Goal: Information Seeking & Learning: Learn about a topic

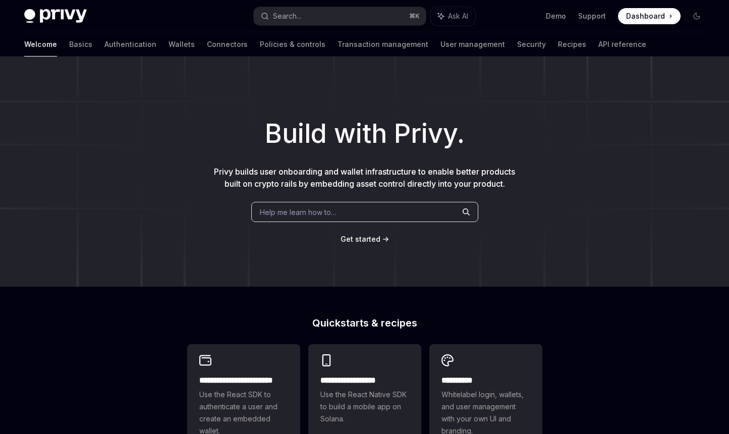
click at [98, 142] on h1 "Build with Privy." at bounding box center [364, 133] width 696 height 39
click at [111, 105] on div "Build with Privy. Privy builds user onboarding and wallet infrastructure to ena…" at bounding box center [364, 171] width 729 height 230
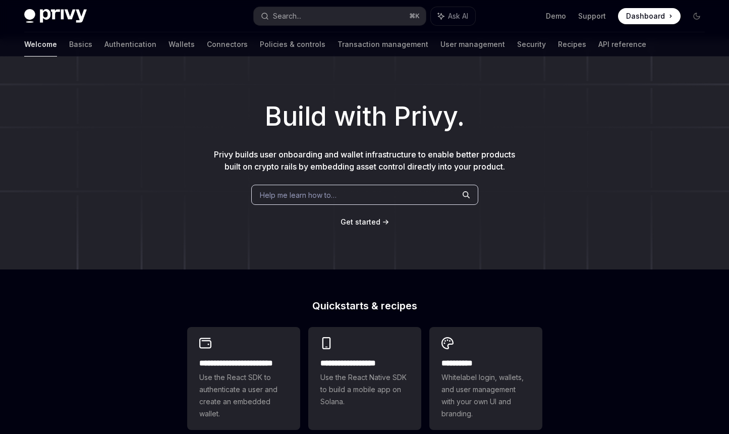
scroll to position [15, 0]
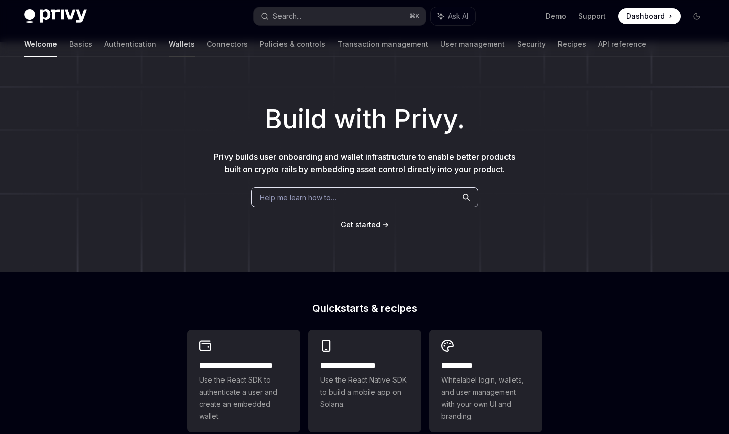
click at [168, 45] on link "Wallets" at bounding box center [181, 44] width 26 height 24
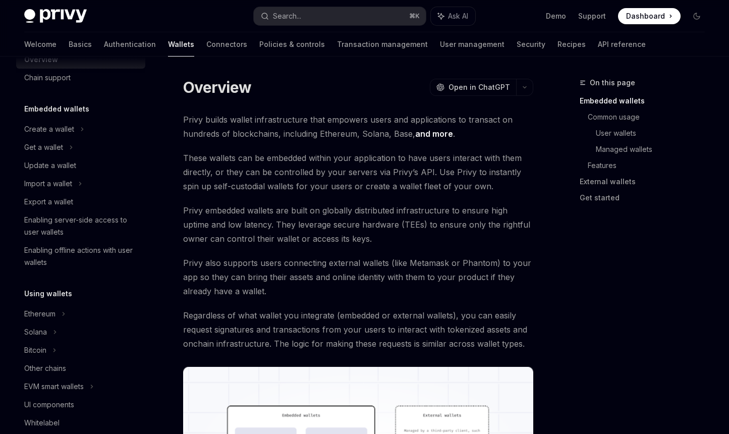
scroll to position [28, 0]
click at [47, 129] on div "Create a wallet" at bounding box center [49, 129] width 50 height 12
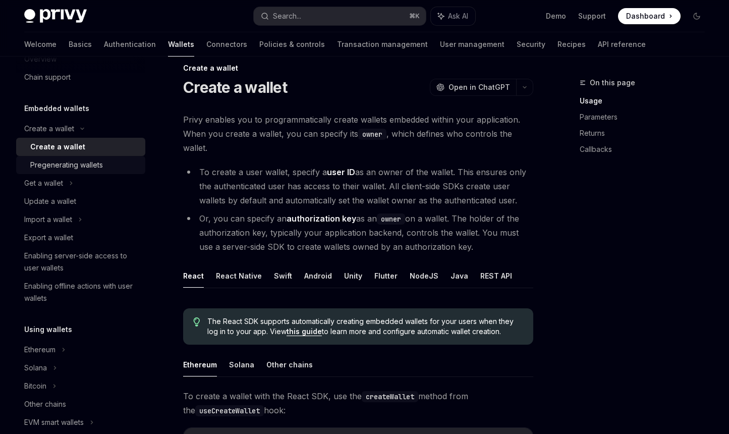
click at [80, 163] on div "Pregenerating wallets" at bounding box center [66, 165] width 73 height 12
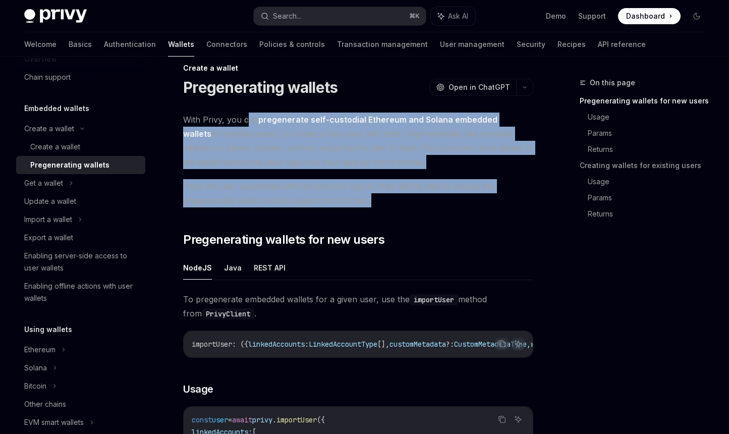
drag, startPoint x: 445, startPoint y: 196, endPoint x: 249, endPoint y: 117, distance: 211.5
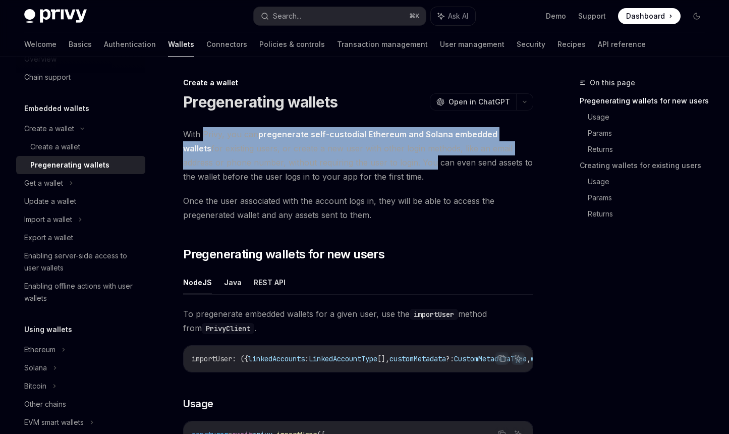
drag, startPoint x: 204, startPoint y: 135, endPoint x: 386, endPoint y: 166, distance: 184.2
click at [386, 166] on span "With Privy, you can pregenerate self-custodial Ethereum and Solana embedded wal…" at bounding box center [358, 155] width 350 height 56
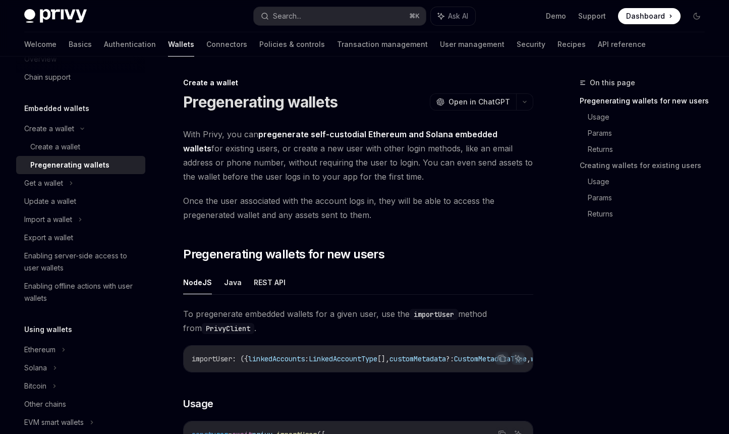
click at [428, 168] on span "With Privy, you can pregenerate self-custodial Ethereum and Solana embedded wal…" at bounding box center [358, 155] width 350 height 56
drag, startPoint x: 454, startPoint y: 177, endPoint x: 237, endPoint y: 128, distance: 222.3
click at [237, 128] on span "With Privy, you can pregenerate self-custodial Ethereum and Solana embedded wal…" at bounding box center [358, 155] width 350 height 56
click at [402, 177] on span "With Privy, you can pregenerate self-custodial Ethereum and Solana embedded wal…" at bounding box center [358, 155] width 350 height 56
drag, startPoint x: 426, startPoint y: 174, endPoint x: 356, endPoint y: 151, distance: 73.5
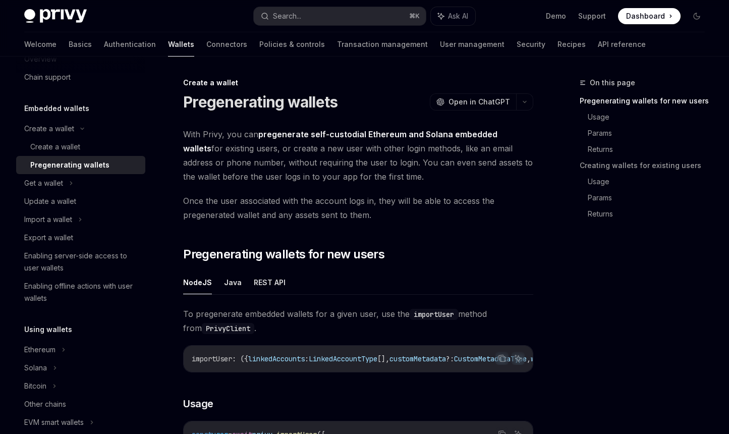
click at [356, 151] on span "With Privy, you can pregenerate self-custodial Ethereum and Solana embedded wal…" at bounding box center [358, 155] width 350 height 56
click at [410, 175] on span "With Privy, you can pregenerate self-custodial Ethereum and Solana embedded wal…" at bounding box center [358, 155] width 350 height 56
drag, startPoint x: 237, startPoint y: 159, endPoint x: 381, endPoint y: 172, distance: 144.3
click at [381, 172] on span "With Privy, you can pregenerate self-custodial Ethereum and Solana embedded wal…" at bounding box center [358, 155] width 350 height 56
click at [449, 174] on span "With Privy, you can pregenerate self-custodial Ethereum and Solana embedded wal…" at bounding box center [358, 155] width 350 height 56
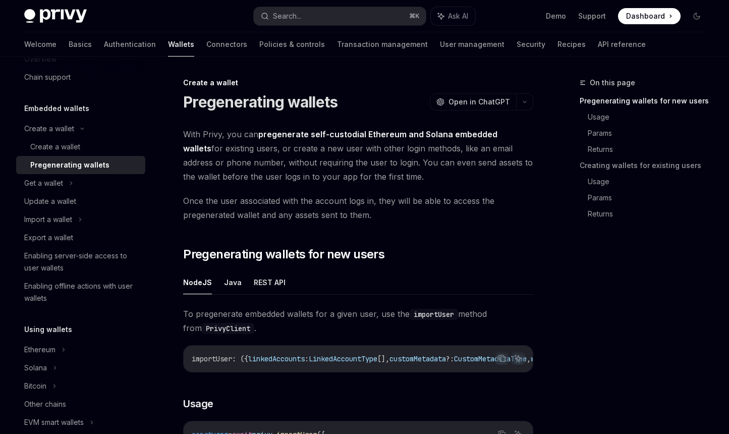
drag, startPoint x: 431, startPoint y: 177, endPoint x: 368, endPoint y: 158, distance: 65.3
click at [368, 158] on span "With Privy, you can pregenerate self-custodial Ethereum and Solana embedded wal…" at bounding box center [358, 155] width 350 height 56
click at [432, 163] on span "With Privy, you can pregenerate self-custodial Ethereum and Solana embedded wal…" at bounding box center [358, 155] width 350 height 56
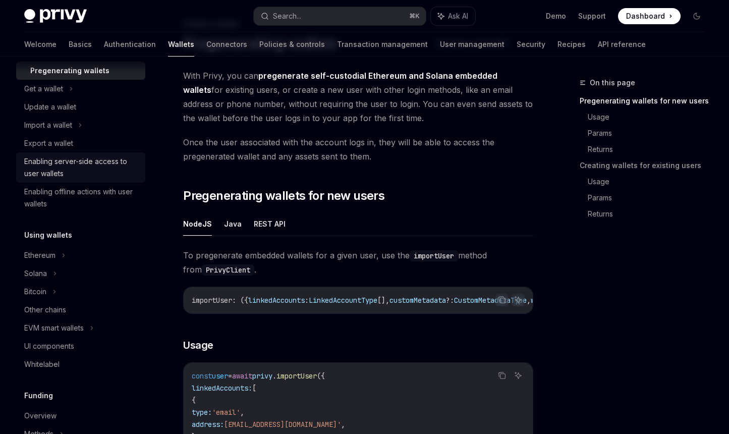
scroll to position [128, 0]
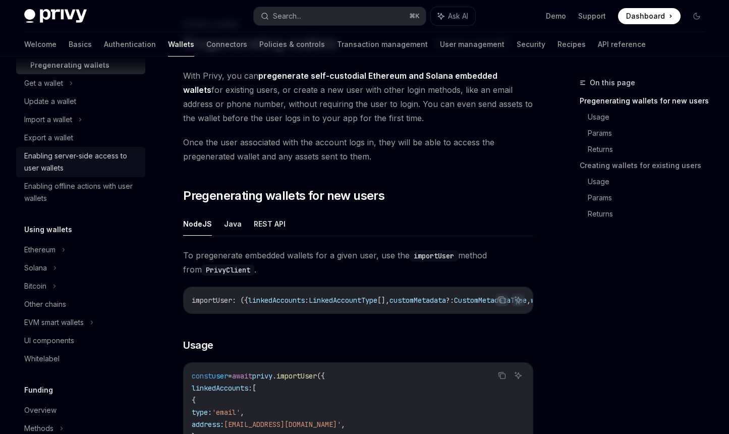
click at [41, 154] on div "Enabling server-side access to user wallets" at bounding box center [81, 162] width 115 height 24
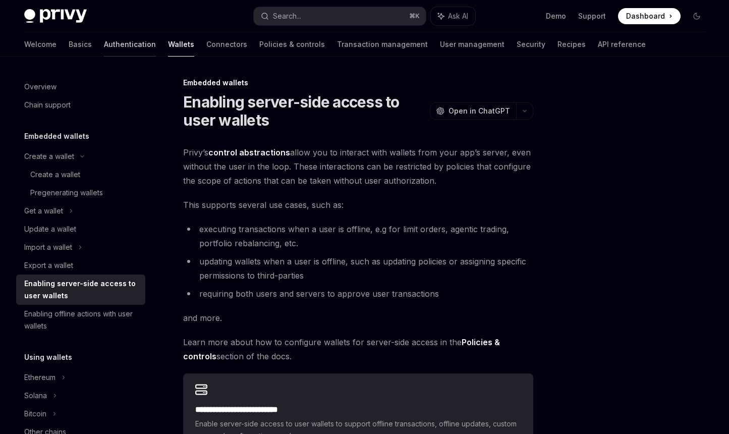
click at [104, 45] on link "Authentication" at bounding box center [130, 44] width 52 height 24
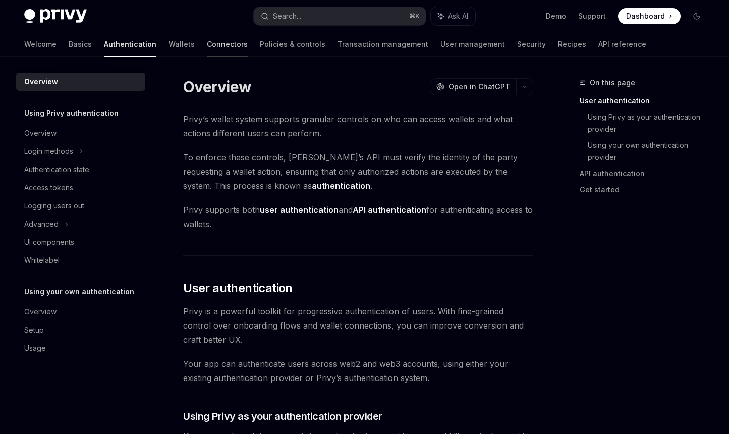
click at [207, 46] on link "Connectors" at bounding box center [227, 44] width 41 height 24
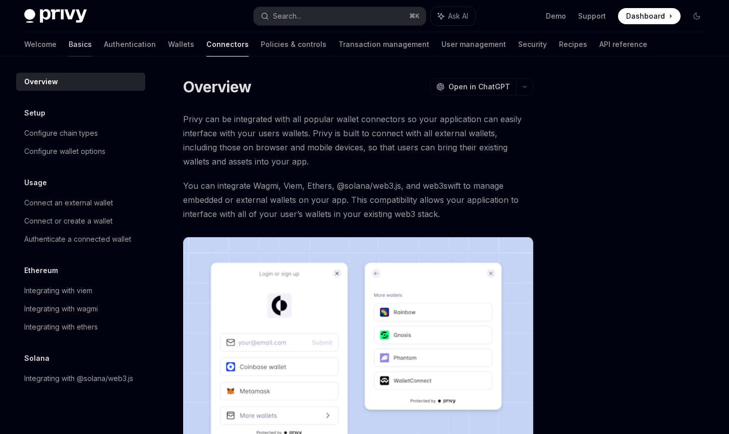
click at [69, 42] on link "Basics" at bounding box center [80, 44] width 23 height 24
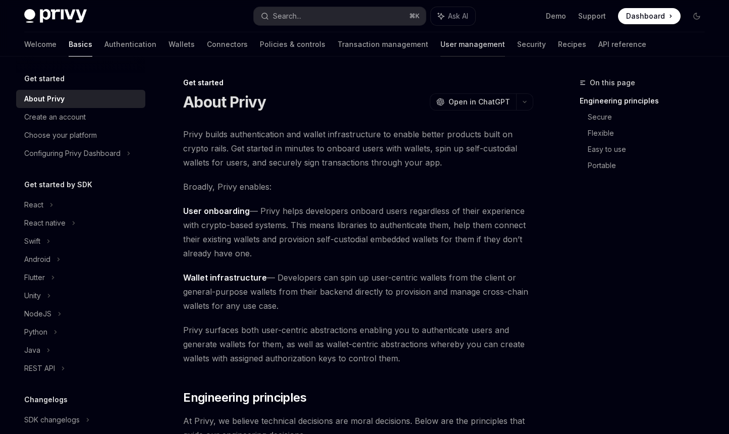
click at [440, 45] on link "User management" at bounding box center [472, 44] width 65 height 24
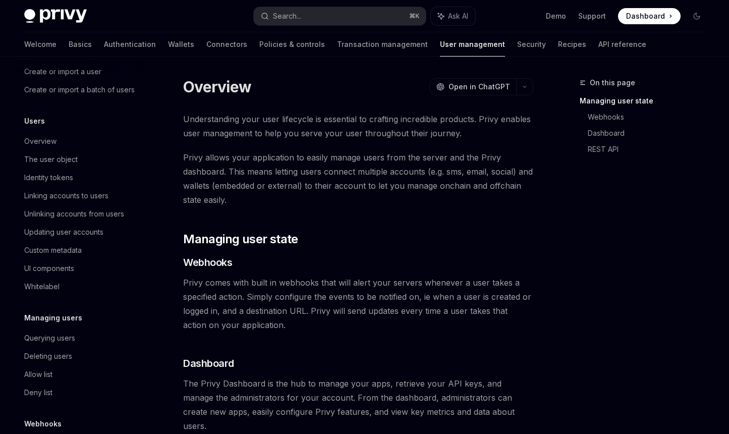
scroll to position [81, 0]
click at [68, 200] on div "Linking accounts to users" at bounding box center [66, 194] width 84 height 12
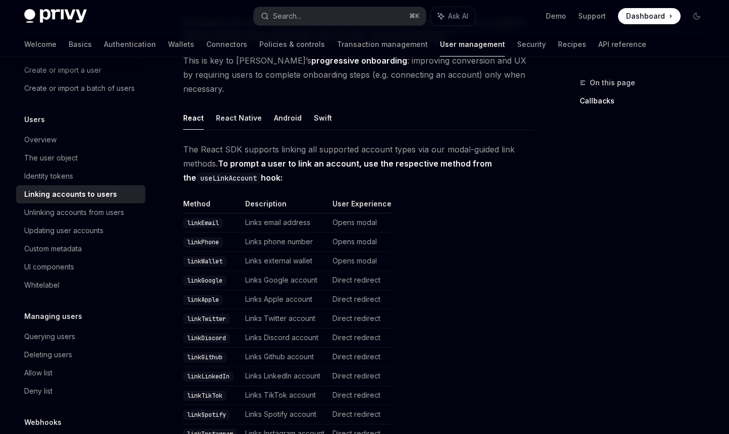
scroll to position [238, 0]
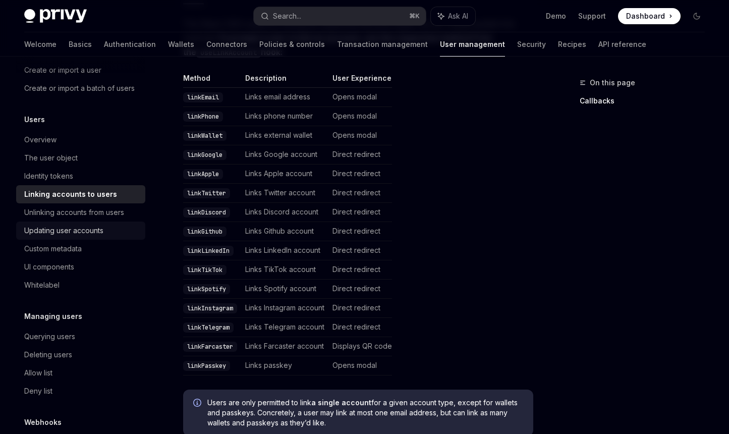
click at [91, 237] on div "Updating user accounts" at bounding box center [63, 230] width 79 height 12
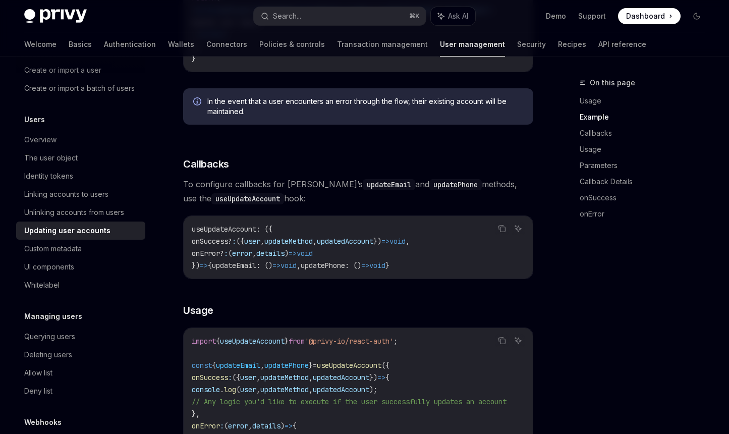
scroll to position [589, 0]
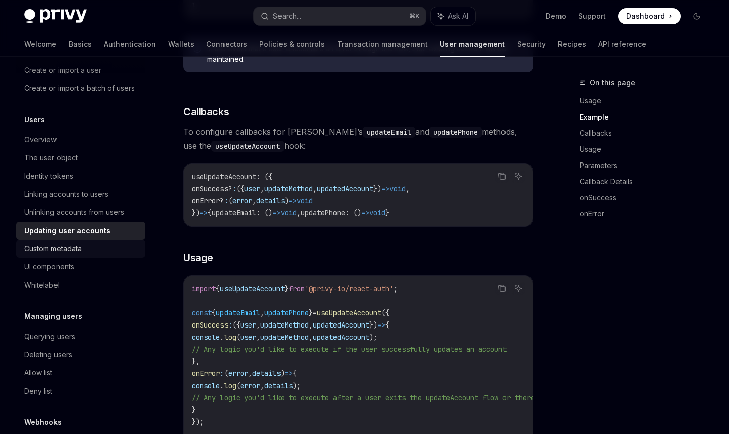
click at [65, 255] on div "Custom metadata" at bounding box center [52, 249] width 57 height 12
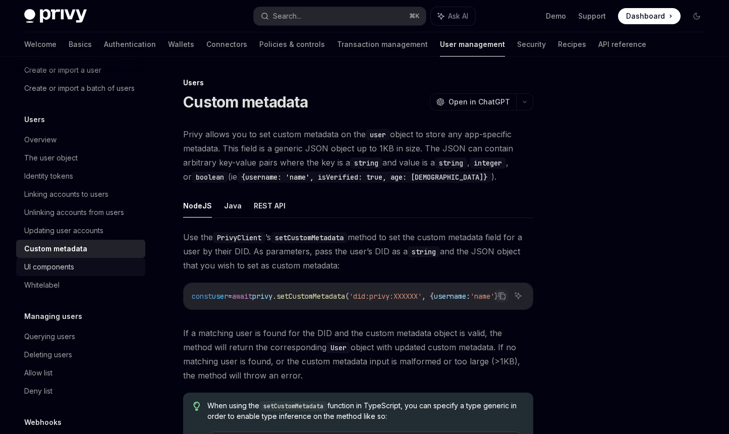
click at [68, 273] on div "UI components" at bounding box center [49, 267] width 50 height 12
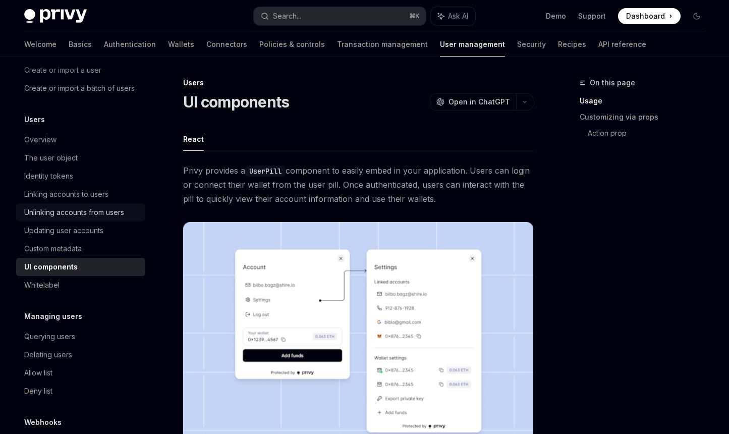
click at [68, 218] on div "Unlinking accounts from users" at bounding box center [74, 212] width 100 height 12
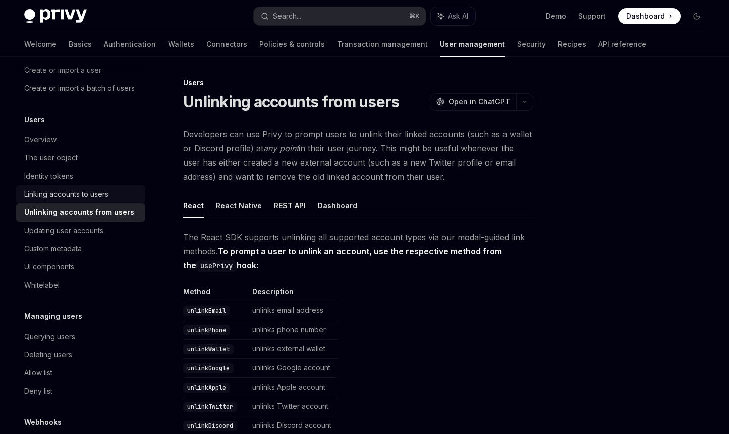
click at [65, 200] on div "Linking accounts to users" at bounding box center [66, 194] width 84 height 12
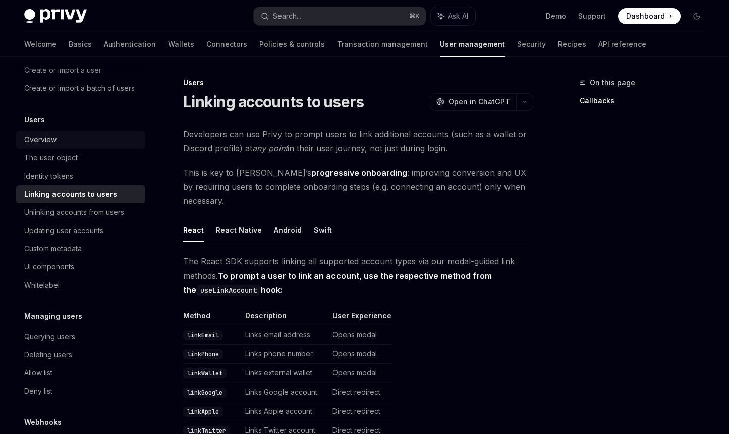
click at [55, 146] on div "Overview" at bounding box center [40, 140] width 32 height 12
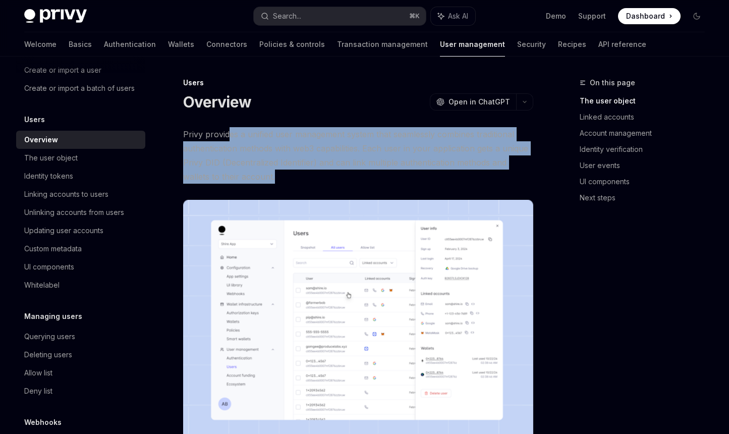
drag, startPoint x: 328, startPoint y: 179, endPoint x: 229, endPoint y: 133, distance: 109.0
click at [229, 133] on span "Privy provides a unified user management system that seamlessly combines tradit…" at bounding box center [358, 155] width 350 height 56
click at [360, 169] on span "Privy provides a unified user management system that seamlessly combines tradit…" at bounding box center [358, 155] width 350 height 56
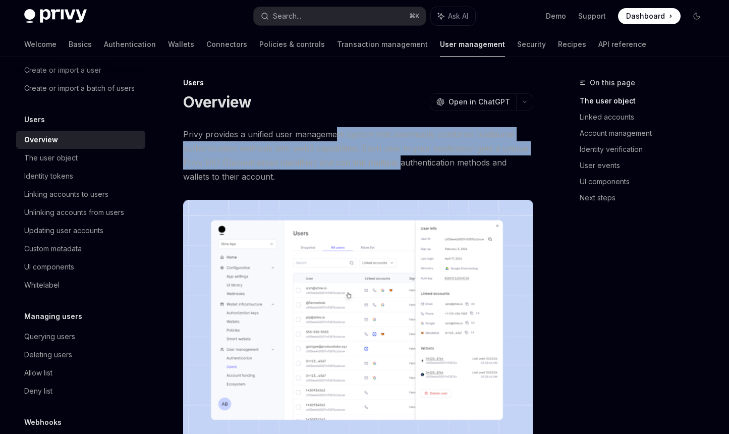
drag, startPoint x: 400, startPoint y: 168, endPoint x: 338, endPoint y: 133, distance: 71.4
click at [338, 133] on span "Privy provides a unified user management system that seamlessly combines tradit…" at bounding box center [358, 155] width 350 height 56
click at [365, 167] on span "Privy provides a unified user management system that seamlessly combines tradit…" at bounding box center [358, 155] width 350 height 56
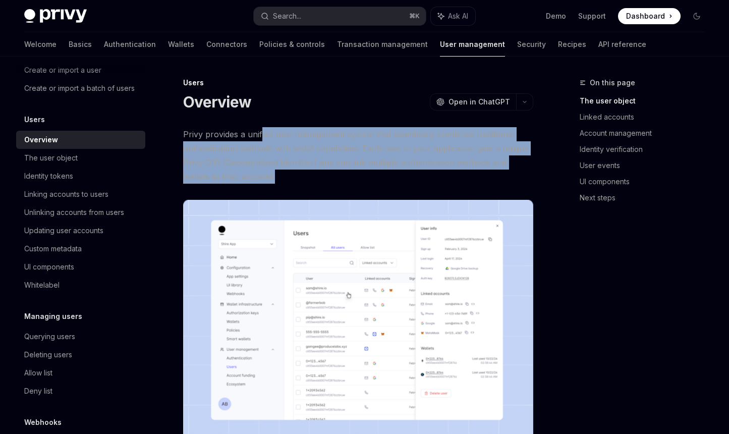
drag, startPoint x: 340, startPoint y: 171, endPoint x: 262, endPoint y: 137, distance: 85.4
click at [262, 137] on span "Privy provides a unified user management system that seamlessly combines tradit…" at bounding box center [358, 155] width 350 height 56
click at [337, 172] on span "Privy provides a unified user management system that seamlessly combines tradit…" at bounding box center [358, 155] width 350 height 56
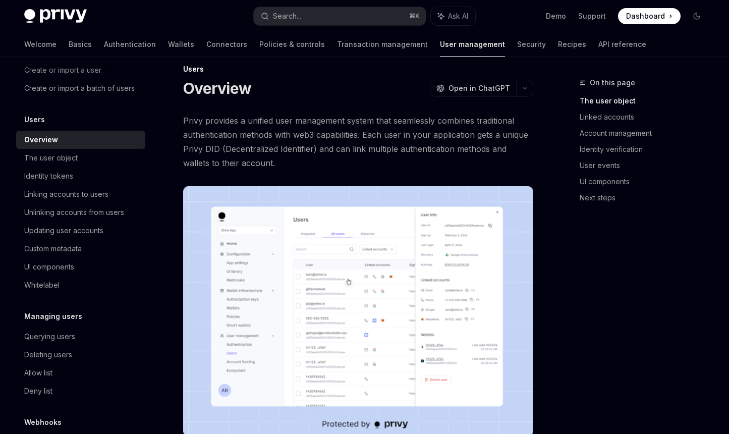
scroll to position [17, 0]
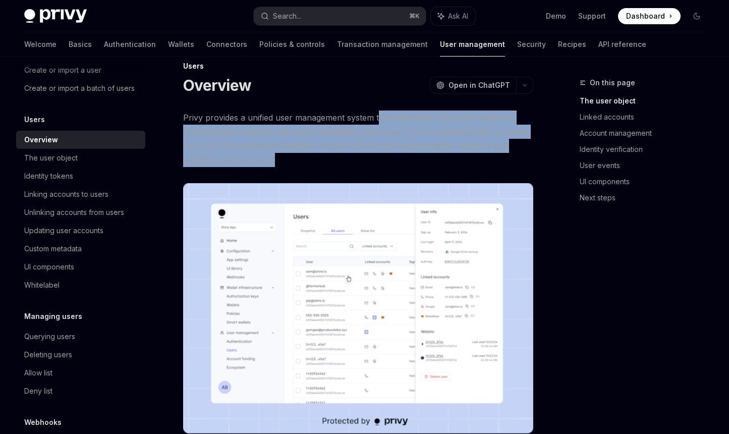
drag, startPoint x: 492, startPoint y: 158, endPoint x: 378, endPoint y: 121, distance: 119.9
click at [378, 121] on span "Privy provides a unified user management system that seamlessly combines tradit…" at bounding box center [358, 138] width 350 height 56
click at [339, 153] on span "Privy provides a unified user management system that seamlessly combines tradit…" at bounding box center [358, 138] width 350 height 56
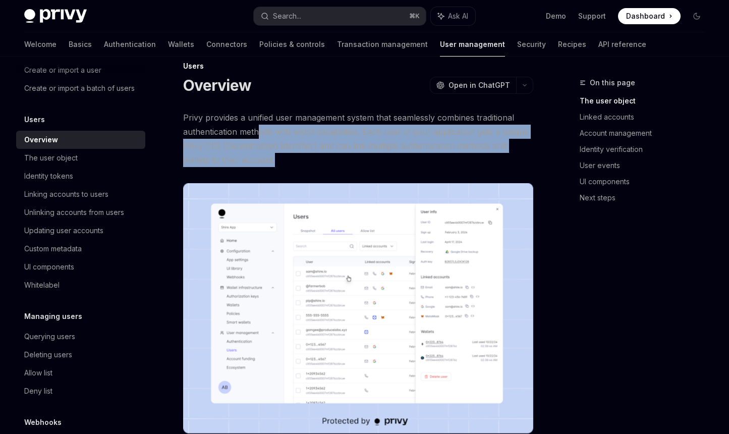
drag, startPoint x: 314, startPoint y: 160, endPoint x: 258, endPoint y: 128, distance: 63.9
click at [258, 128] on span "Privy provides a unified user management system that seamlessly combines tradit…" at bounding box center [358, 138] width 350 height 56
click at [335, 159] on span "Privy provides a unified user management system that seamlessly combines tradit…" at bounding box center [358, 138] width 350 height 56
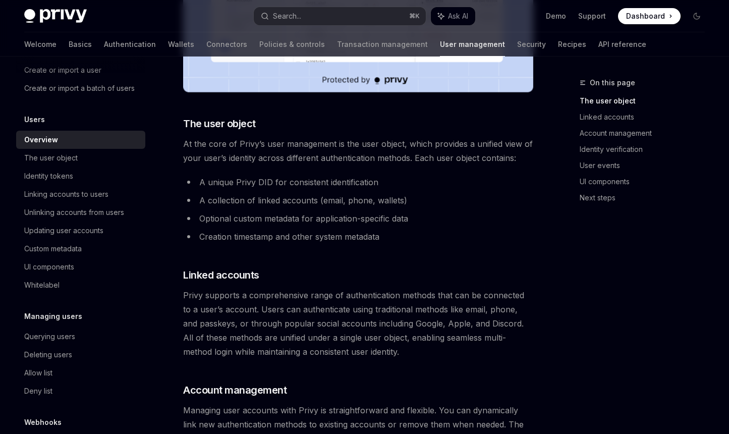
scroll to position [359, 0]
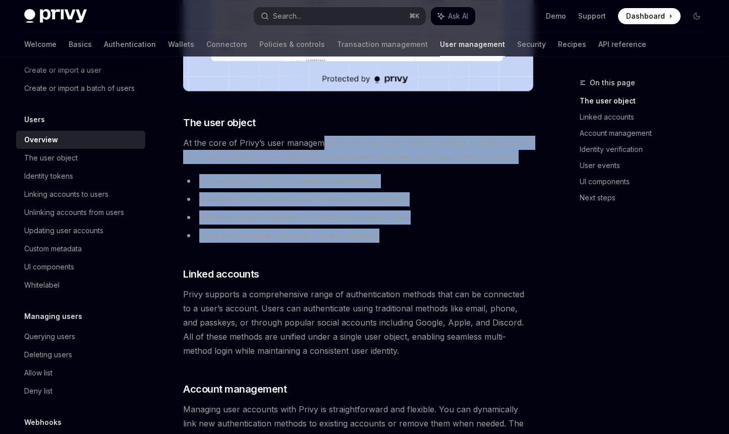
drag, startPoint x: 429, startPoint y: 232, endPoint x: 318, endPoint y: 139, distance: 145.3
click at [318, 139] on div "Privy provides a unified user management system that seamlessly combines tradit…" at bounding box center [358, 381] width 350 height 1224
click at [456, 186] on li "A unique Privy DID for consistent identification" at bounding box center [358, 181] width 350 height 14
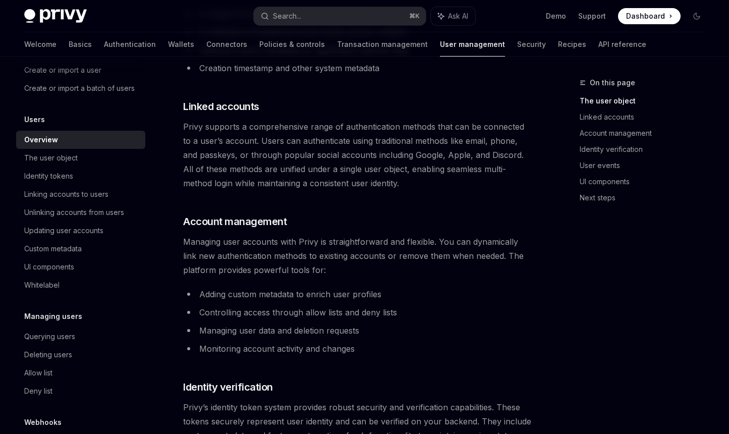
scroll to position [571, 0]
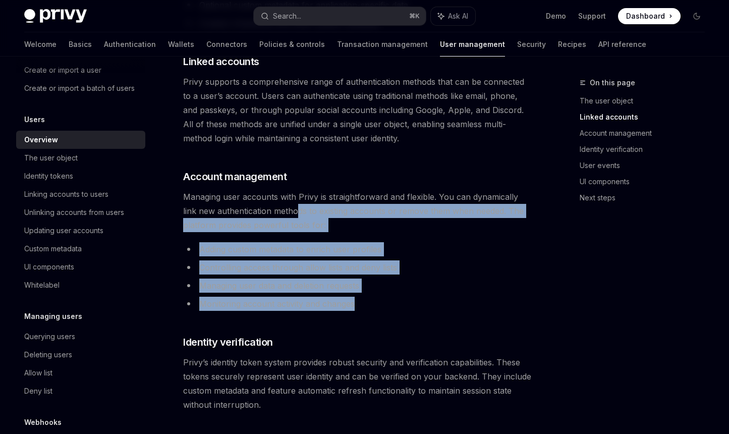
drag, startPoint x: 397, startPoint y: 302, endPoint x: 283, endPoint y: 208, distance: 147.6
click at [283, 208] on div "Privy provides a unified user management system that seamlessly combines tradit…" at bounding box center [358, 168] width 350 height 1224
click at [468, 240] on div "Privy provides a unified user management system that seamlessly combines tradit…" at bounding box center [358, 168] width 350 height 1224
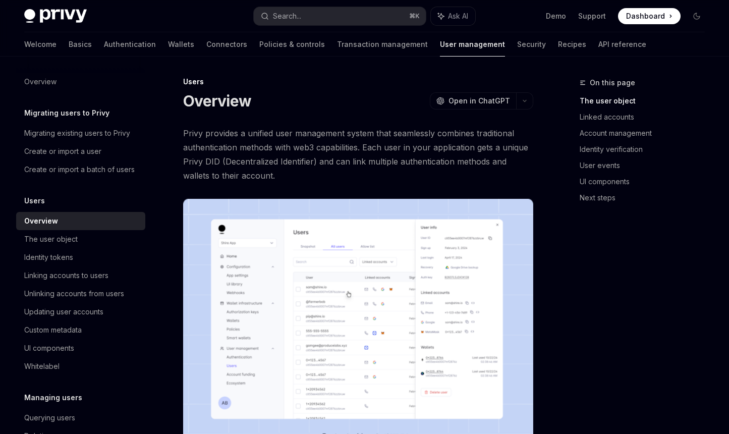
scroll to position [0, 0]
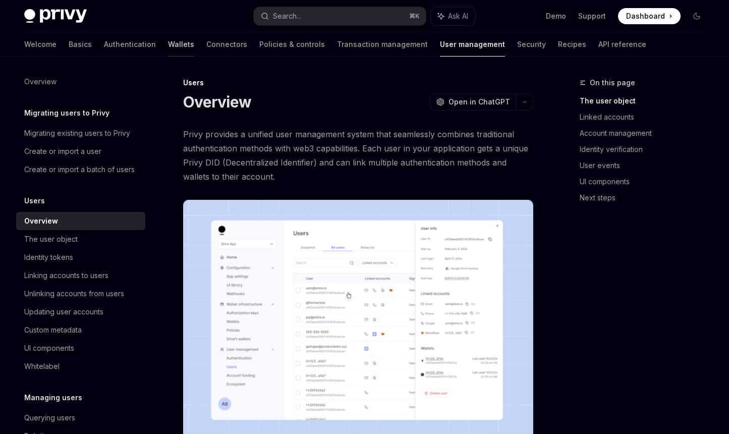
click at [168, 43] on link "Wallets" at bounding box center [181, 44] width 26 height 24
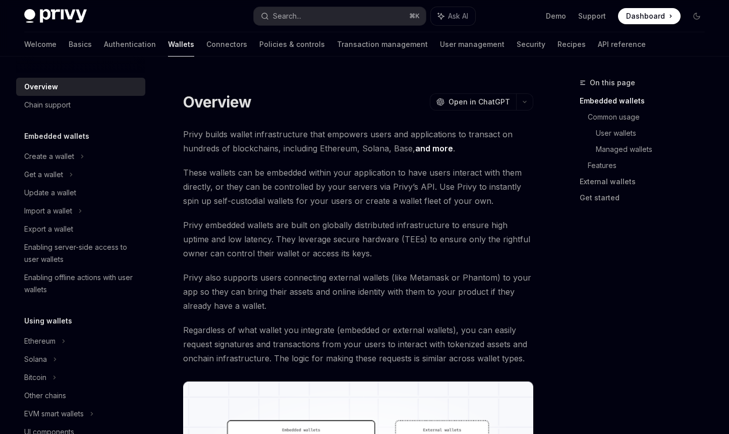
click at [289, 128] on span "Privy builds wallet infrastructure that empowers users and applications to tran…" at bounding box center [358, 141] width 350 height 28
click at [280, 170] on span "These wallets can be embedded within your application to have users interact wi…" at bounding box center [358, 186] width 350 height 42
click at [47, 100] on div "Chain support" at bounding box center [47, 105] width 46 height 12
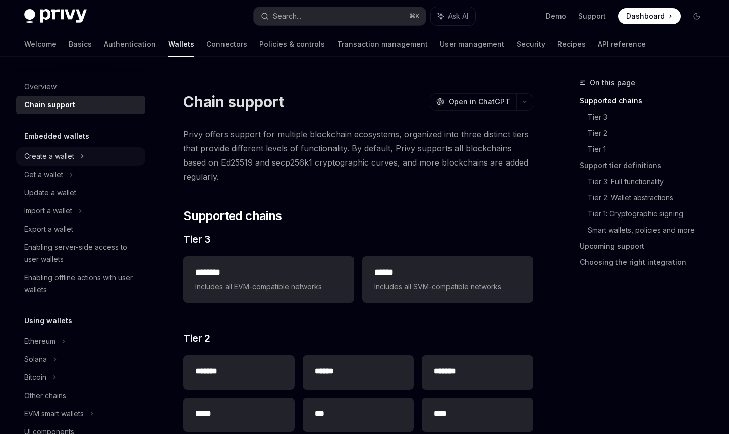
click at [74, 155] on div "Create a wallet" at bounding box center [80, 156] width 129 height 18
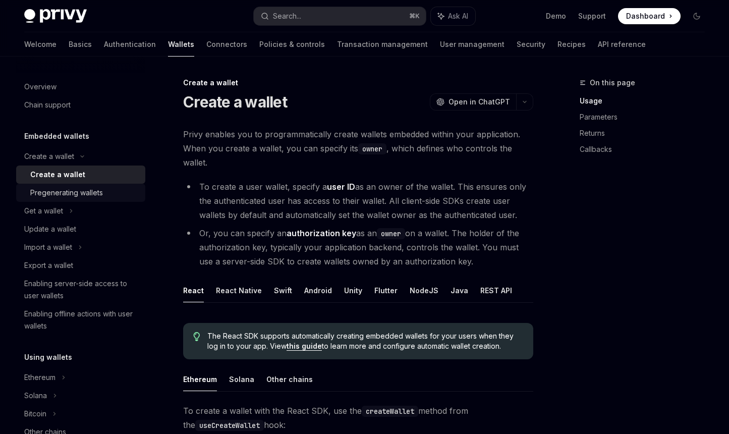
click at [68, 196] on div "Pregenerating wallets" at bounding box center [66, 193] width 73 height 12
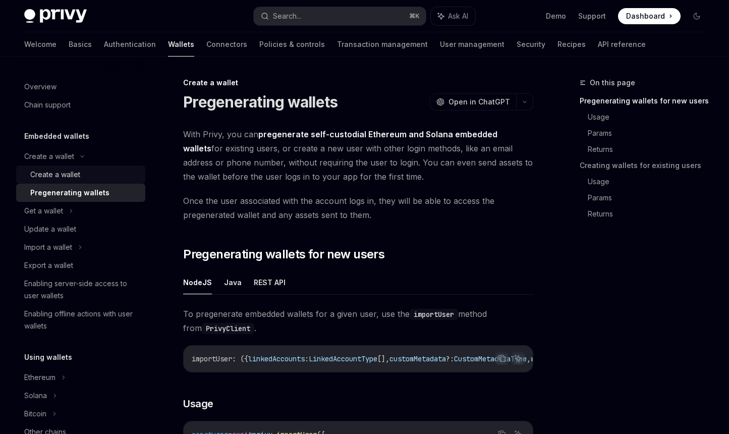
click at [65, 182] on link "Create a wallet" at bounding box center [80, 174] width 129 height 18
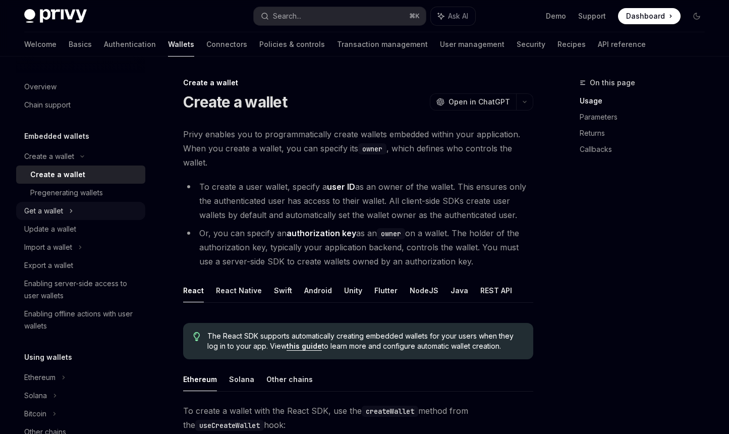
click at [66, 213] on div "Get a wallet" at bounding box center [80, 211] width 129 height 18
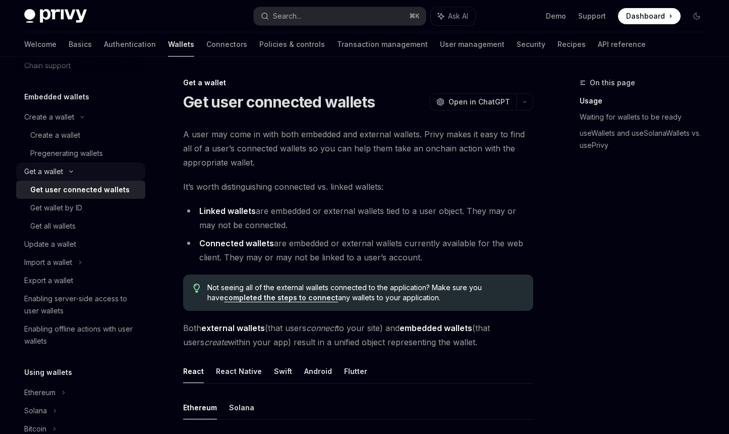
scroll to position [91, 0]
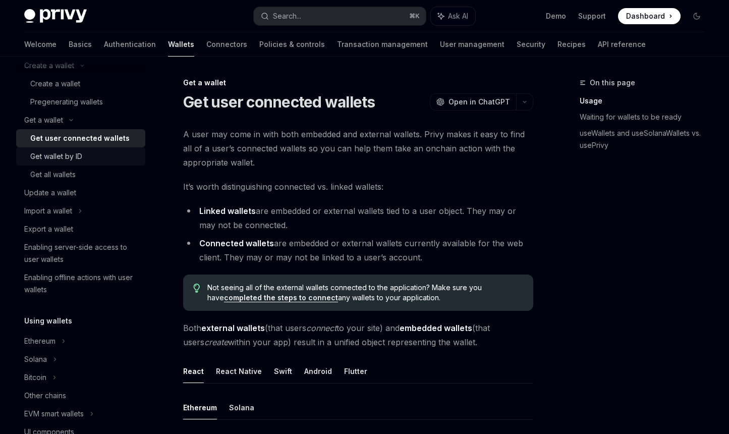
click at [73, 152] on div "Get wallet by ID" at bounding box center [56, 156] width 52 height 12
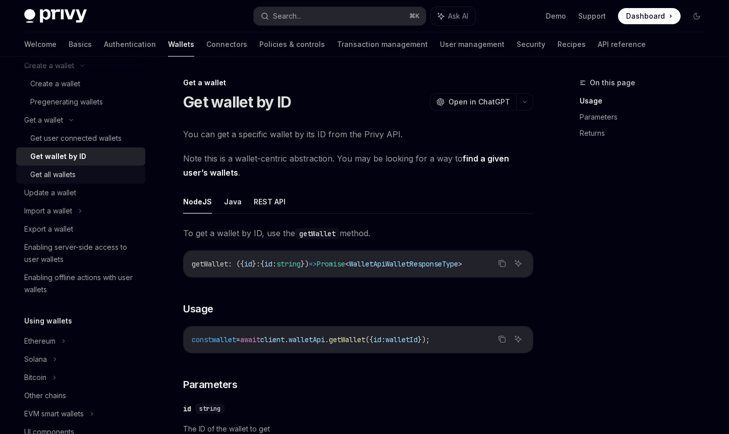
click at [80, 172] on div "Get all wallets" at bounding box center [84, 174] width 109 height 12
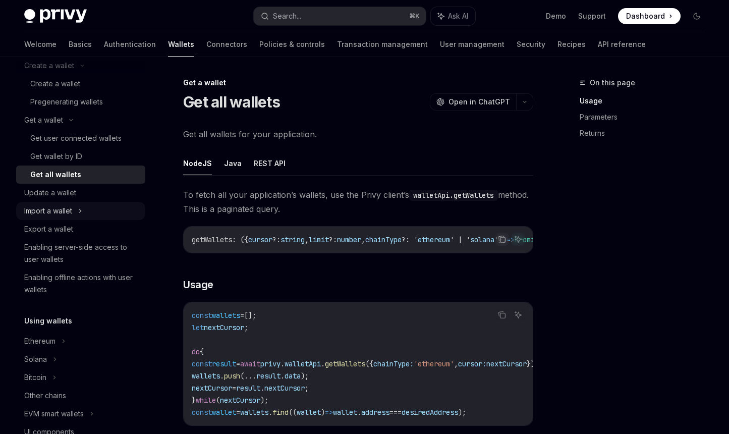
click at [58, 207] on div "Import a wallet" at bounding box center [48, 211] width 48 height 12
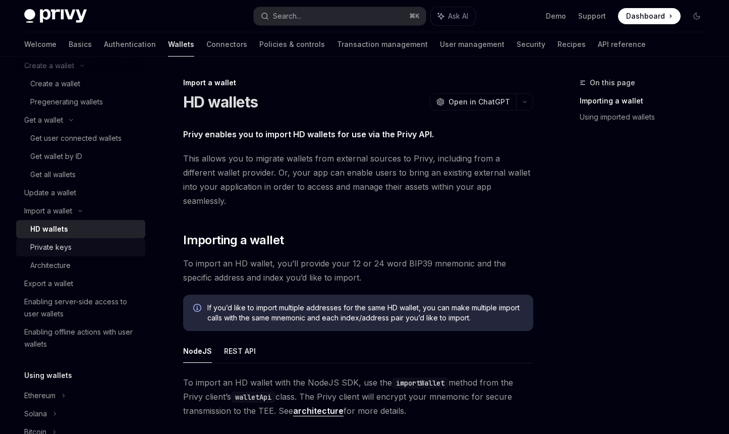
click at [77, 242] on div "Private keys" at bounding box center [84, 247] width 109 height 12
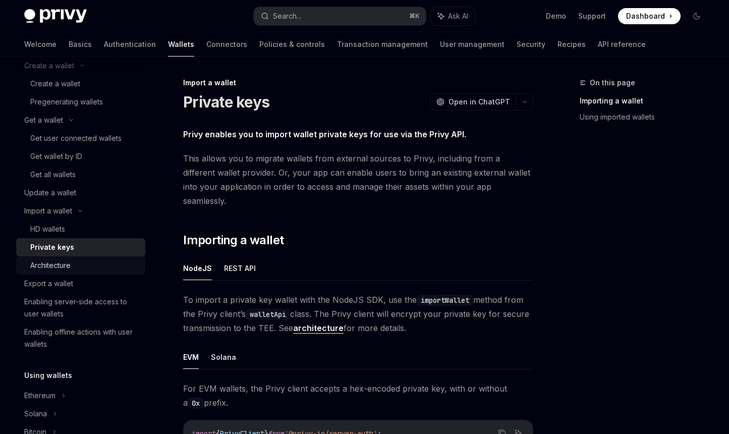
click at [69, 260] on div "Architecture" at bounding box center [50, 265] width 40 height 12
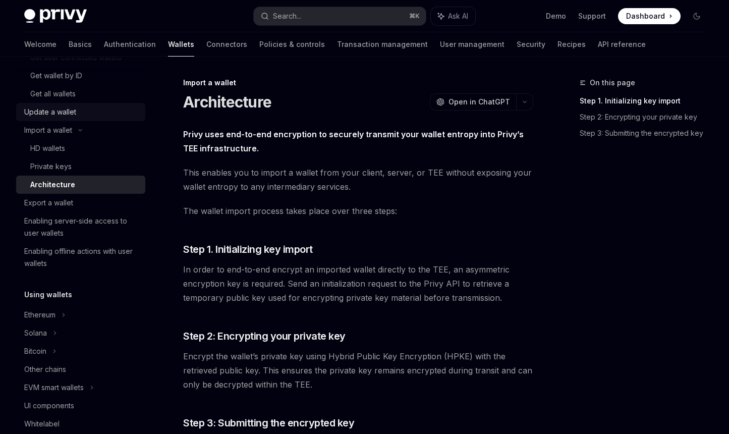
scroll to position [183, 0]
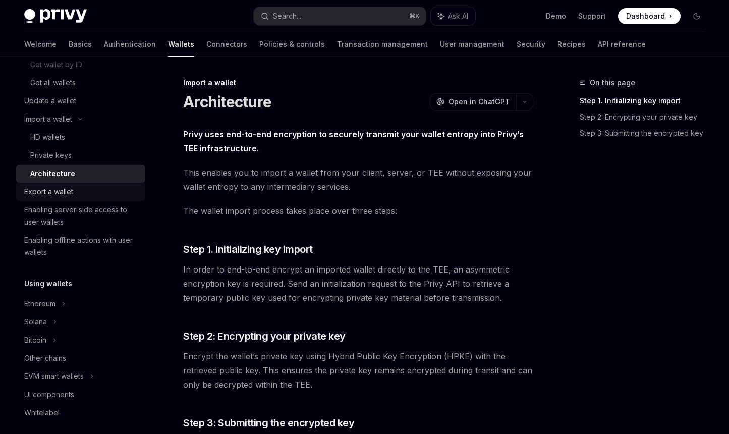
click at [85, 192] on div "Export a wallet" at bounding box center [81, 192] width 115 height 12
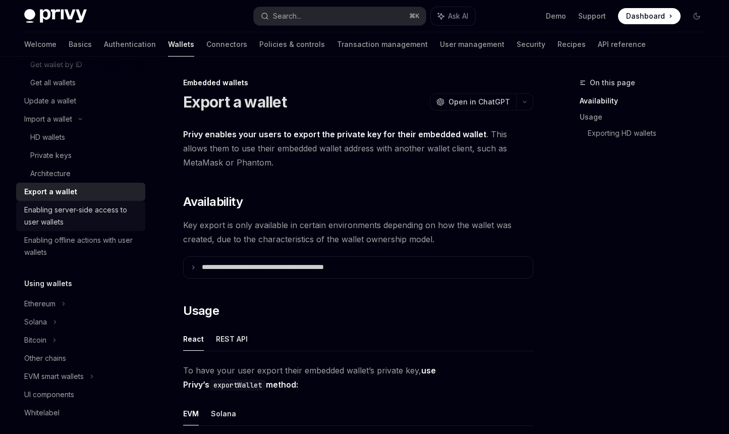
click at [71, 210] on div "Enabling server-side access to user wallets" at bounding box center [81, 216] width 115 height 24
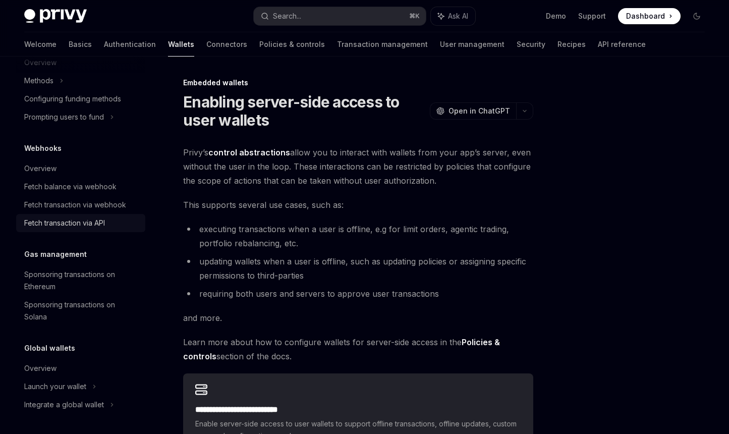
scroll to position [579, 0]
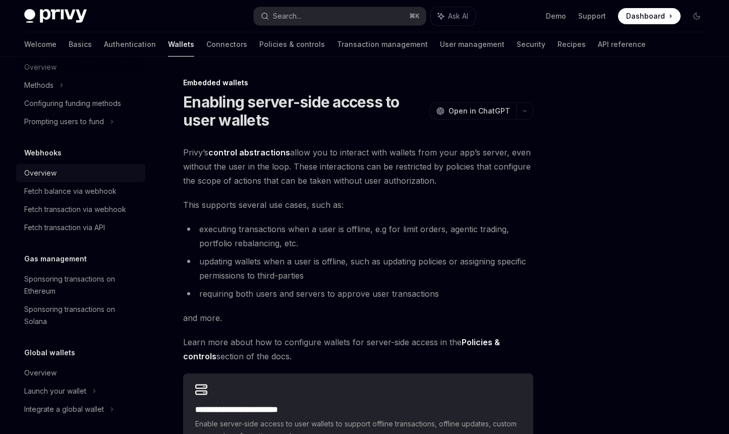
click at [40, 171] on div "Overview" at bounding box center [40, 173] width 32 height 12
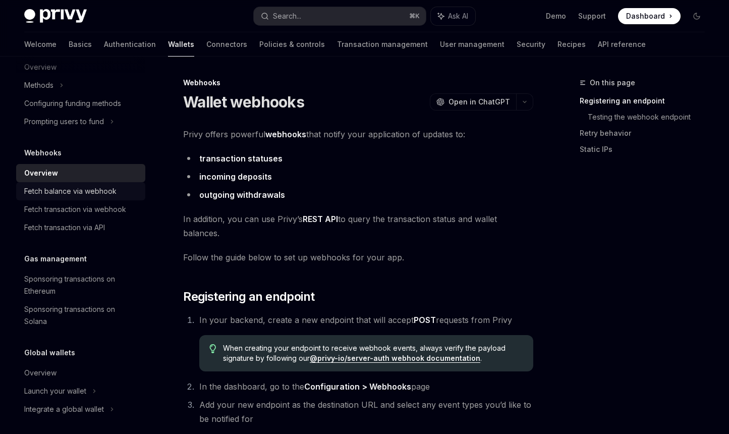
click at [107, 183] on link "Fetch balance via webhook" at bounding box center [80, 191] width 129 height 18
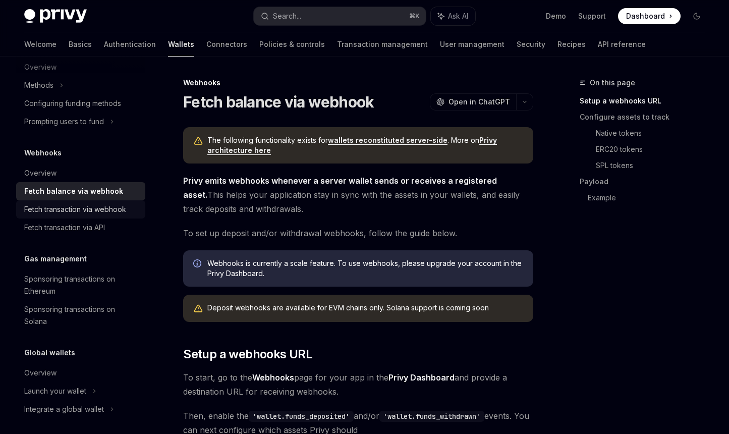
click at [101, 202] on link "Fetch transaction via webhook" at bounding box center [80, 209] width 129 height 18
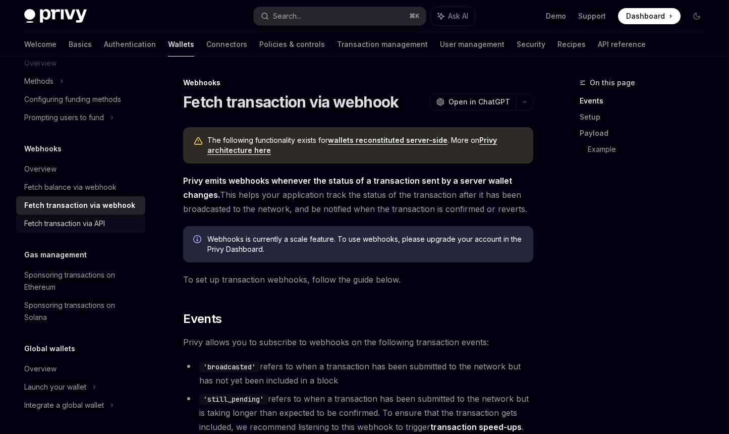
scroll to position [584, 0]
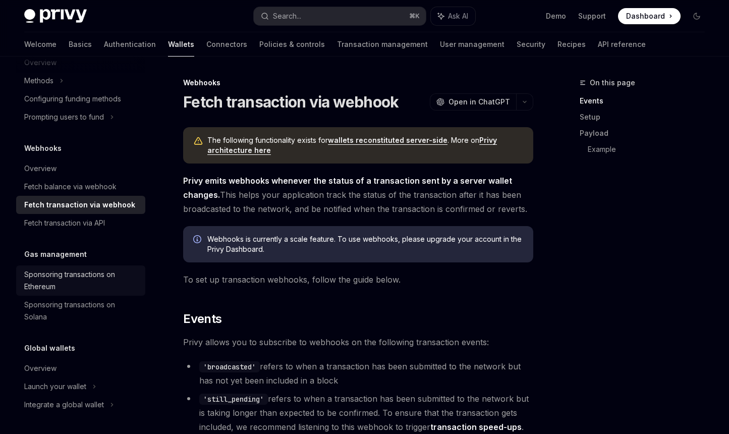
click at [85, 273] on div "Sponsoring transactions on Ethereum" at bounding box center [81, 280] width 115 height 24
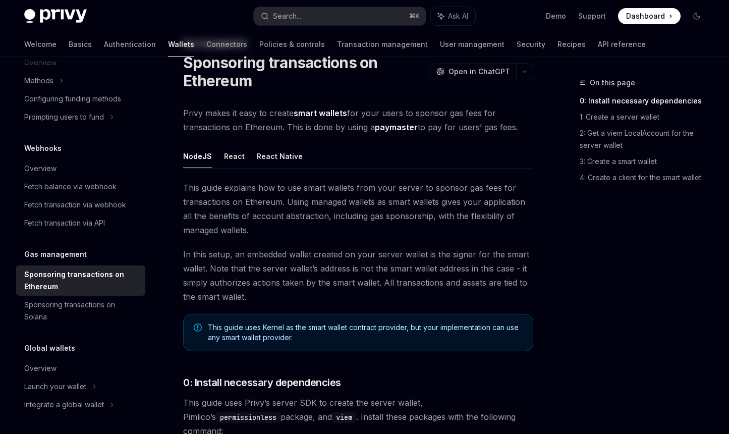
scroll to position [189, 0]
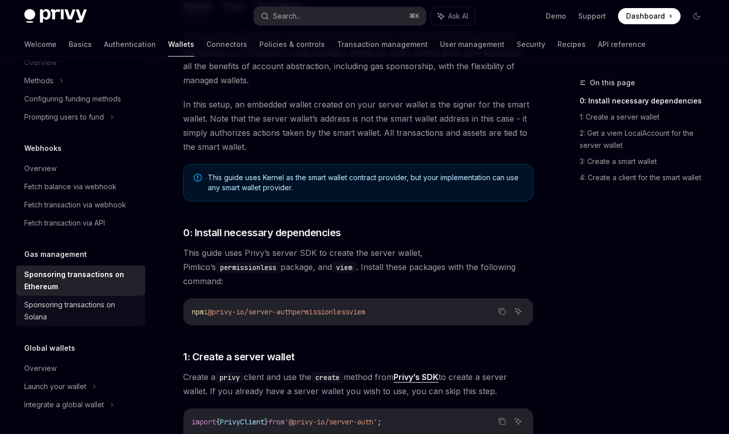
click at [38, 310] on div "Sponsoring transactions on Solana" at bounding box center [81, 311] width 115 height 24
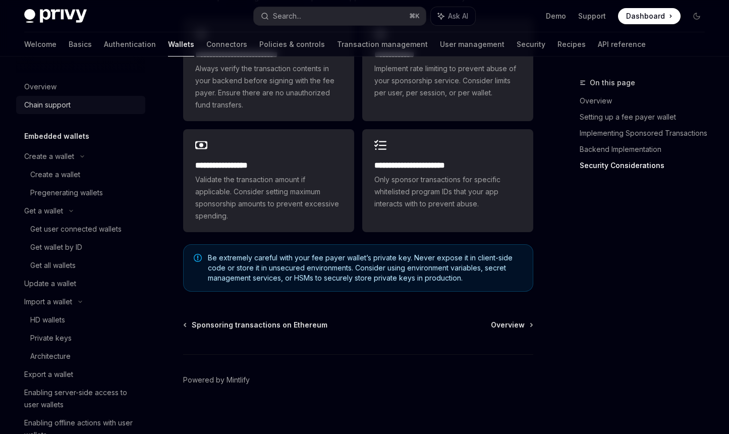
scroll to position [2989, 0]
click at [69, 106] on div "Chain support" at bounding box center [47, 105] width 46 height 12
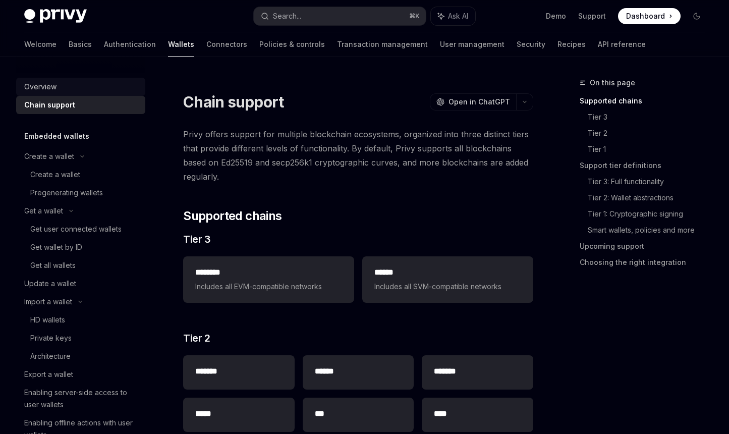
click at [49, 84] on div "Overview" at bounding box center [40, 87] width 32 height 12
type textarea "*"
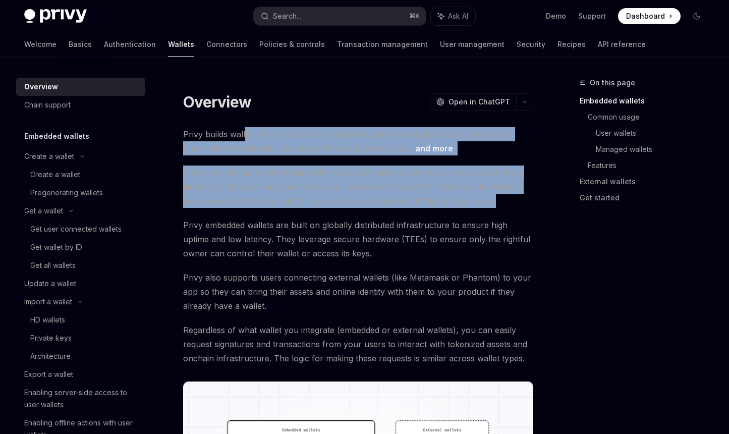
drag, startPoint x: 374, startPoint y: 209, endPoint x: 247, endPoint y: 129, distance: 151.0
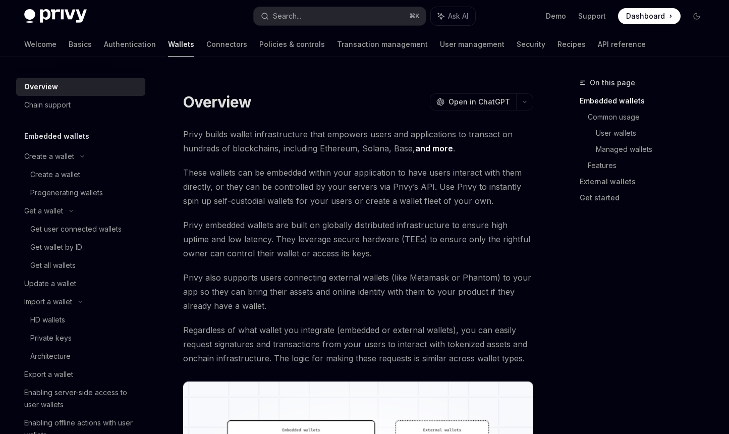
click at [226, 133] on span "Privy builds wallet infrastructure that empowers users and applications to tran…" at bounding box center [358, 141] width 350 height 28
click at [341, 107] on div "Overview OpenAI Open in ChatGPT" at bounding box center [358, 102] width 350 height 18
click at [382, 90] on div "Overview OpenAI Open in ChatGPT" at bounding box center [358, 94] width 350 height 33
click at [335, 87] on div at bounding box center [358, 83] width 350 height 10
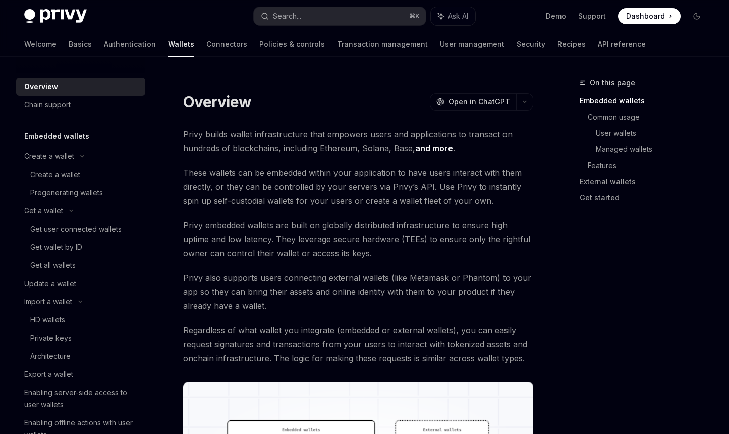
click at [297, 169] on span "These wallets can be embedded within your application to have users interact wi…" at bounding box center [358, 186] width 350 height 42
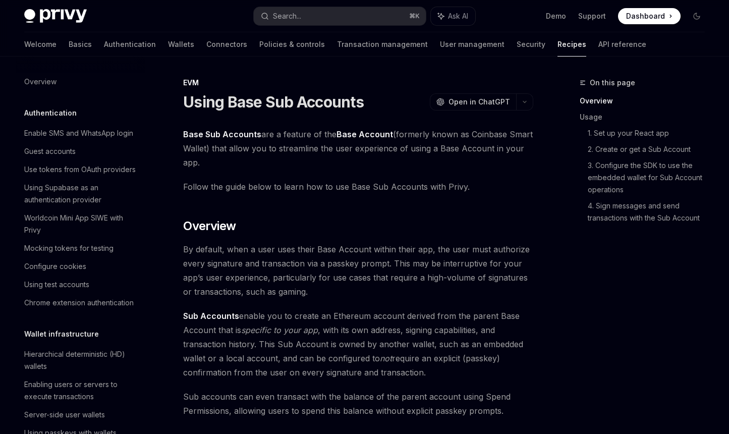
scroll to position [1380, 0]
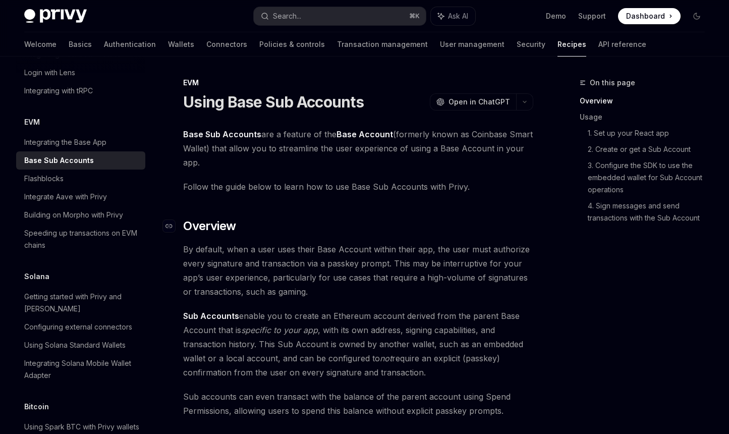
click at [307, 221] on h2 "​ Overview" at bounding box center [358, 226] width 350 height 16
drag, startPoint x: 319, startPoint y: 159, endPoint x: 273, endPoint y: 131, distance: 54.1
click at [273, 131] on span "Base Sub Accounts are a feature of the Base Account (formerly known as Coinbase…" at bounding box center [358, 148] width 350 height 42
click at [423, 164] on span "Base Sub Accounts are a feature of the Base Account (formerly known as Coinbase…" at bounding box center [358, 148] width 350 height 42
click at [494, 134] on span "Base Sub Accounts are a feature of the Base Account (formerly known as Coinbase…" at bounding box center [358, 148] width 350 height 42
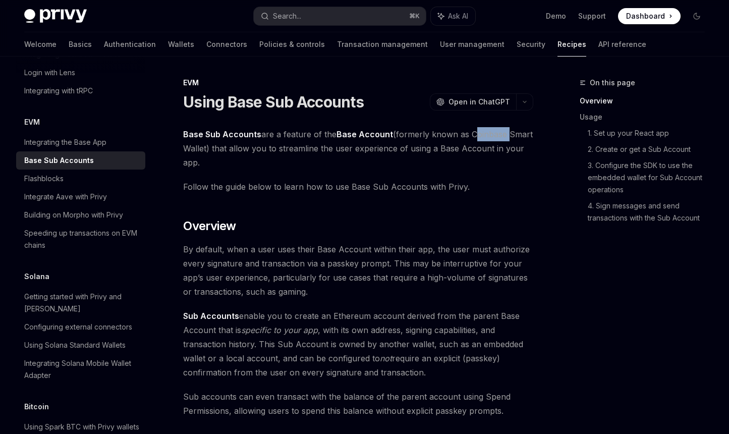
click at [494, 134] on span "Base Sub Accounts are a feature of the Base Account (formerly known as Coinbase…" at bounding box center [358, 148] width 350 height 42
click at [254, 157] on span "Base Sub Accounts are a feature of the Base Account (formerly known as Coinbase…" at bounding box center [358, 148] width 350 height 42
drag, startPoint x: 293, startPoint y: 158, endPoint x: 229, endPoint y: 125, distance: 72.6
click at [316, 148] on span "Base Sub Accounts are a feature of the Base Account (formerly known as Coinbase…" at bounding box center [358, 148] width 350 height 42
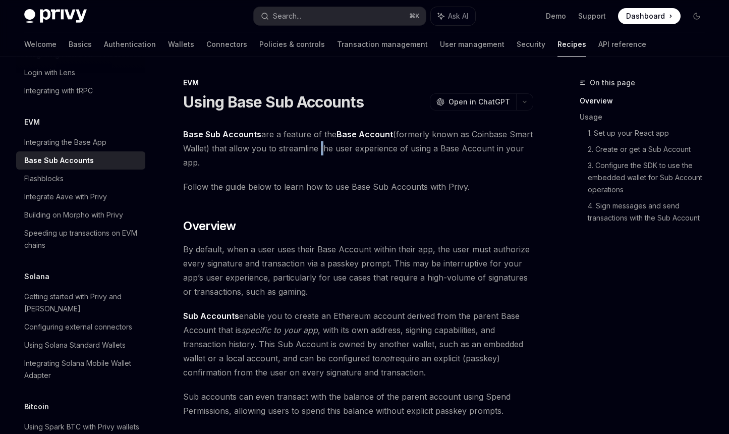
click at [316, 148] on span "Base Sub Accounts are a feature of the Base Account (formerly known as Coinbase…" at bounding box center [358, 148] width 350 height 42
click at [374, 153] on span "Base Sub Accounts are a feature of the Base Account (formerly known as Coinbase…" at bounding box center [358, 148] width 350 height 42
click at [391, 160] on span "Base Sub Accounts are a feature of the Base Account (formerly known as Coinbase…" at bounding box center [358, 148] width 350 height 42
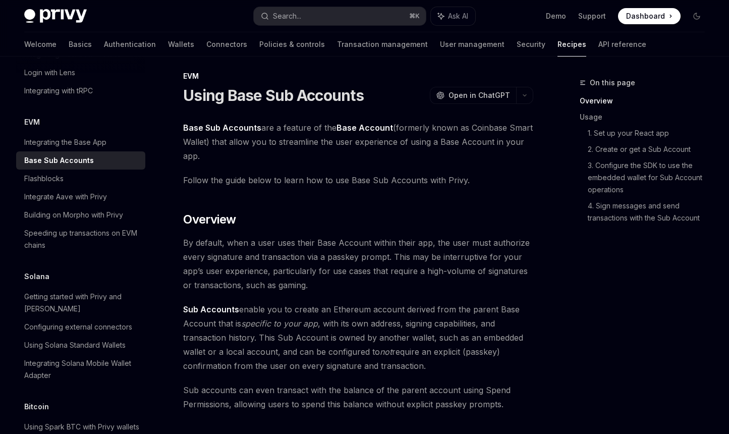
scroll to position [70, 0]
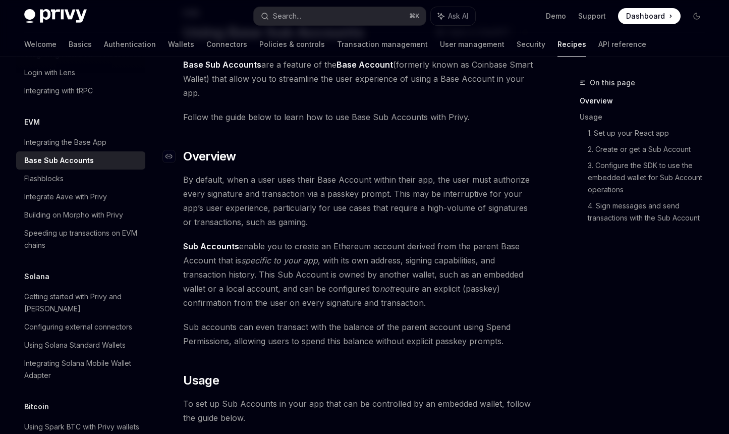
click at [246, 162] on h2 "​ Overview" at bounding box center [358, 156] width 350 height 16
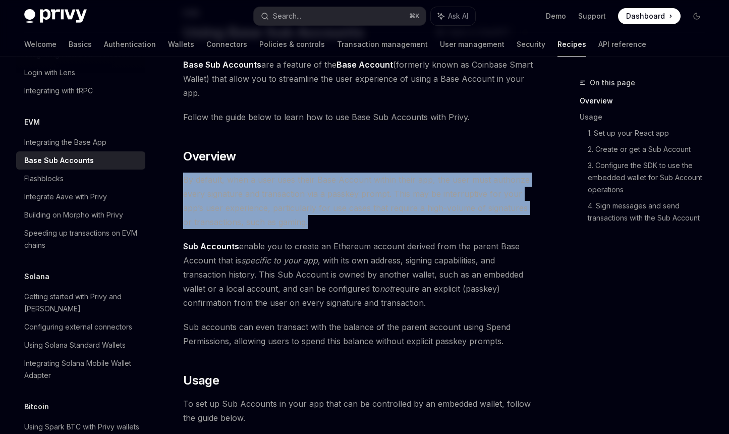
drag, startPoint x: 342, startPoint y: 216, endPoint x: 231, endPoint y: 168, distance: 120.6
click at [339, 214] on span "By default, when a user uses their Base Account within their app, the user must…" at bounding box center [358, 200] width 350 height 56
drag, startPoint x: 333, startPoint y: 217, endPoint x: 281, endPoint y: 176, distance: 66.0
click at [281, 176] on span "By default, when a user uses their Base Account within their app, the user must…" at bounding box center [358, 200] width 350 height 56
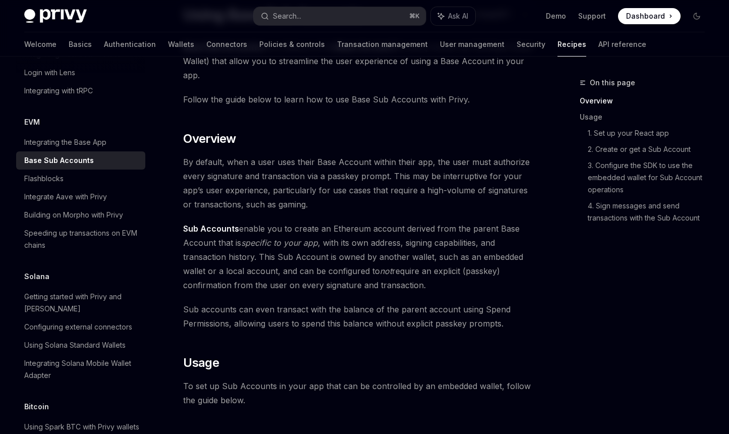
scroll to position [89, 0]
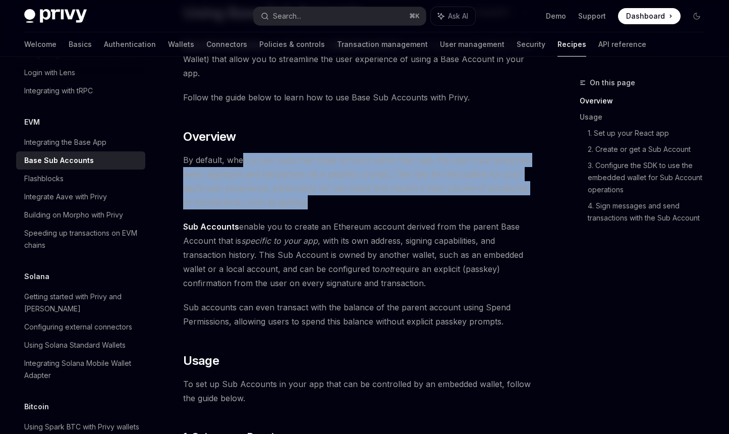
drag, startPoint x: 377, startPoint y: 203, endPoint x: 244, endPoint y: 153, distance: 142.4
click at [244, 153] on span "By default, when a user uses their Base Account within their app, the user must…" at bounding box center [358, 181] width 350 height 56
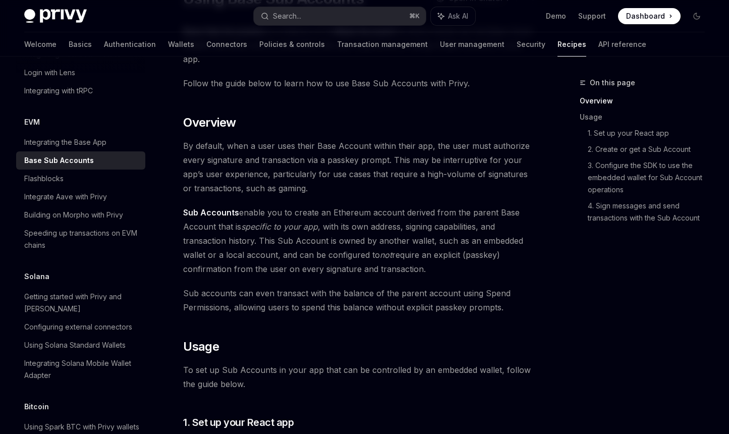
scroll to position [105, 0]
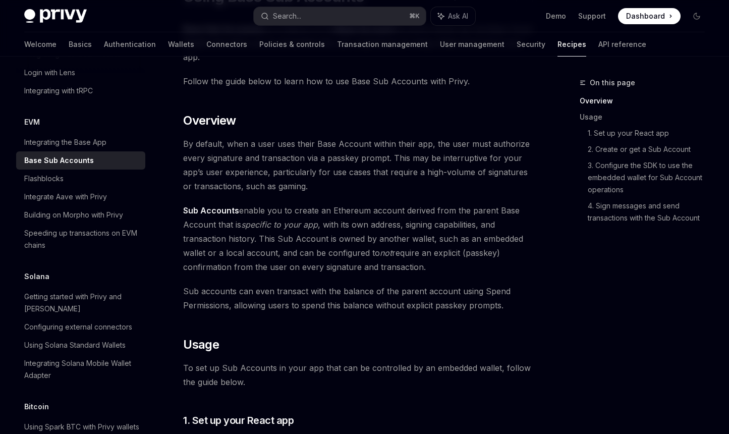
click at [372, 187] on span "By default, when a user uses their Base Account within their app, the user must…" at bounding box center [358, 165] width 350 height 56
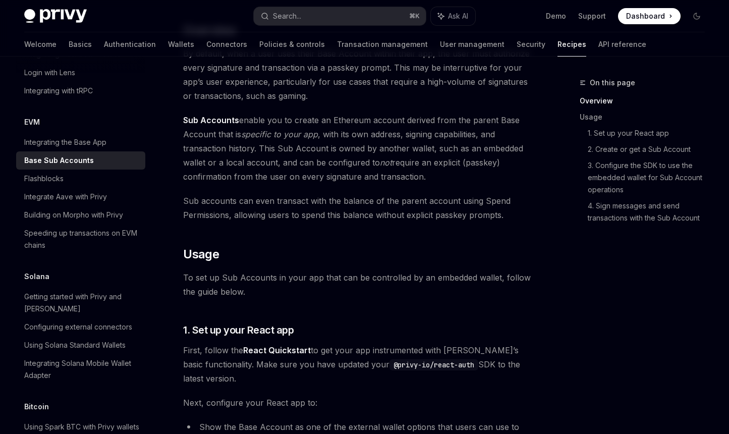
scroll to position [203, 0]
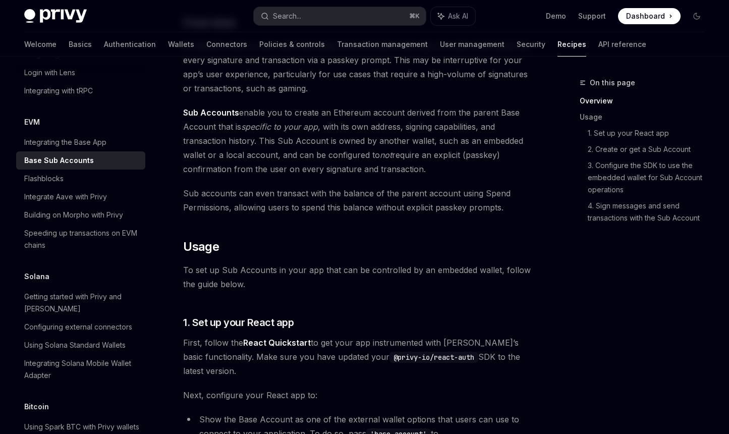
click at [458, 163] on span "Sub Accounts enable you to create an Ethereum account derived from the parent B…" at bounding box center [358, 140] width 350 height 71
drag, startPoint x: 464, startPoint y: 165, endPoint x: 370, endPoint y: 104, distance: 112.6
click at [337, 83] on span "By default, when a user uses their Base Account within their app, the user must…" at bounding box center [358, 67] width 350 height 56
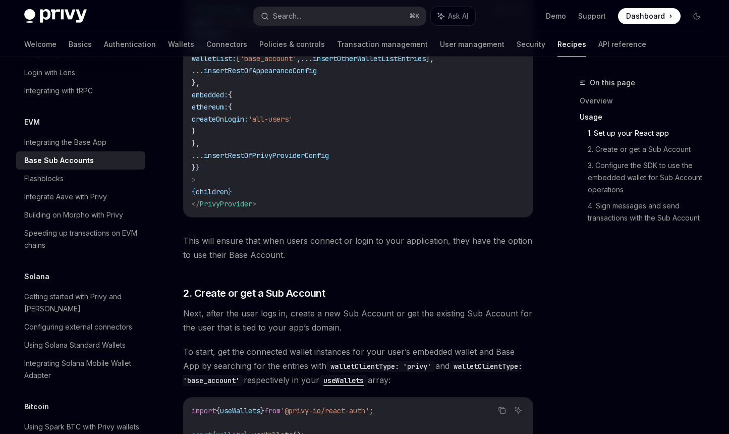
scroll to position [760, 0]
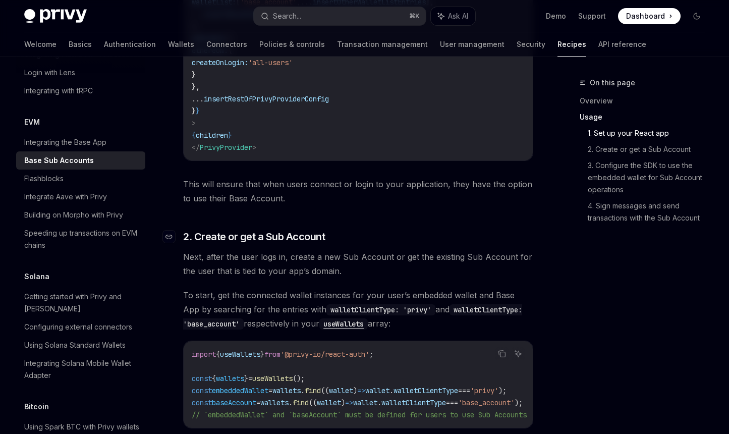
click at [454, 240] on h3 "​ 2. Create or get a Sub Account" at bounding box center [358, 236] width 350 height 14
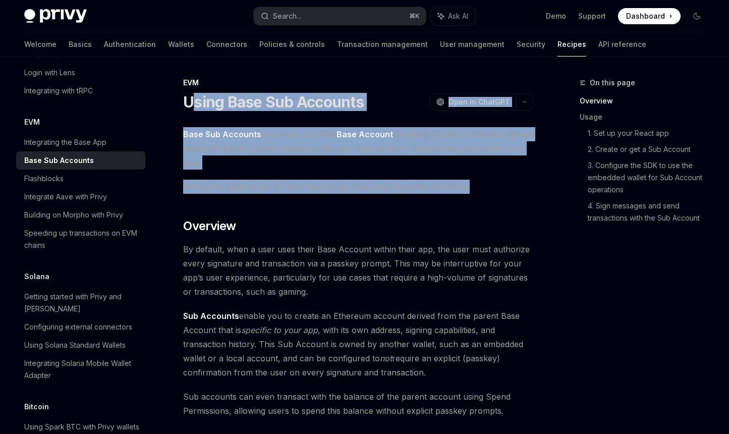
drag, startPoint x: 483, startPoint y: 190, endPoint x: 193, endPoint y: 100, distance: 303.2
click at [283, 162] on span "Base Sub Accounts are a feature of the Base Account (formerly known as Coinbase…" at bounding box center [358, 148] width 350 height 42
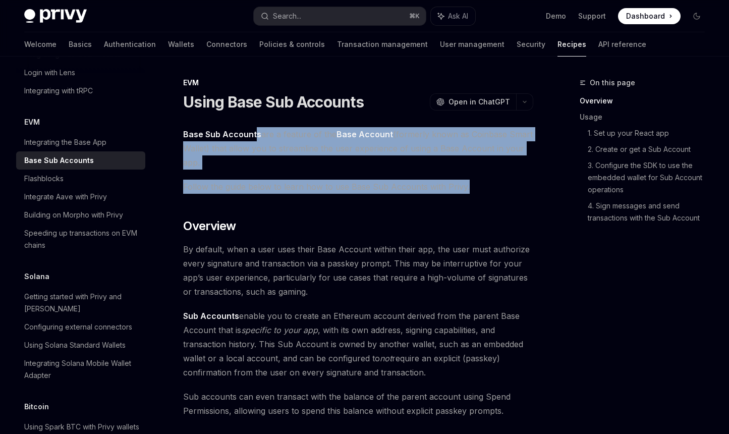
drag, startPoint x: 485, startPoint y: 191, endPoint x: 255, endPoint y: 137, distance: 235.7
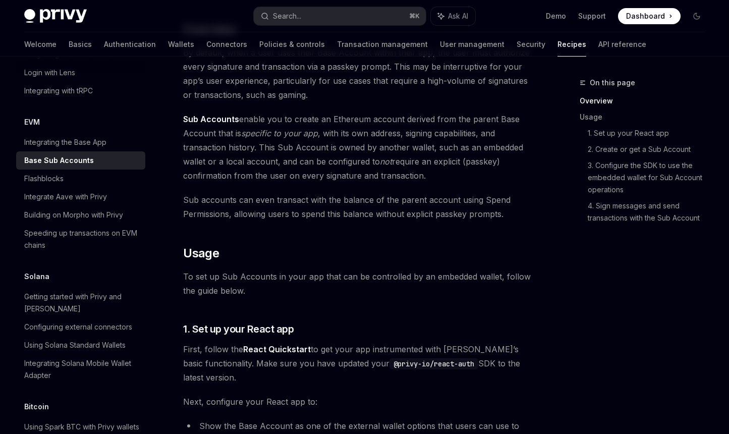
scroll to position [198, 0]
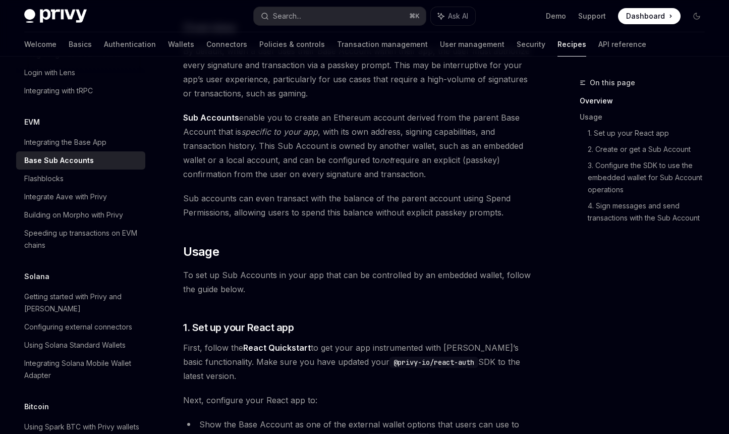
click at [443, 174] on span "Sub Accounts enable you to create an Ethereum account derived from the parent B…" at bounding box center [358, 145] width 350 height 71
drag, startPoint x: 456, startPoint y: 176, endPoint x: 245, endPoint y: 122, distance: 218.7
click at [245, 122] on span "Sub Accounts enable you to create an Ethereum account derived from the parent B…" at bounding box center [358, 145] width 350 height 71
click at [403, 113] on span "Sub Accounts enable you to create an Ethereum account derived from the parent B…" at bounding box center [358, 145] width 350 height 71
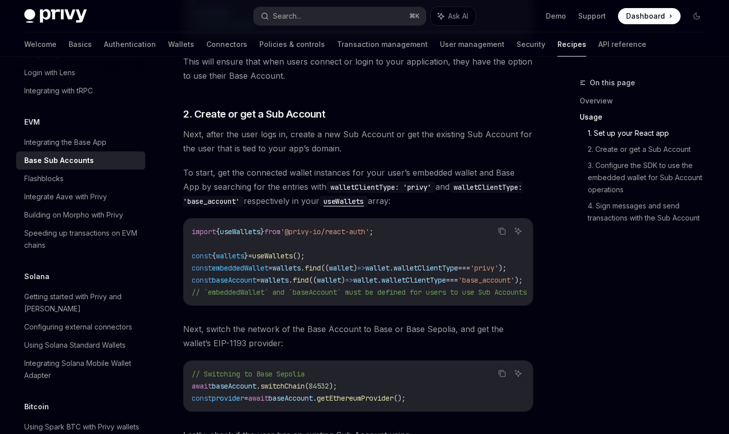
scroll to position [879, 0]
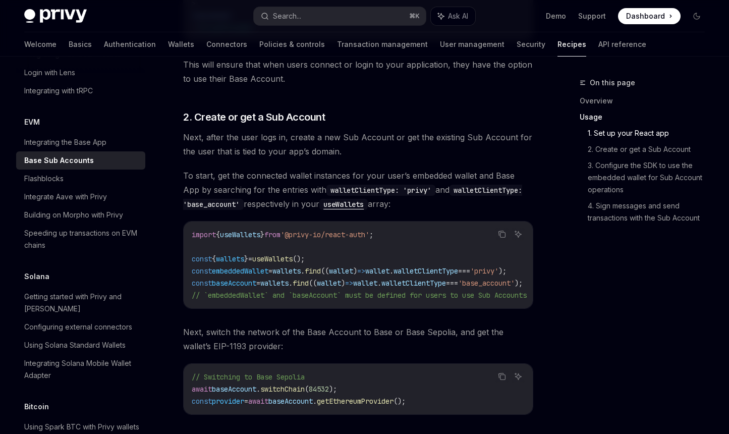
click at [358, 145] on span "Next, after the user logs in, create a new Sub Account or get the existing Sub …" at bounding box center [358, 144] width 350 height 28
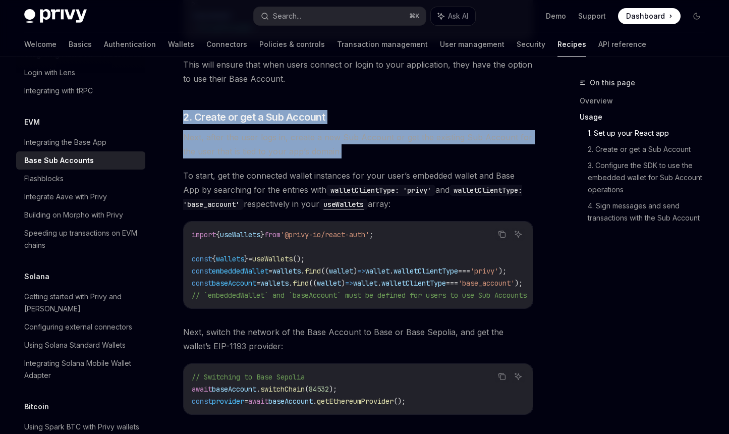
drag, startPoint x: 397, startPoint y: 151, endPoint x: 230, endPoint y: 106, distance: 172.5
click at [370, 149] on span "Next, after the user logs in, create a new Sub Account or get the existing Sub …" at bounding box center [358, 144] width 350 height 28
drag, startPoint x: 410, startPoint y: 154, endPoint x: 269, endPoint y: 107, distance: 148.6
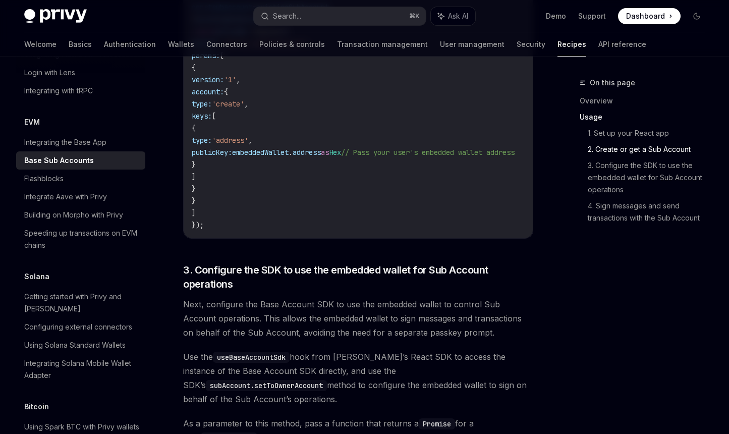
scroll to position [1560, 0]
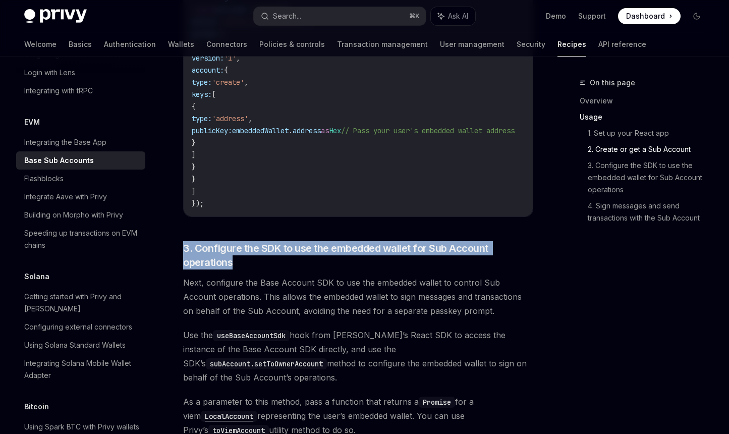
drag, startPoint x: 313, startPoint y: 272, endPoint x: 229, endPoint y: 247, distance: 87.4
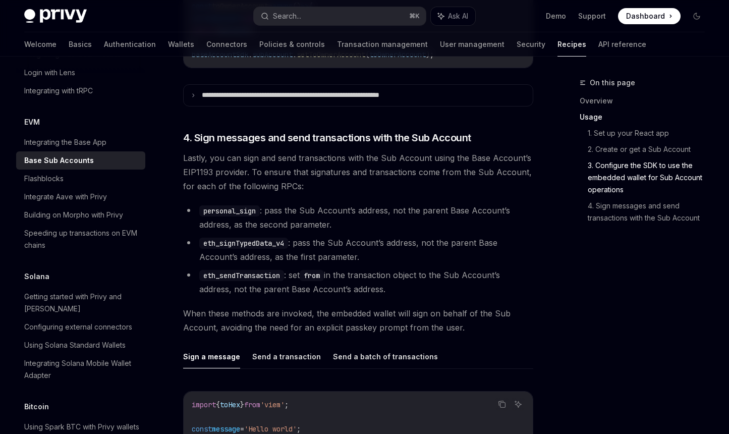
scroll to position [2057, 0]
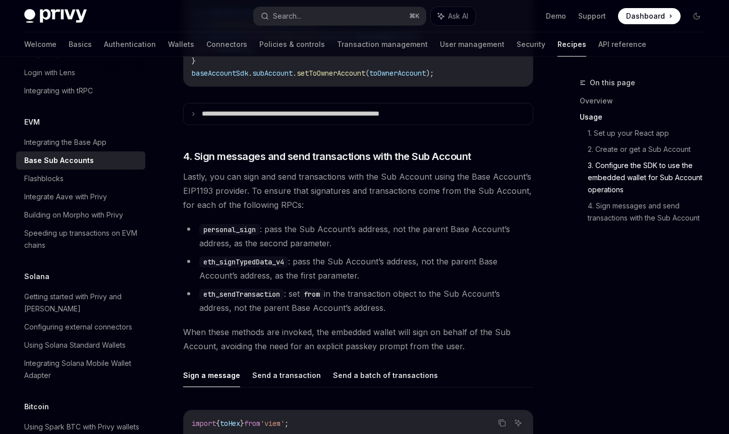
click at [366, 199] on span "Lastly, you can sign and send transactions with the Sub Account using the Base …" at bounding box center [358, 190] width 350 height 42
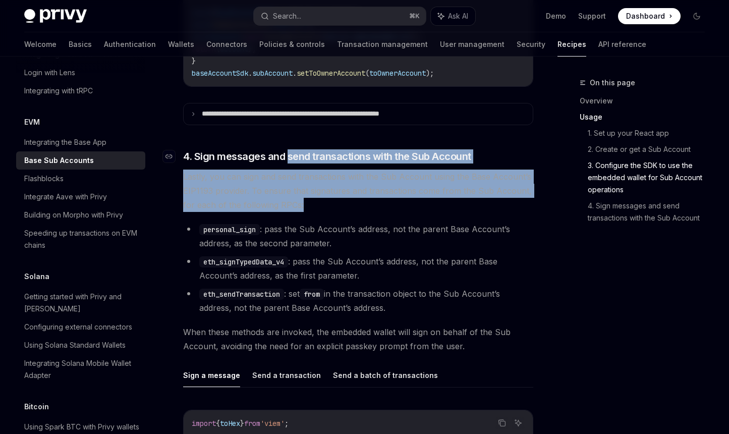
drag, startPoint x: 408, startPoint y: 197, endPoint x: 289, endPoint y: 153, distance: 126.5
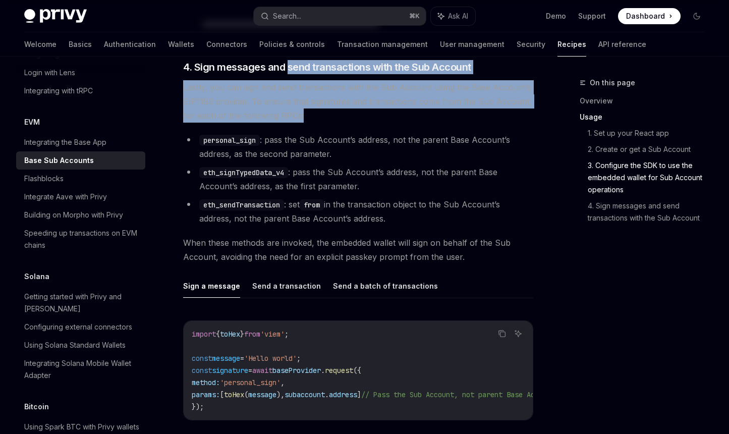
scroll to position [2197, 0]
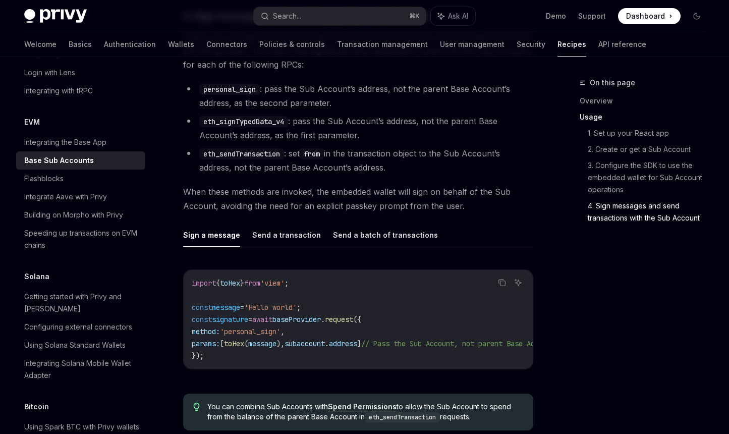
click at [369, 114] on li "eth_signTypedData_v4 : pass the Sub Account’s address, not the parent Base Acco…" at bounding box center [358, 128] width 350 height 28
click at [389, 124] on li "eth_signTypedData_v4 : pass the Sub Account’s address, not the parent Base Acco…" at bounding box center [358, 128] width 350 height 28
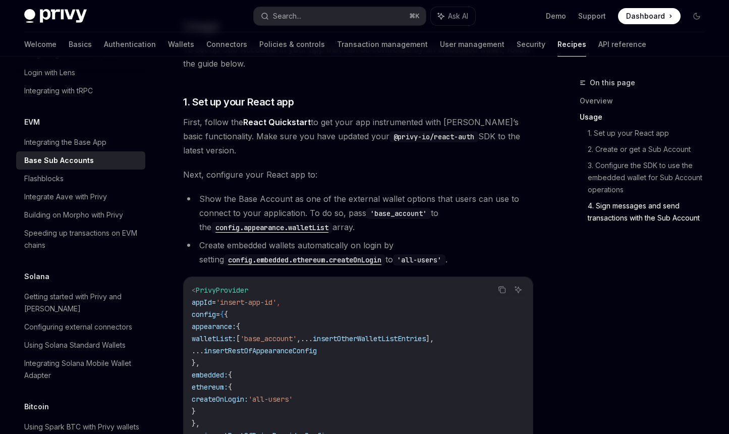
scroll to position [0, 0]
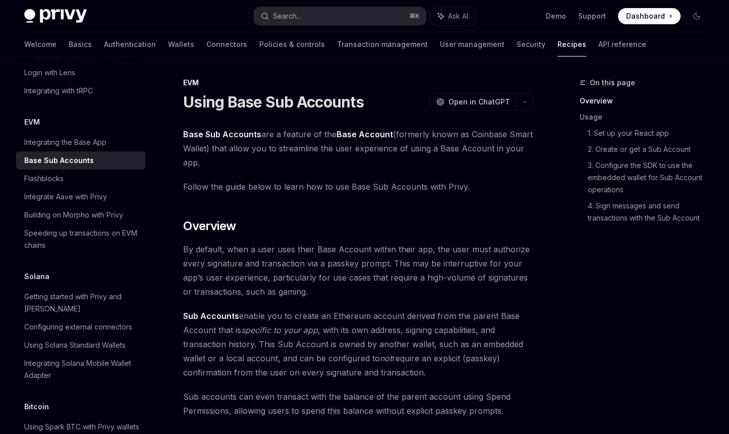
click at [289, 161] on span "Base Sub Accounts are a feature of the Base Account (formerly known as Coinbase…" at bounding box center [358, 148] width 350 height 42
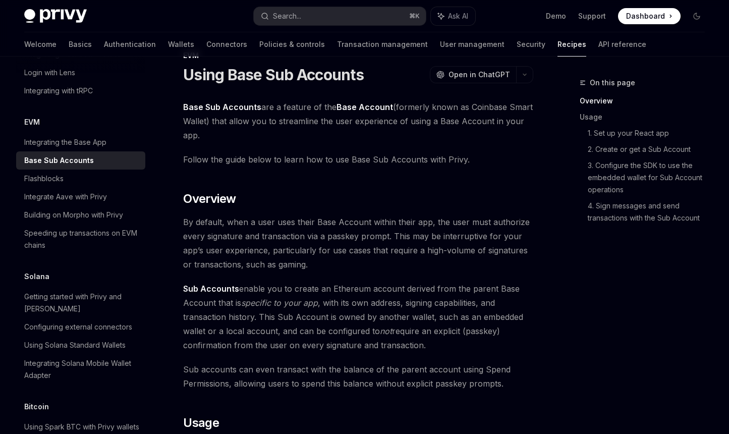
scroll to position [36, 0]
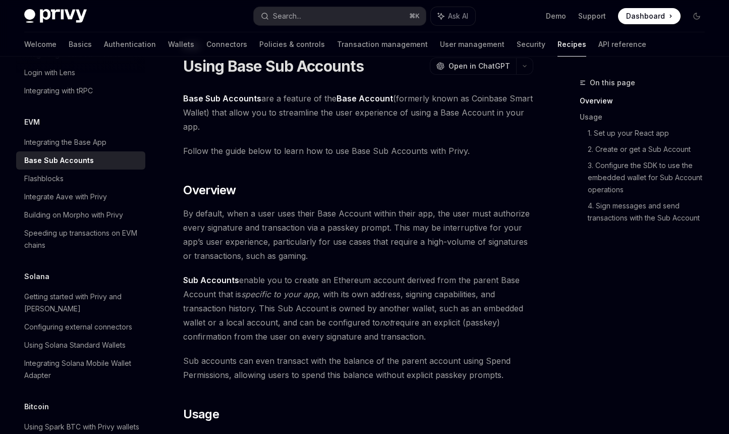
click at [310, 260] on span "By default, when a user uses their Base Account within their app, the user must…" at bounding box center [358, 234] width 350 height 56
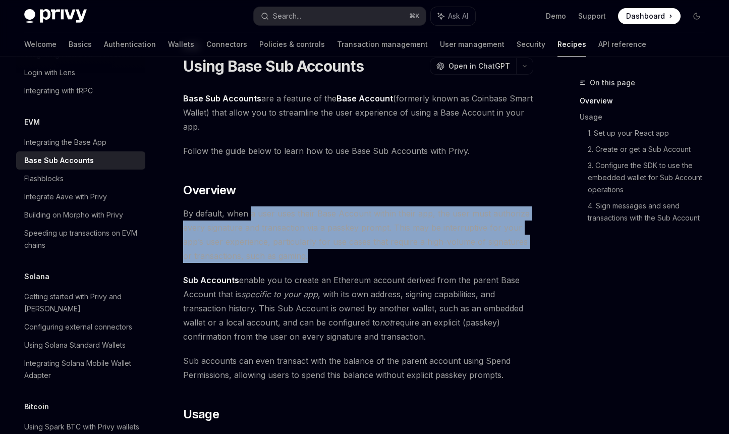
drag, startPoint x: 351, startPoint y: 257, endPoint x: 249, endPoint y: 206, distance: 115.0
click at [249, 206] on span "By default, when a user uses their Base Account within their app, the user must…" at bounding box center [358, 234] width 350 height 56
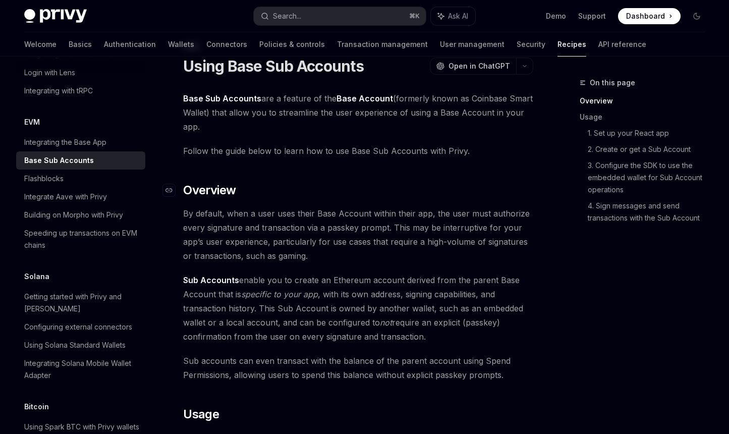
drag, startPoint x: 249, startPoint y: 206, endPoint x: 378, endPoint y: 182, distance: 131.3
click at [378, 182] on h2 "​ Overview" at bounding box center [358, 190] width 350 height 16
click at [409, 227] on span "By default, when a user uses their Base Account within their app, the user must…" at bounding box center [358, 234] width 350 height 56
drag, startPoint x: 450, startPoint y: 335, endPoint x: 313, endPoint y: 272, distance: 151.0
click at [313, 273] on span "Sub Accounts enable you to create an Ethereum account derived from the parent B…" at bounding box center [358, 308] width 350 height 71
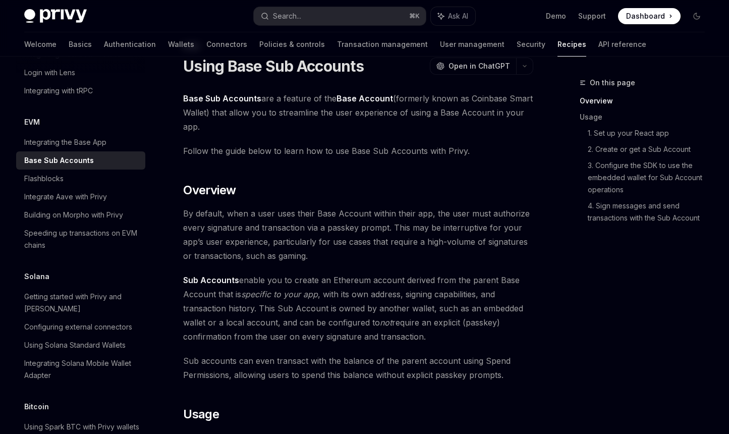
click at [395, 252] on span "By default, when a user uses their Base Account within their app, the user must…" at bounding box center [358, 234] width 350 height 56
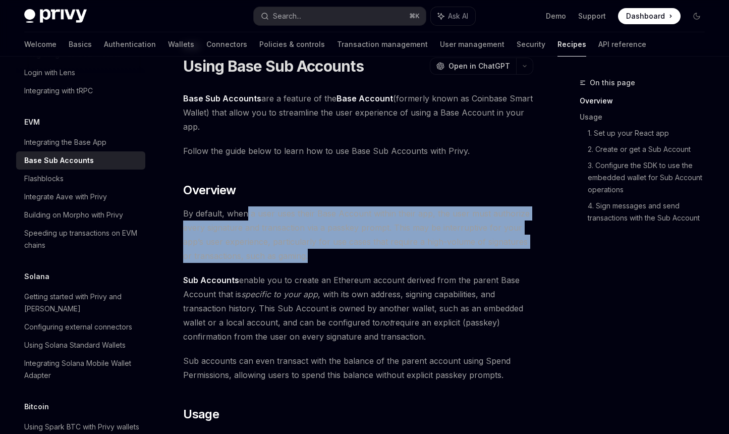
drag, startPoint x: 386, startPoint y: 255, endPoint x: 248, endPoint y: 206, distance: 146.7
click at [248, 206] on span "By default, when a user uses their Base Account within their app, the user must…" at bounding box center [358, 234] width 350 height 56
click at [360, 262] on span "By default, when a user uses their Base Account within their app, the user must…" at bounding box center [358, 234] width 350 height 56
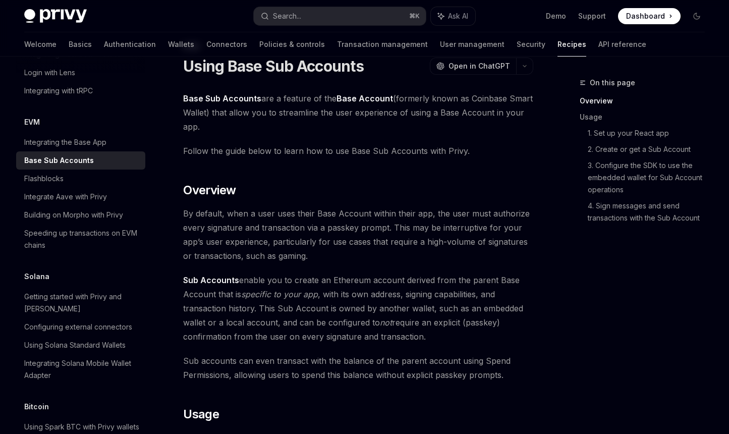
click at [319, 259] on span "By default, when a user uses their Base Account within their app, the user must…" at bounding box center [358, 234] width 350 height 56
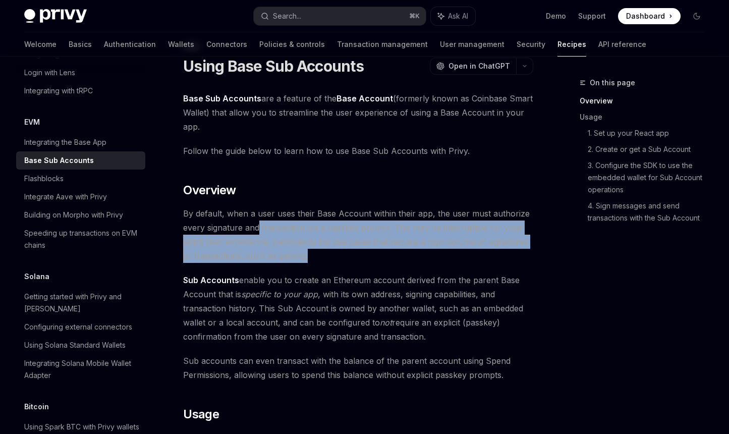
drag, startPoint x: 342, startPoint y: 258, endPoint x: 258, endPoint y: 232, distance: 87.9
click at [258, 232] on span "By default, when a user uses their Base Account within their app, the user must…" at bounding box center [358, 234] width 350 height 56
click at [366, 261] on span "By default, when a user uses their Base Account within their app, the user must…" at bounding box center [358, 234] width 350 height 56
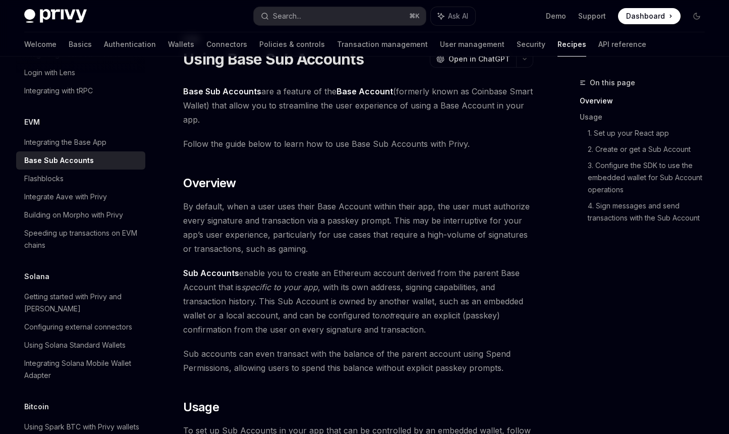
scroll to position [107, 0]
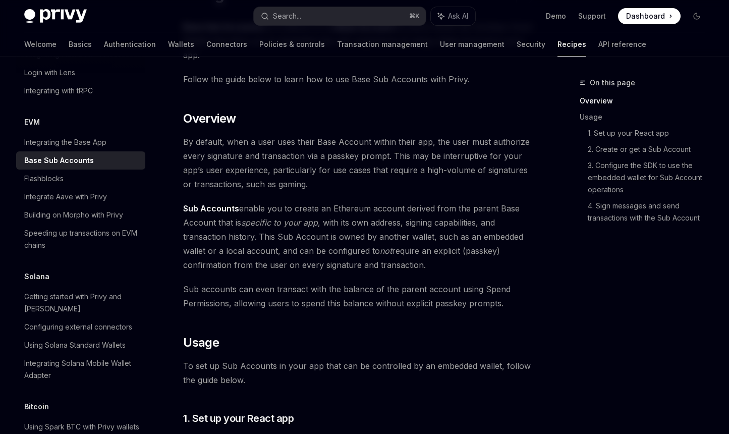
click at [461, 266] on span "Sub Accounts enable you to create an Ethereum account derived from the parent B…" at bounding box center [358, 236] width 350 height 71
drag, startPoint x: 477, startPoint y: 264, endPoint x: 312, endPoint y: 203, distance: 175.5
click at [312, 203] on span "Sub Accounts enable you to create an Ethereum account derived from the parent B…" at bounding box center [358, 236] width 350 height 71
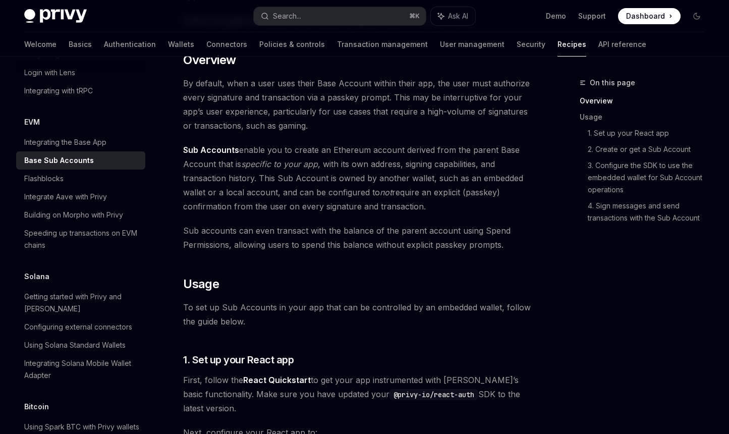
scroll to position [167, 0]
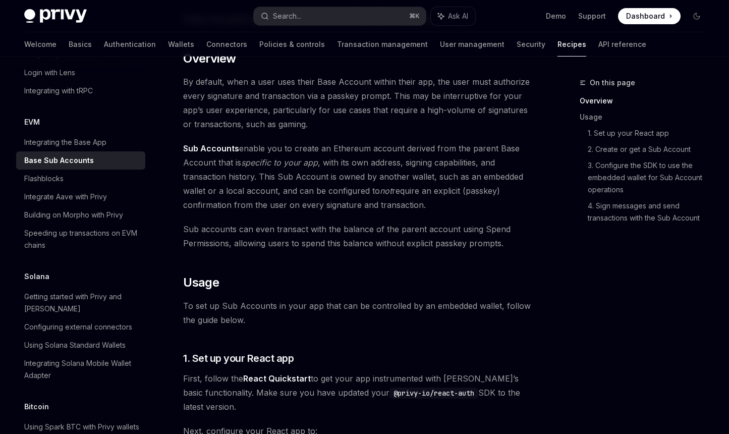
click at [340, 316] on span "To set up Sub Accounts in your app that can be controlled by an embedded wallet…" at bounding box center [358, 313] width 350 height 28
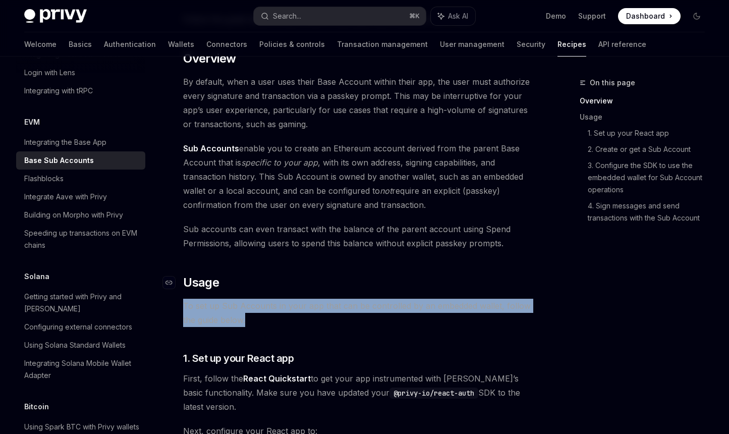
drag, startPoint x: 367, startPoint y: 318, endPoint x: 272, endPoint y: 286, distance: 99.4
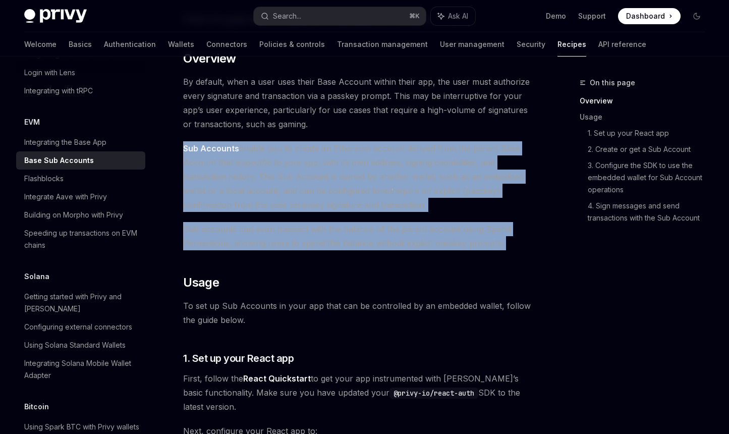
drag, startPoint x: 466, startPoint y: 252, endPoint x: 260, endPoint y: 135, distance: 237.1
click at [350, 130] on span "By default, when a user uses their Base Account within their app, the user must…" at bounding box center [358, 103] width 350 height 56
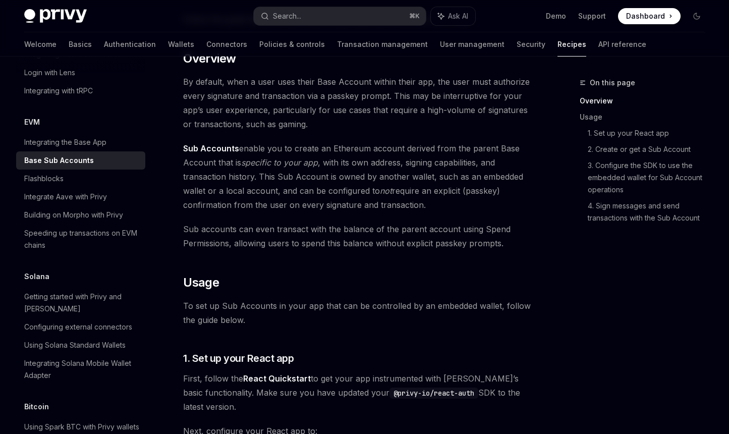
click at [330, 122] on span "By default, when a user uses their Base Account within their app, the user must…" at bounding box center [358, 103] width 350 height 56
click at [411, 206] on span "Sub Accounts enable you to create an Ethereum account derived from the parent B…" at bounding box center [358, 176] width 350 height 71
drag, startPoint x: 441, startPoint y: 201, endPoint x: 308, endPoint y: 149, distance: 142.9
click at [308, 149] on span "Sub Accounts enable you to create an Ethereum account derived from the parent B…" at bounding box center [358, 176] width 350 height 71
click at [423, 120] on span "By default, when a user uses their Base Account within their app, the user must…" at bounding box center [358, 103] width 350 height 56
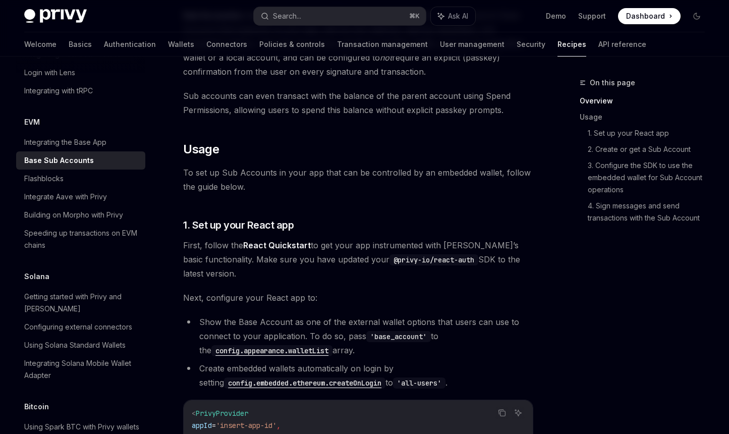
scroll to position [328, 0]
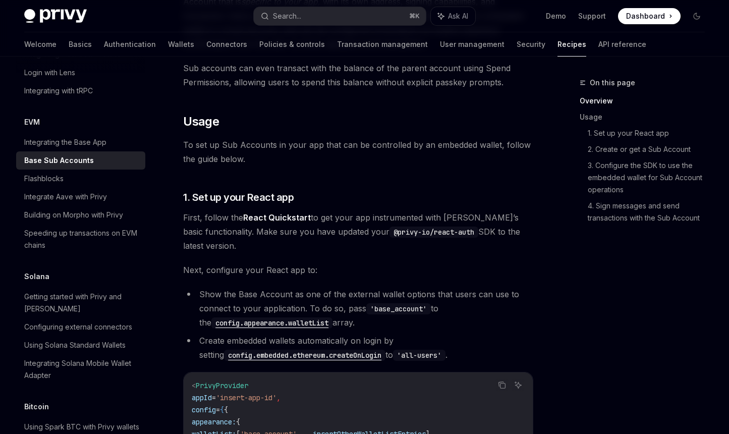
click at [321, 159] on span "To set up Sub Accounts in your app that can be controlled by an embedded wallet…" at bounding box center [358, 152] width 350 height 28
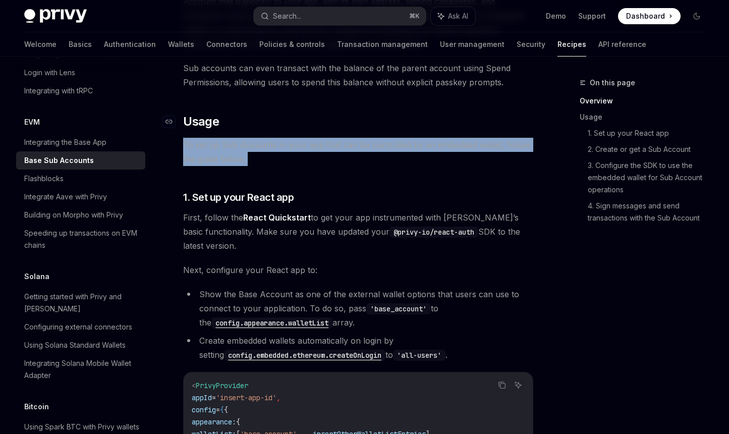
drag, startPoint x: 403, startPoint y: 188, endPoint x: 268, endPoint y: 127, distance: 148.5
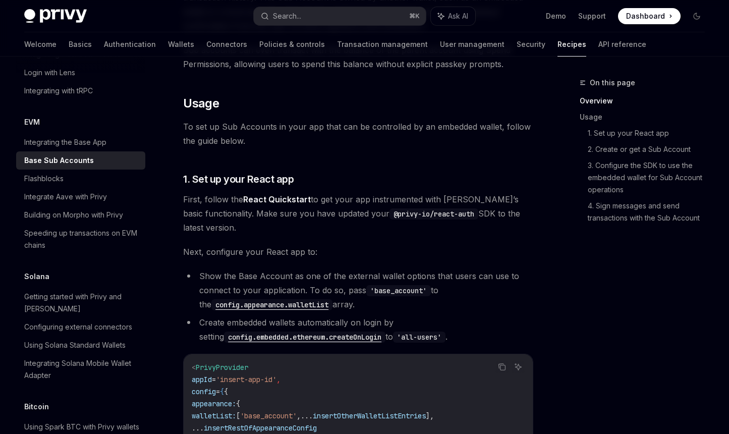
scroll to position [368, 0]
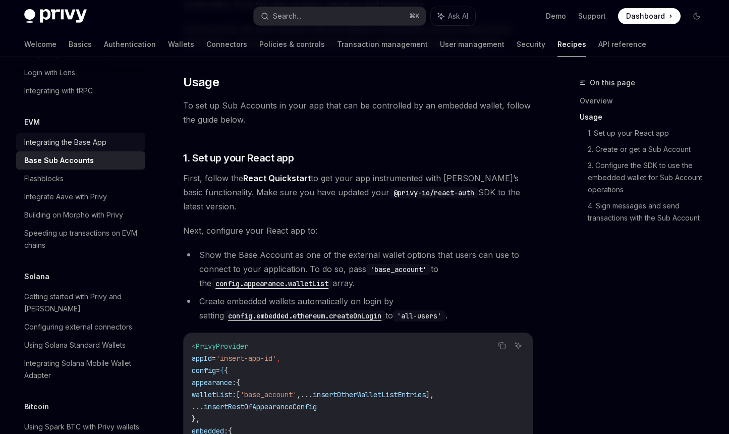
click at [103, 148] on div "Integrating the Base App" at bounding box center [65, 142] width 82 height 12
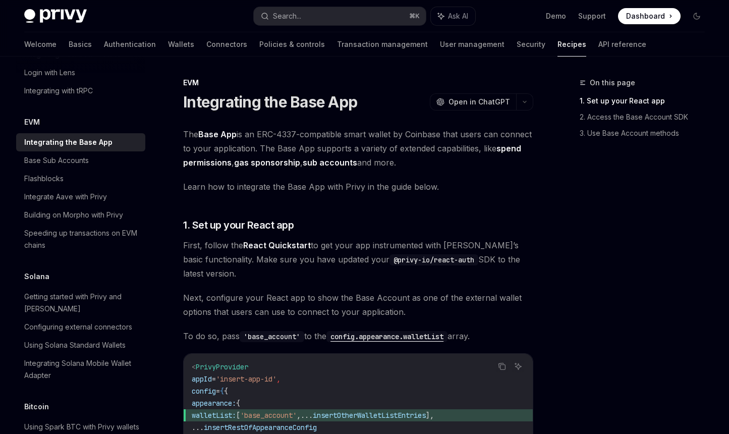
click at [443, 164] on span "The Base App is an ERC-4337-compatible smart wallet by Coinbase that users can …" at bounding box center [358, 148] width 350 height 42
click at [48, 166] on div "Base Sub Accounts" at bounding box center [56, 160] width 65 height 12
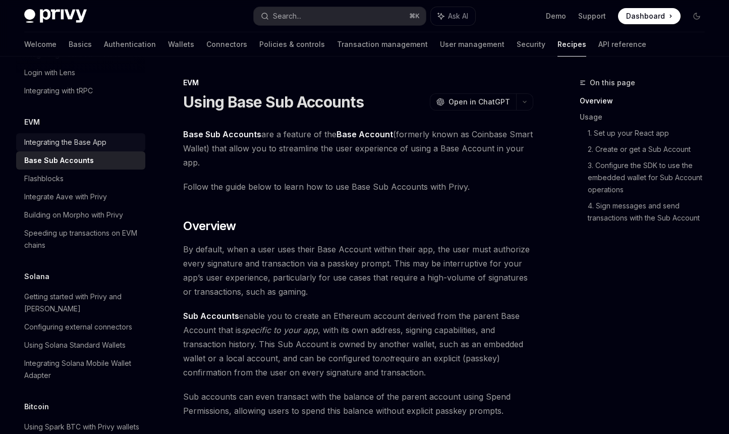
click at [67, 148] on div "Integrating the Base App" at bounding box center [65, 142] width 82 height 12
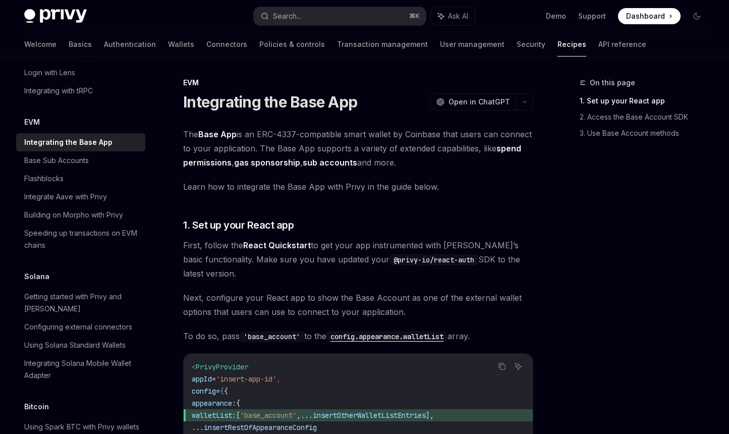
click at [420, 159] on span "The Base App is an ERC-4337-compatible smart wallet by Coinbase that users can …" at bounding box center [358, 148] width 350 height 42
drag, startPoint x: 446, startPoint y: 163, endPoint x: 359, endPoint y: 132, distance: 92.5
click at [359, 132] on span "The Base App is an ERC-4337-compatible smart wallet by Coinbase that users can …" at bounding box center [358, 148] width 350 height 42
click at [473, 161] on span "The Base App is an ERC-4337-compatible smart wallet by Coinbase that users can …" at bounding box center [358, 148] width 350 height 42
drag, startPoint x: 465, startPoint y: 161, endPoint x: 298, endPoint y: 112, distance: 174.3
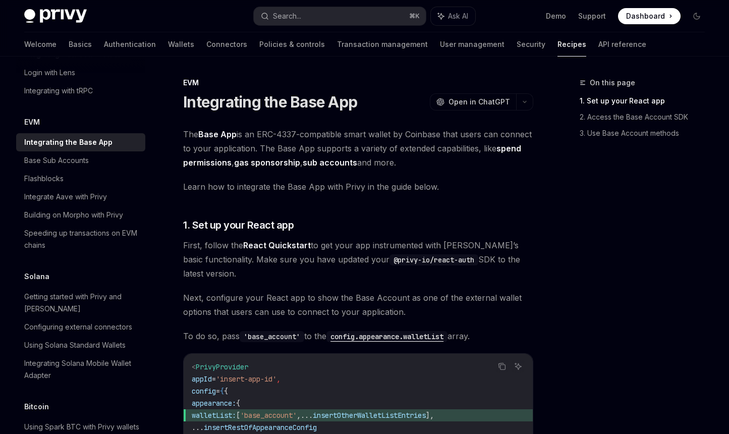
click at [457, 160] on span "The Base App is an ERC-4337-compatible smart wallet by Coinbase that users can …" at bounding box center [358, 148] width 350 height 42
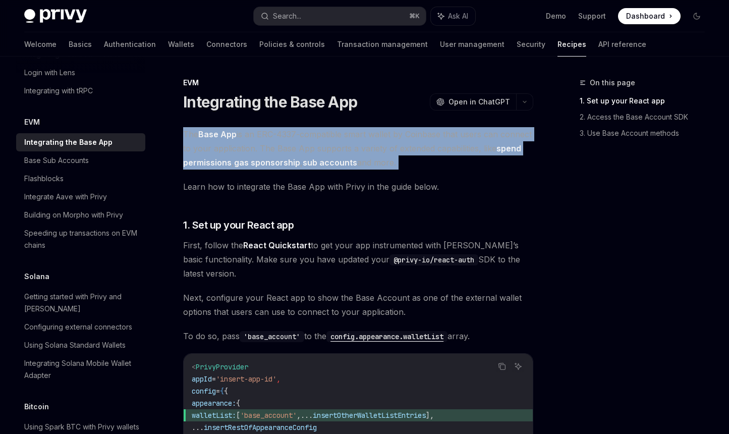
drag, startPoint x: 475, startPoint y: 176, endPoint x: 283, endPoint y: 123, distance: 198.9
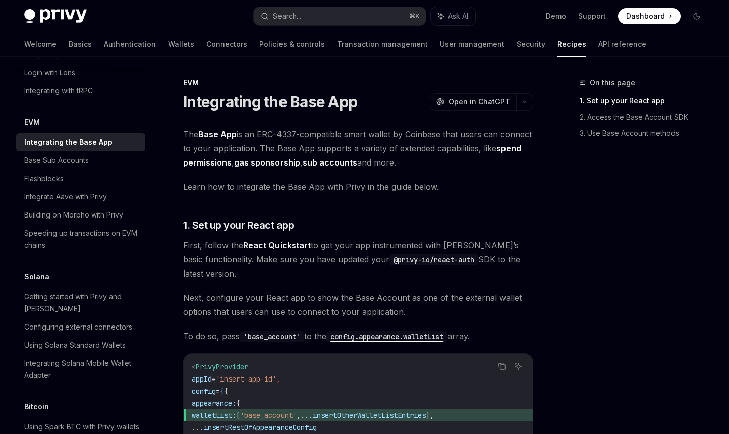
click at [429, 162] on span "The Base App is an ERC-4337-compatible smart wallet by Coinbase that users can …" at bounding box center [358, 148] width 350 height 42
drag, startPoint x: 449, startPoint y: 165, endPoint x: 309, endPoint y: 132, distance: 144.5
click at [309, 132] on span "The Base App is an ERC-4337-compatible smart wallet by Coinbase that users can …" at bounding box center [358, 148] width 350 height 42
click at [420, 169] on span "The Base App is an ERC-4337-compatible smart wallet by Coinbase that users can …" at bounding box center [358, 148] width 350 height 42
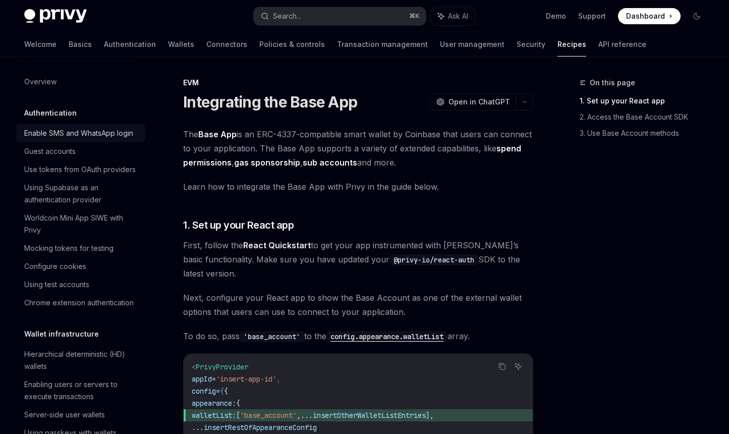
click at [83, 138] on div "Enable SMS and WhatsApp login" at bounding box center [78, 133] width 109 height 12
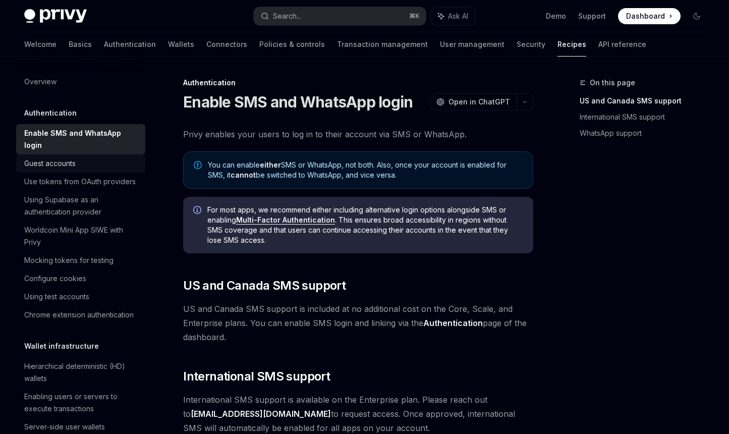
click at [66, 167] on div "Guest accounts" at bounding box center [49, 163] width 51 height 12
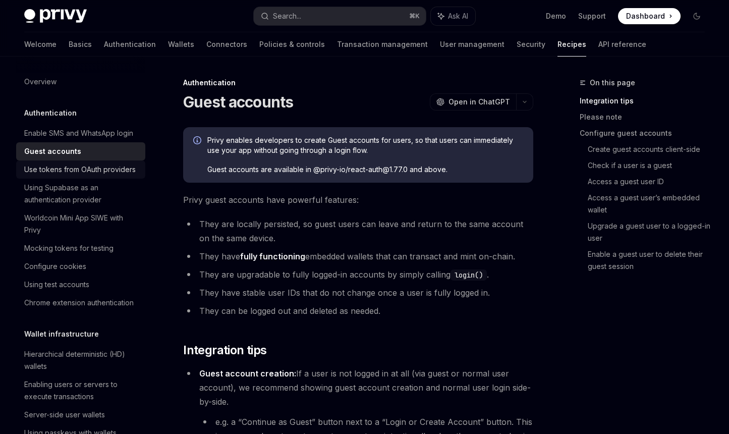
click at [71, 175] on div "Use tokens from OAuth providers" at bounding box center [79, 169] width 111 height 12
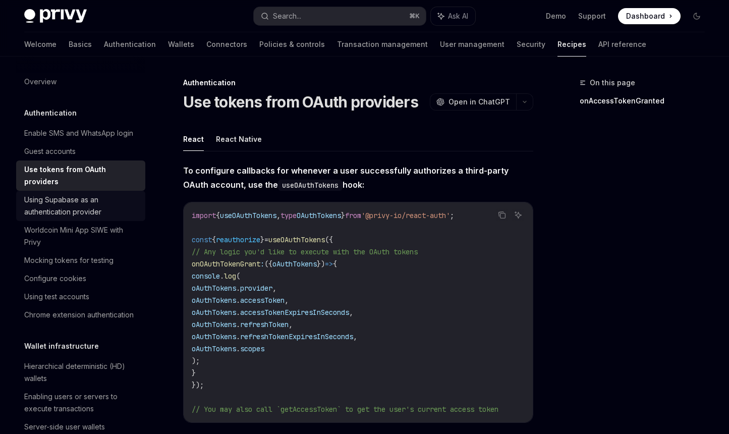
click at [67, 218] on div "Using Supabase as an authentication provider" at bounding box center [81, 206] width 115 height 24
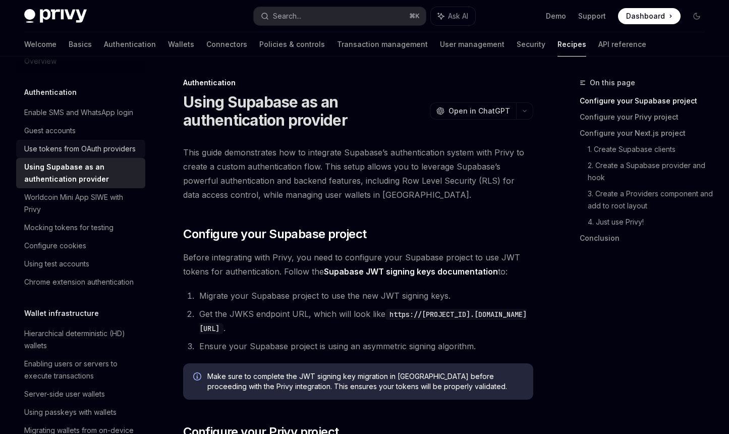
scroll to position [49, 0]
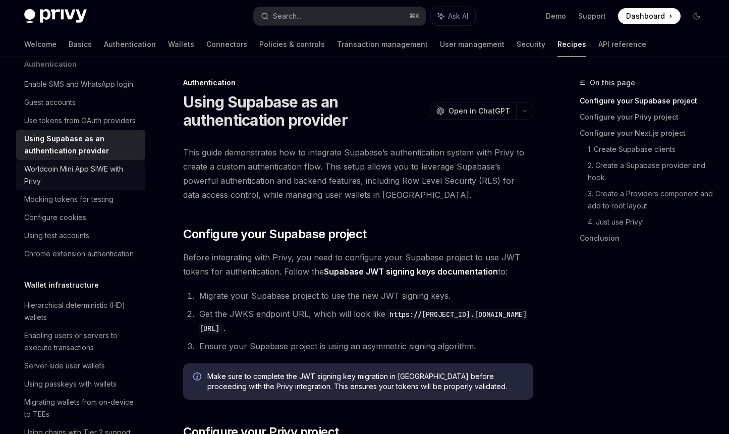
click at [68, 187] on div "Worldcoin Mini App SIWE with Privy" at bounding box center [81, 175] width 115 height 24
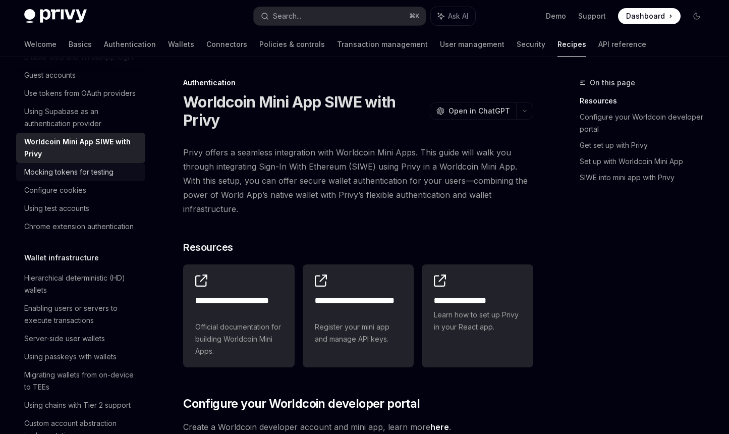
scroll to position [103, 0]
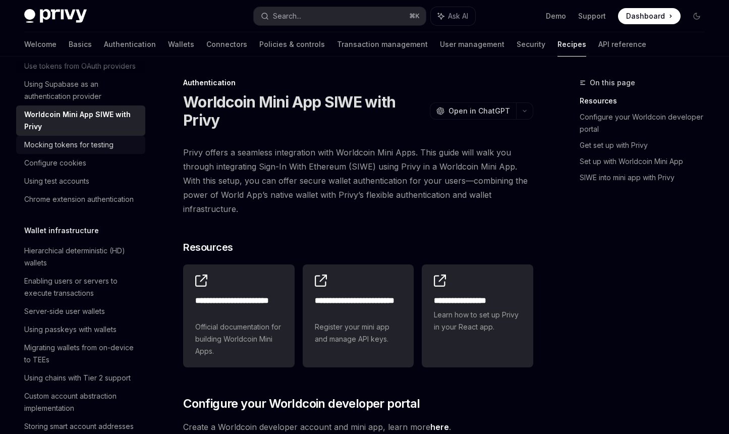
click at [88, 151] on div "Mocking tokens for testing" at bounding box center [68, 145] width 89 height 12
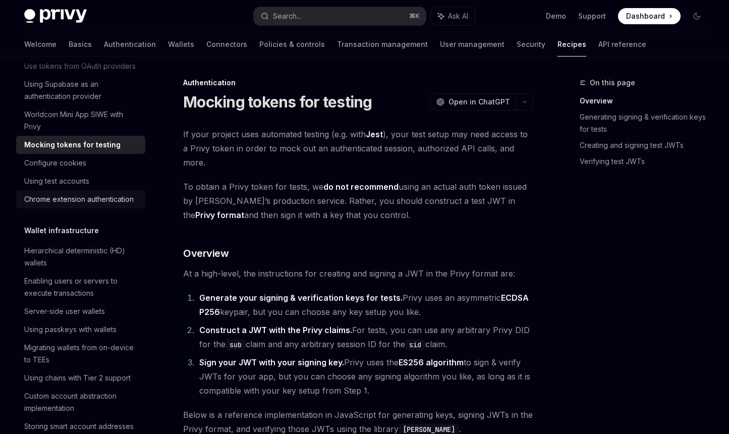
click at [64, 205] on div "Chrome extension authentication" at bounding box center [78, 199] width 109 height 12
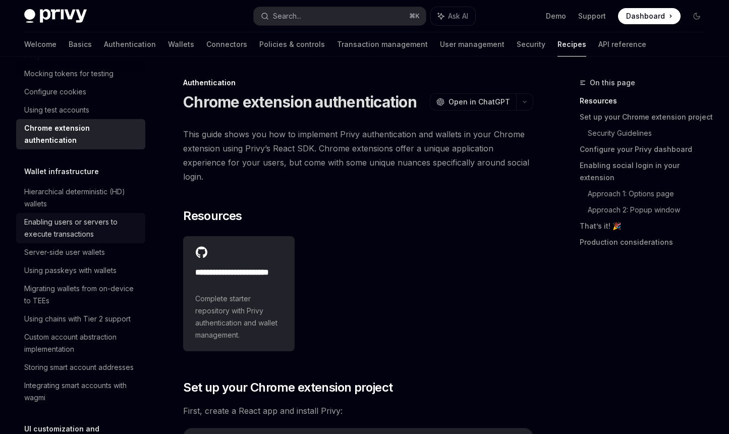
scroll to position [179, 0]
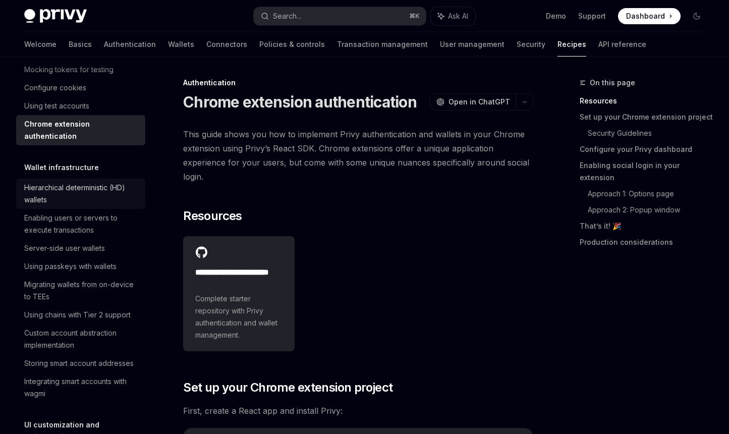
click at [57, 206] on div "Hierarchical deterministic (HD) wallets" at bounding box center [81, 194] width 115 height 24
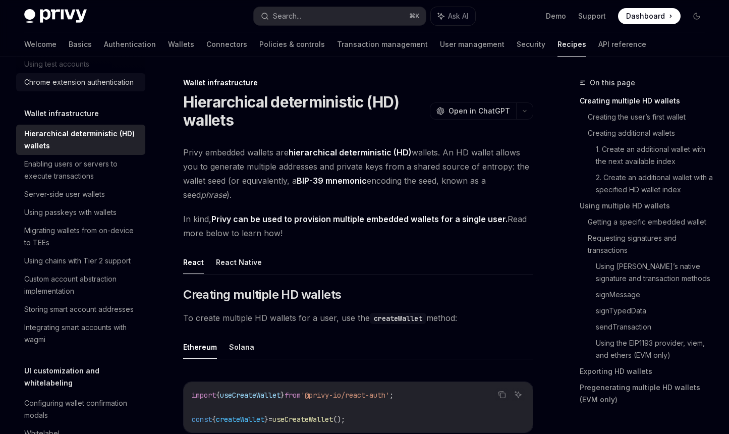
scroll to position [244, 0]
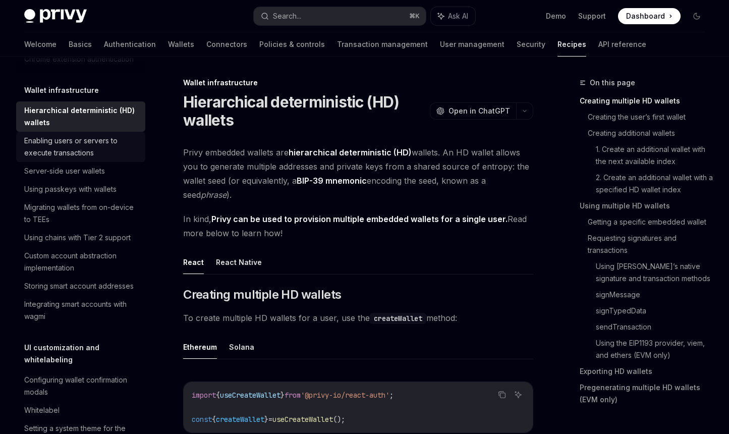
click at [63, 159] on div "Enabling users or servers to execute transactions" at bounding box center [81, 147] width 115 height 24
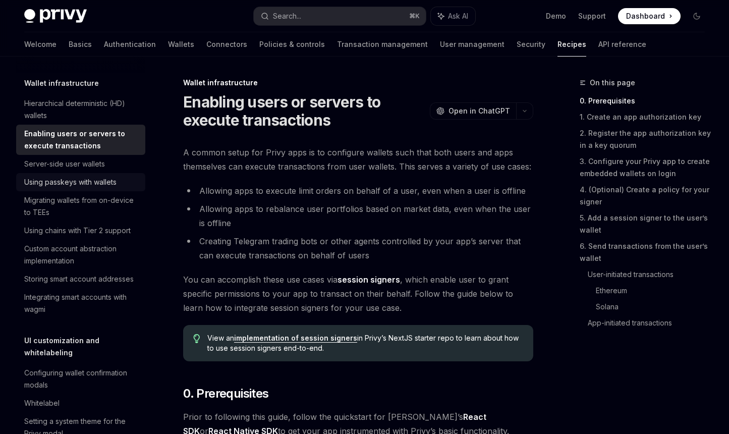
scroll to position [256, 0]
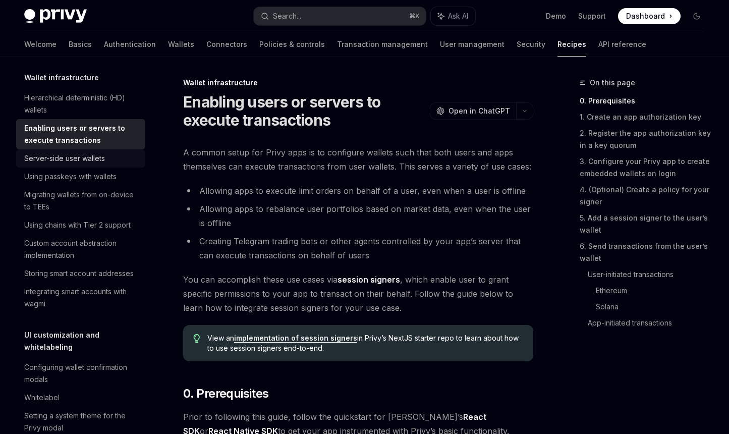
click at [69, 164] on div "Server-side user wallets" at bounding box center [64, 158] width 81 height 12
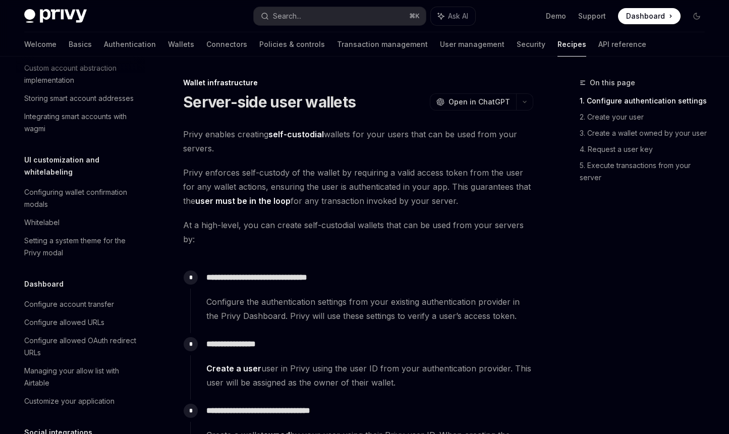
scroll to position [432, 0]
click at [53, 55] on div "Using chains with Tier 2 support" at bounding box center [77, 49] width 106 height 12
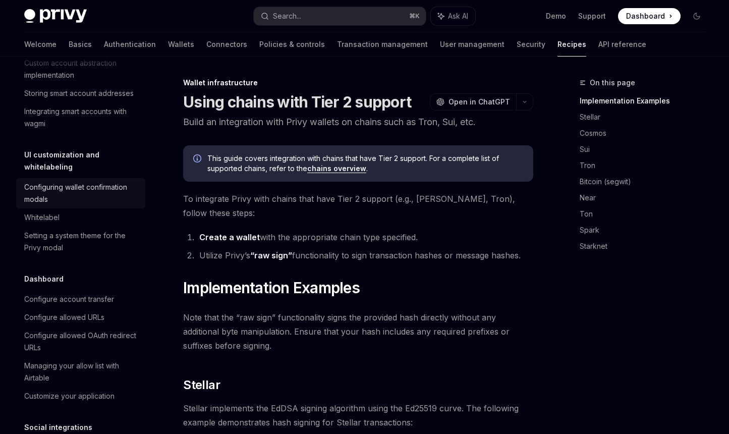
click at [72, 205] on div "Configuring wallet confirmation modals" at bounding box center [81, 193] width 115 height 24
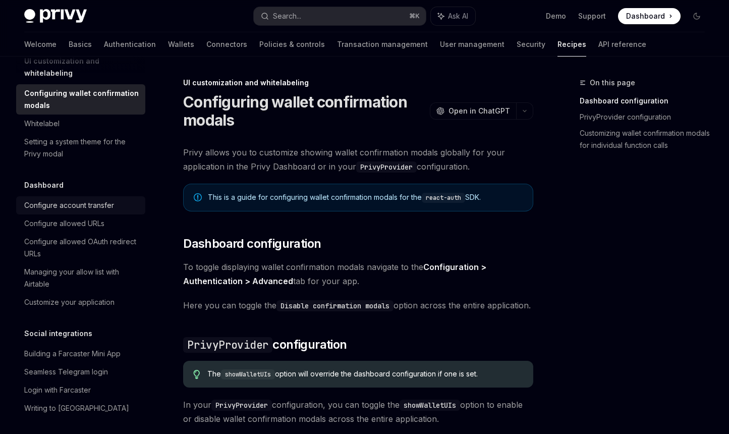
click at [73, 214] on link "Configure account transfer" at bounding box center [80, 205] width 129 height 18
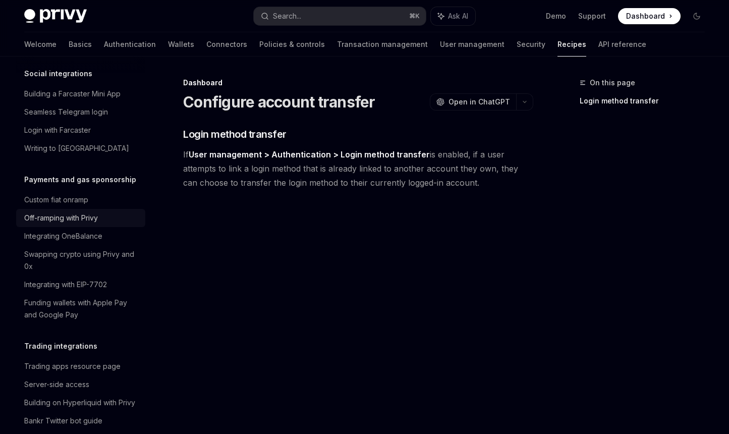
scroll to position [790, 0]
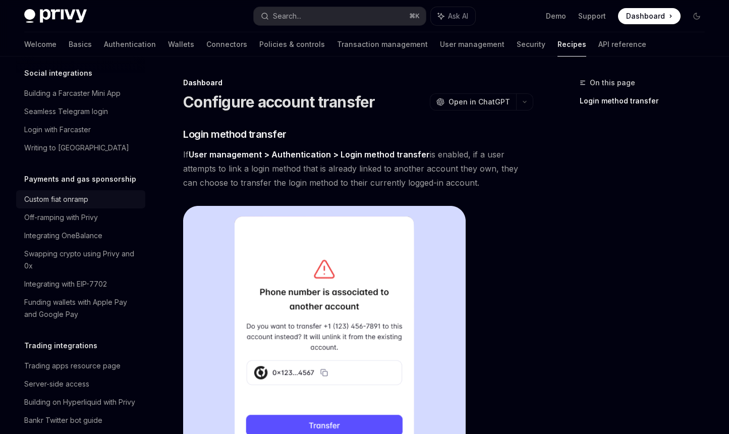
click at [52, 205] on div "Custom fiat onramp" at bounding box center [56, 199] width 64 height 12
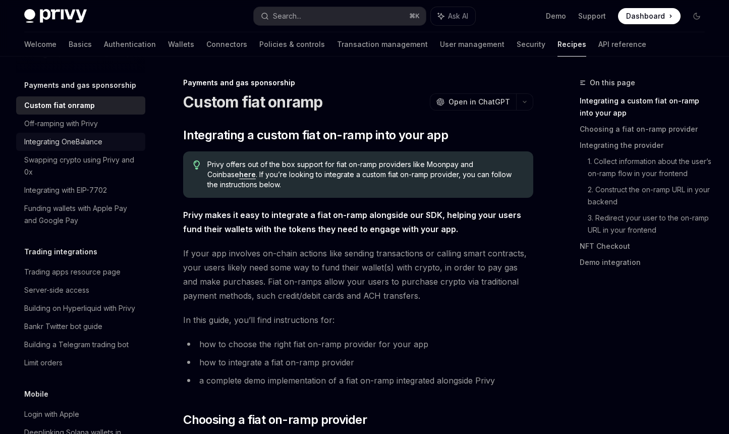
scroll to position [888, 0]
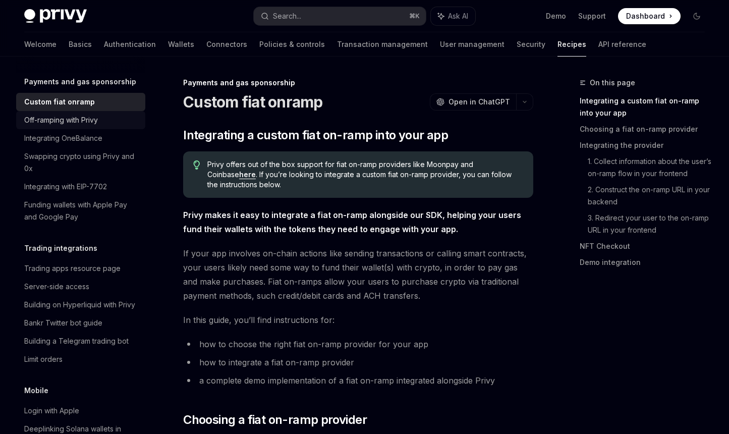
click at [60, 126] on div "Off-ramping with Privy" at bounding box center [61, 120] width 74 height 12
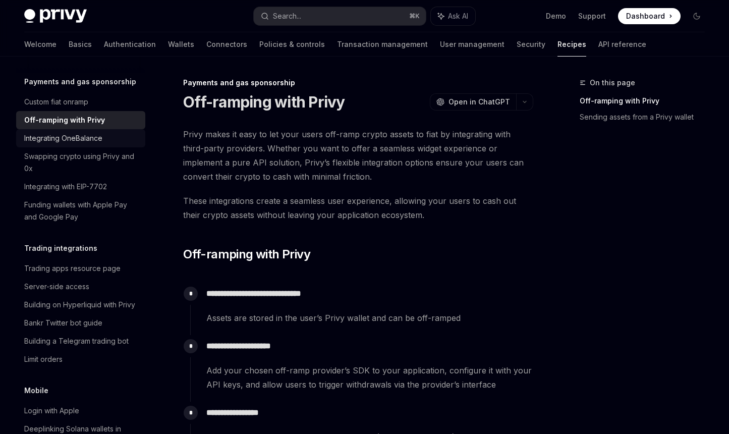
click at [62, 147] on link "Integrating OneBalance" at bounding box center [80, 138] width 129 height 18
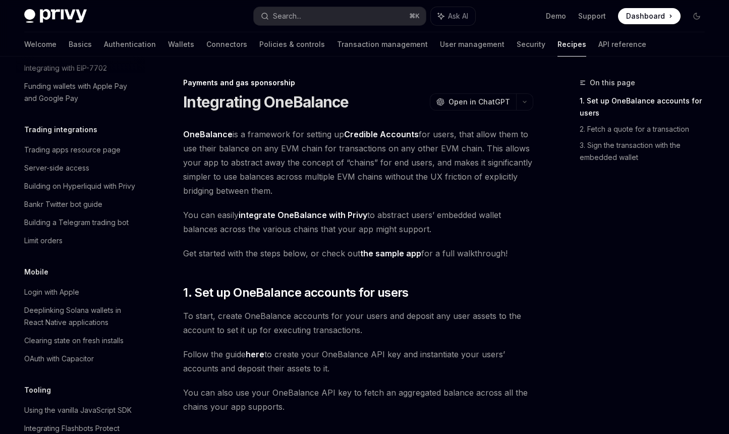
scroll to position [1014, 0]
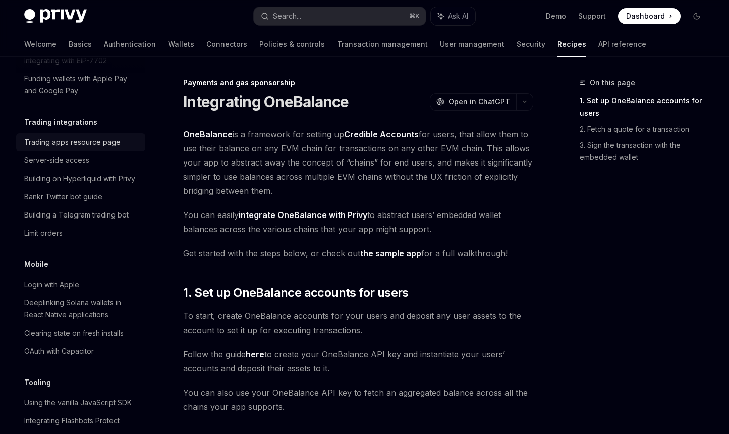
click at [61, 148] on div "Trading apps resource page" at bounding box center [72, 142] width 96 height 12
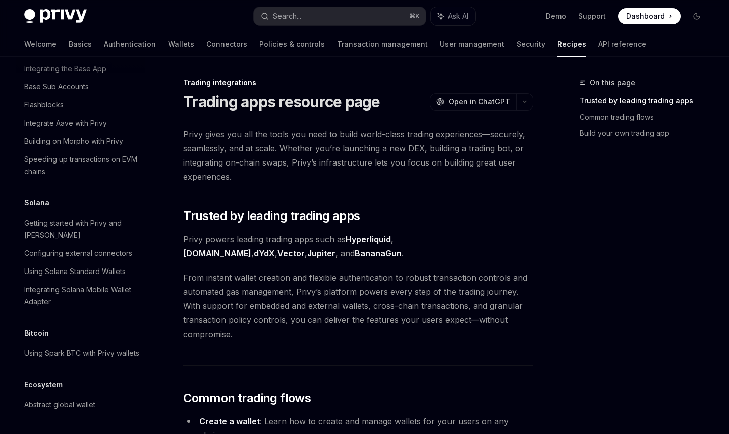
scroll to position [1539, 0]
click at [45, 226] on div "Getting started with Privy and Solana" at bounding box center [81, 229] width 115 height 24
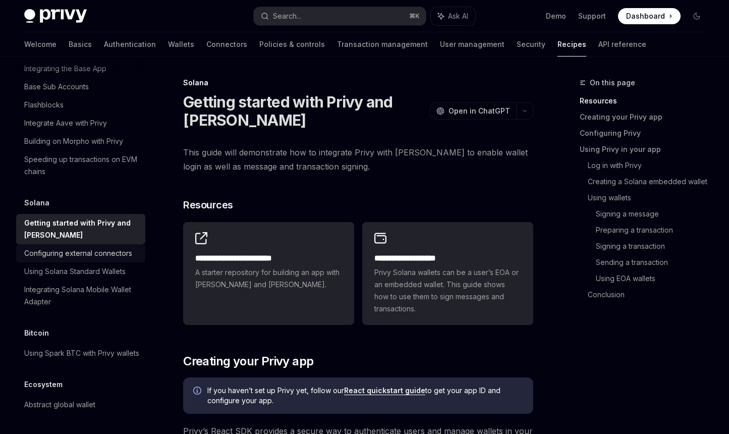
click at [68, 259] on div "Configuring external connectors" at bounding box center [78, 253] width 108 height 12
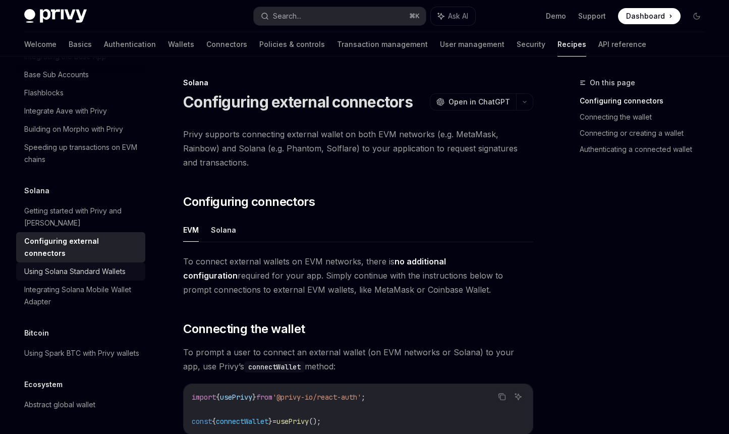
click at [75, 277] on div "Using Solana Standard Wallets" at bounding box center [74, 271] width 101 height 12
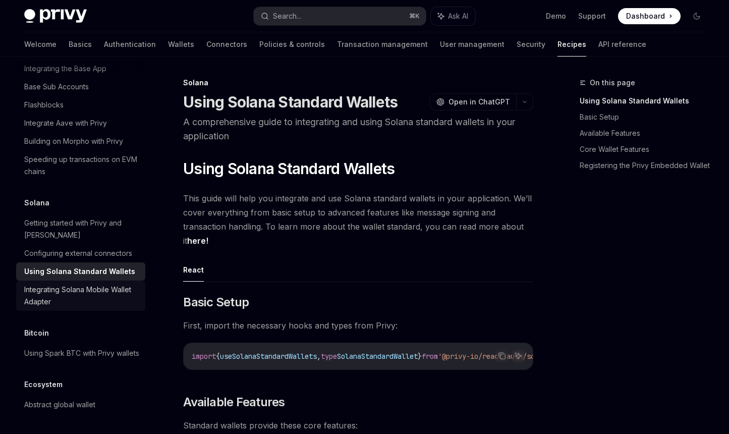
click at [62, 297] on div "Integrating Solana Mobile Wallet Adapter" at bounding box center [81, 295] width 115 height 24
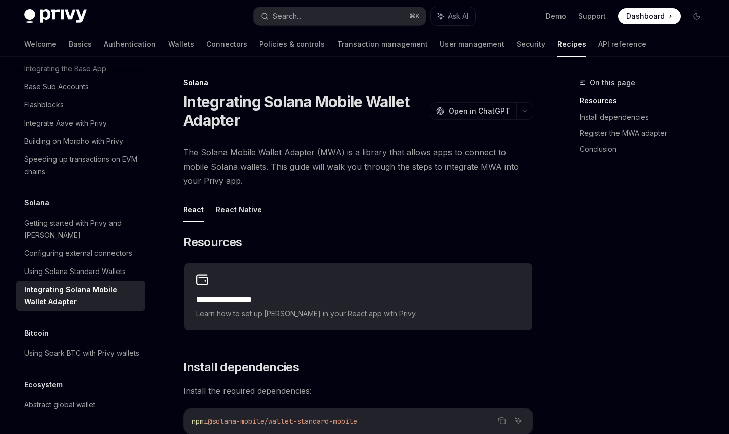
click at [60, 210] on div "Solana Getting started with Privy and Solana Configuring external connectors Us…" at bounding box center [80, 254] width 129 height 114
click at [53, 222] on div "Getting started with Privy and Solana" at bounding box center [81, 229] width 115 height 24
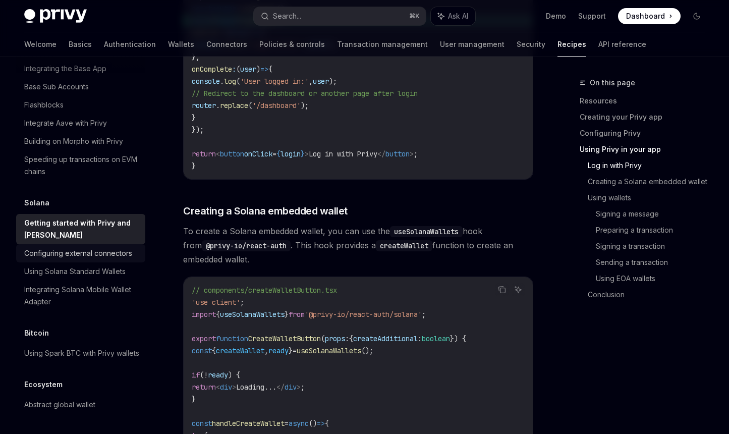
scroll to position [1562, 0]
click at [73, 347] on div "Using Spark BTC with Privy wallets" at bounding box center [81, 353] width 115 height 12
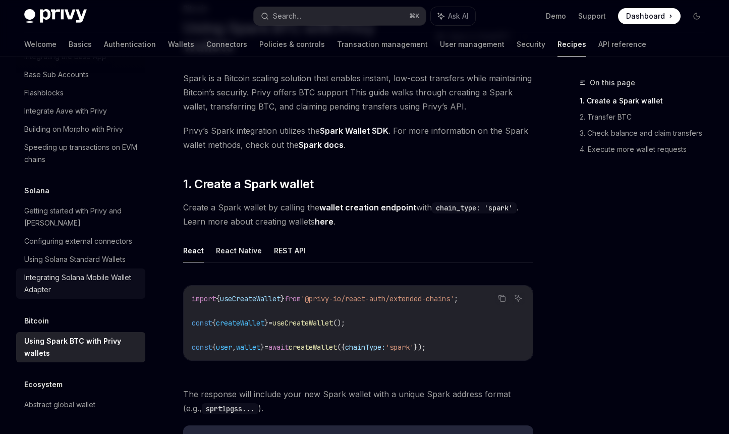
scroll to position [82, 0]
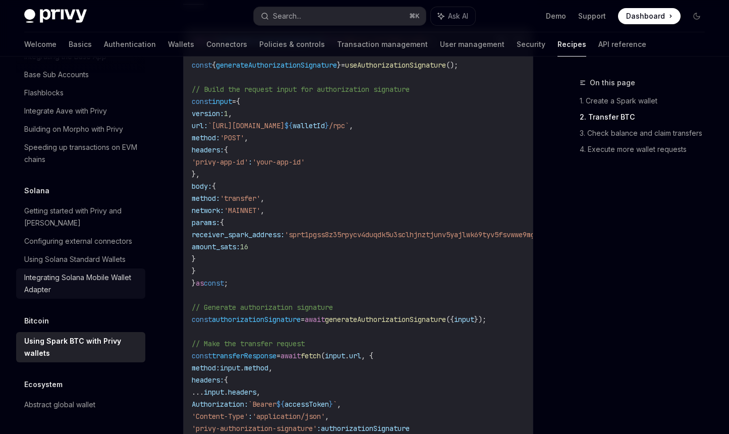
scroll to position [869, 0]
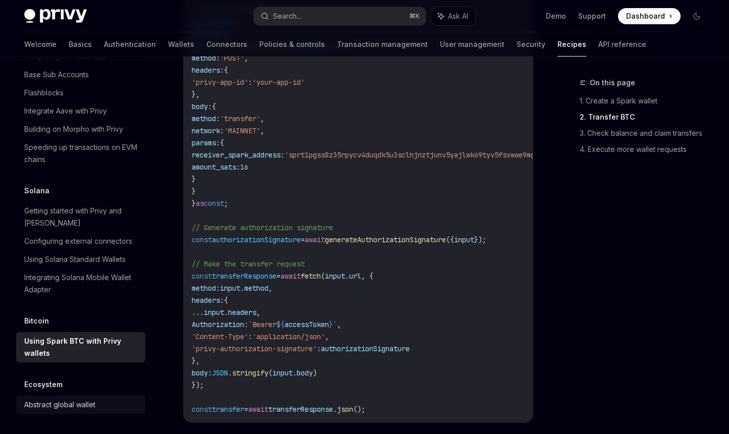
click at [67, 406] on div "Abstract global wallet" at bounding box center [59, 404] width 71 height 12
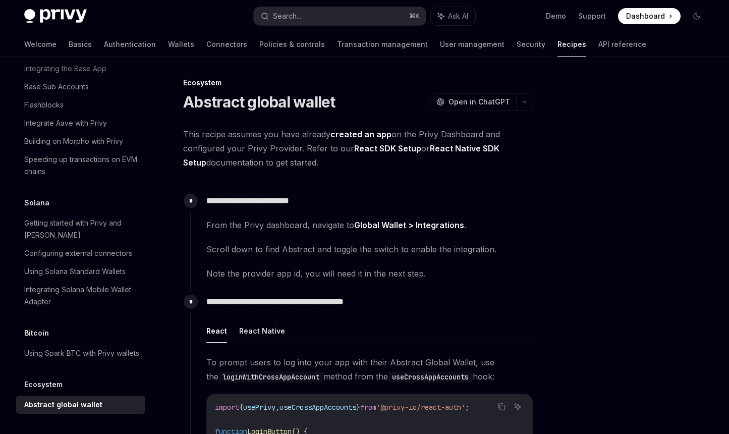
click at [336, 166] on span "This recipe assumes you have already created an app on the Privy Dashboard and …" at bounding box center [358, 148] width 350 height 42
drag, startPoint x: 382, startPoint y: 165, endPoint x: 265, endPoint y: 127, distance: 122.8
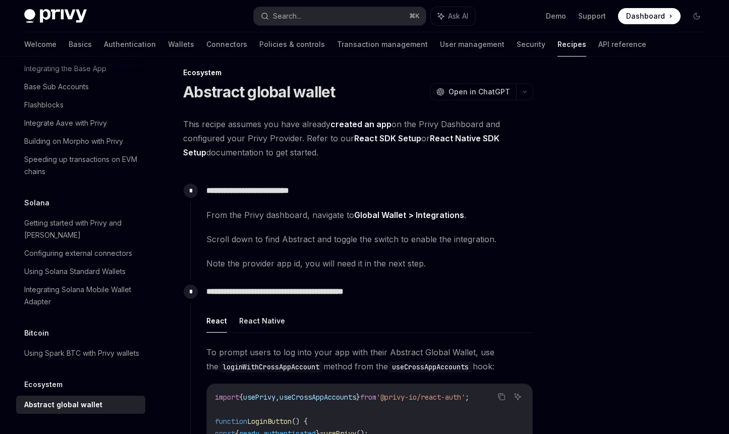
scroll to position [47, 0]
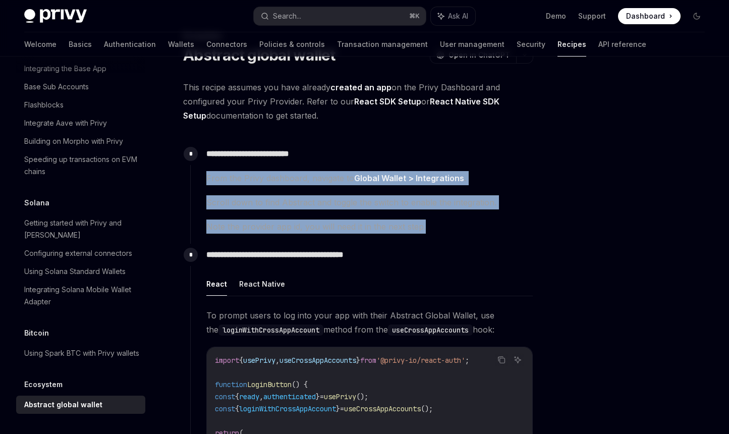
drag, startPoint x: 429, startPoint y: 218, endPoint x: 330, endPoint y: 165, distance: 112.6
click at [330, 165] on div "**********" at bounding box center [361, 188] width 343 height 91
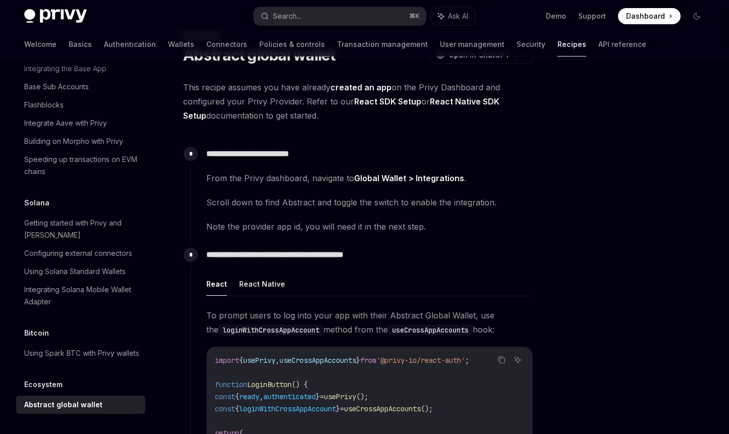
click at [415, 152] on p "**********" at bounding box center [369, 154] width 326 height 14
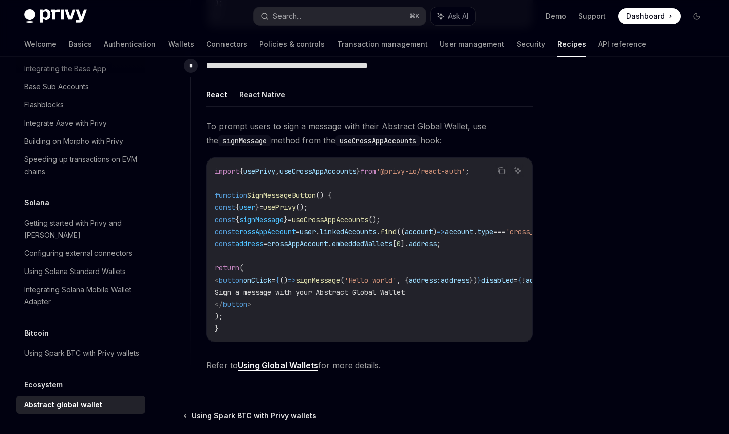
scroll to position [577, 0]
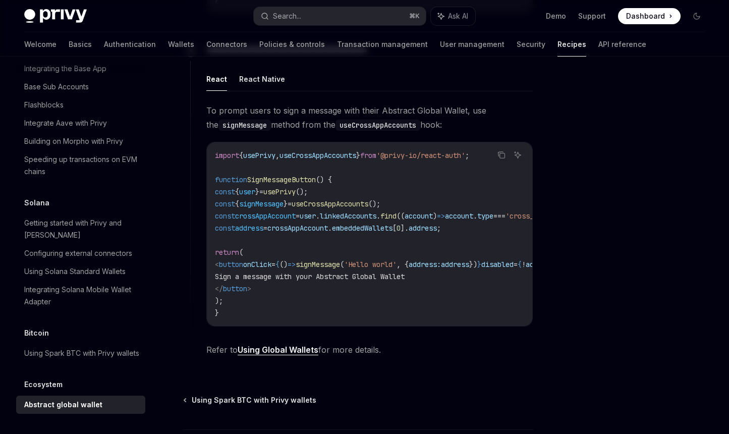
click at [336, 90] on ul "React React Native" at bounding box center [369, 79] width 326 height 24
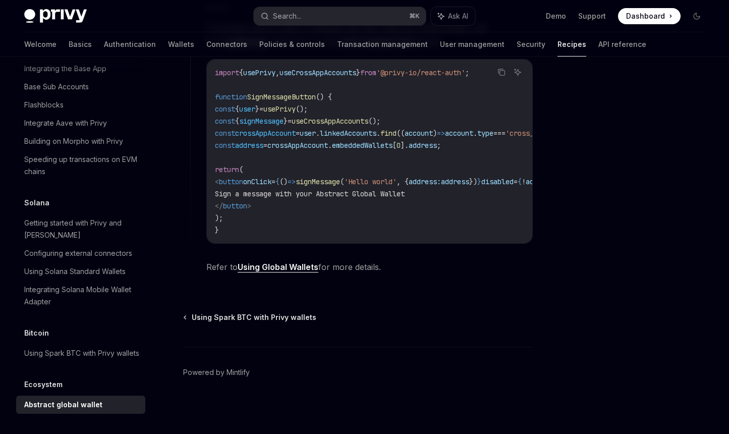
scroll to position [668, 0]
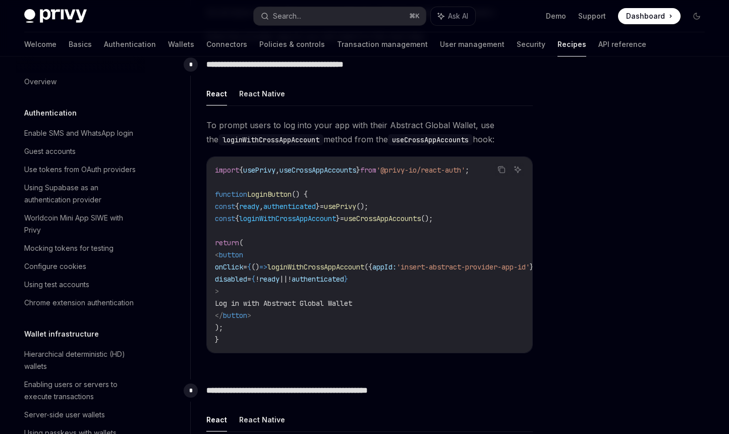
scroll to position [0, 0]
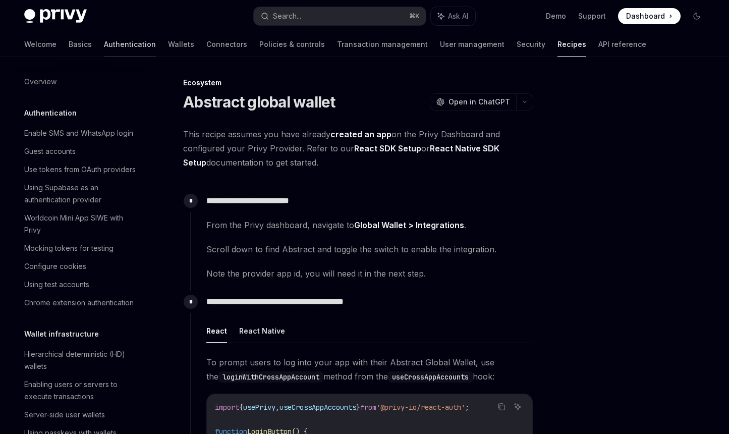
click at [104, 45] on link "Authentication" at bounding box center [130, 44] width 52 height 24
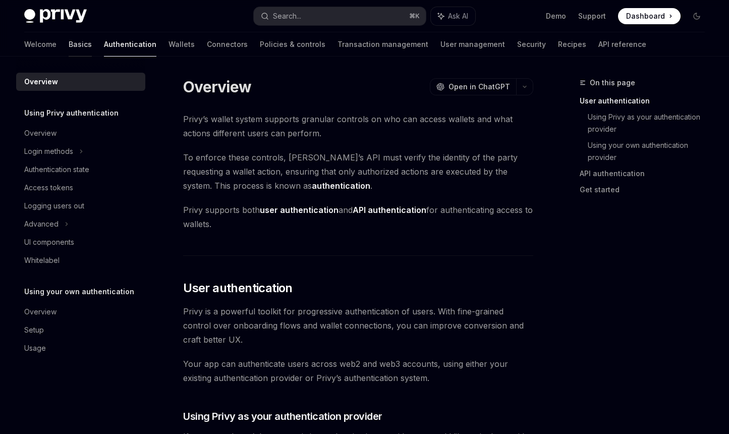
click at [69, 48] on link "Basics" at bounding box center [80, 44] width 23 height 24
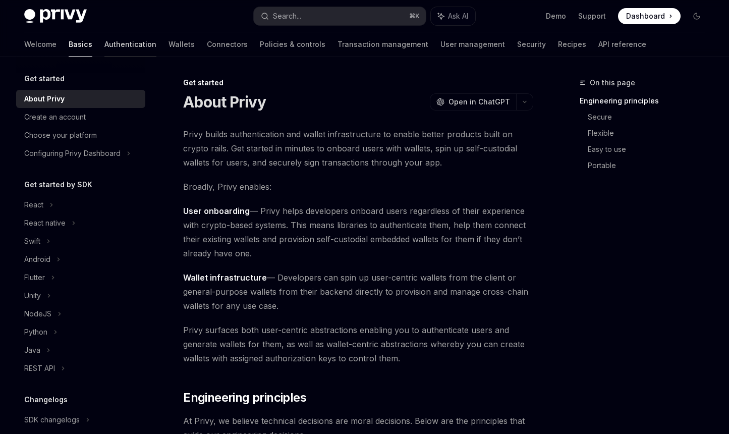
click at [104, 47] on link "Authentication" at bounding box center [130, 44] width 52 height 24
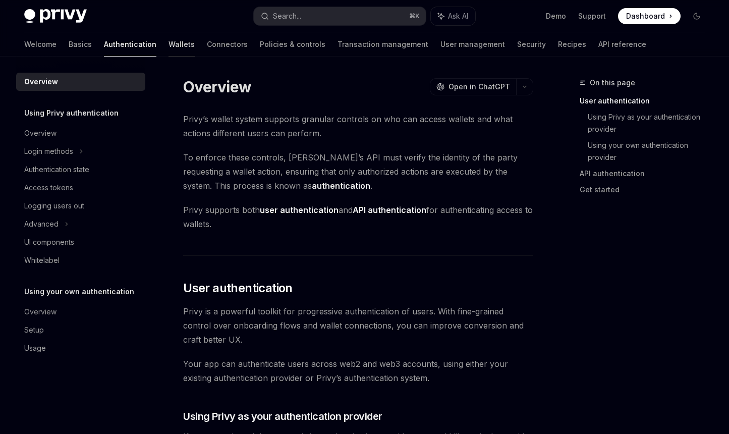
click at [168, 44] on link "Wallets" at bounding box center [181, 44] width 26 height 24
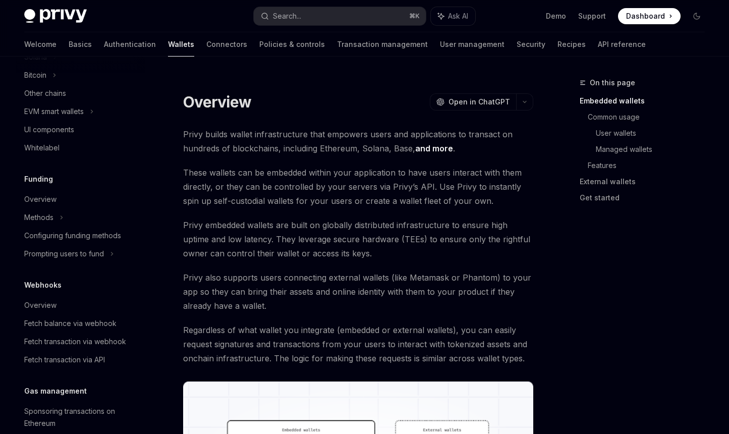
scroll to position [439, 0]
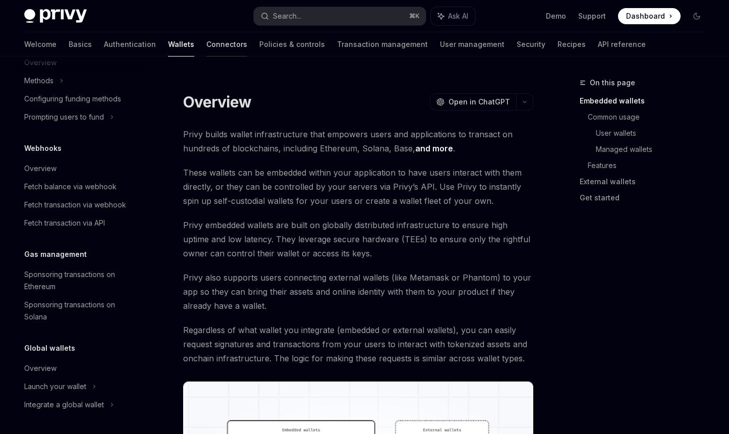
click at [206, 45] on link "Connectors" at bounding box center [226, 44] width 41 height 24
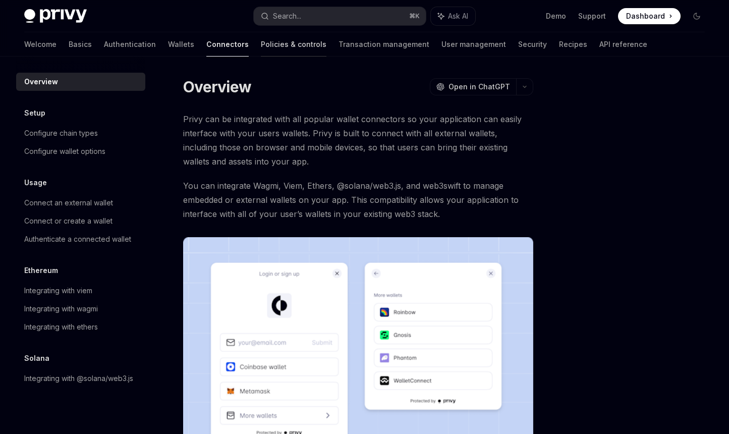
click at [261, 42] on link "Policies & controls" at bounding box center [294, 44] width 66 height 24
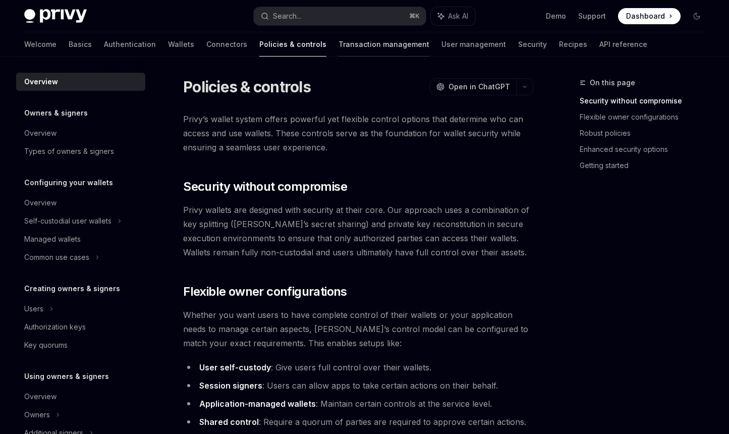
click at [338, 48] on link "Transaction management" at bounding box center [383, 44] width 91 height 24
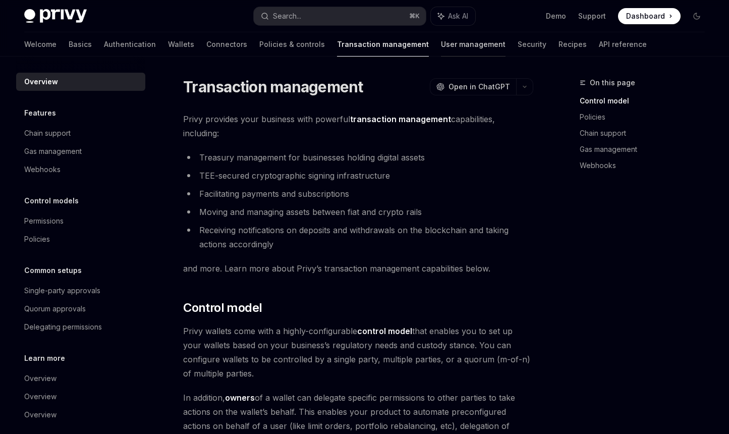
click at [441, 38] on link "User management" at bounding box center [473, 44] width 65 height 24
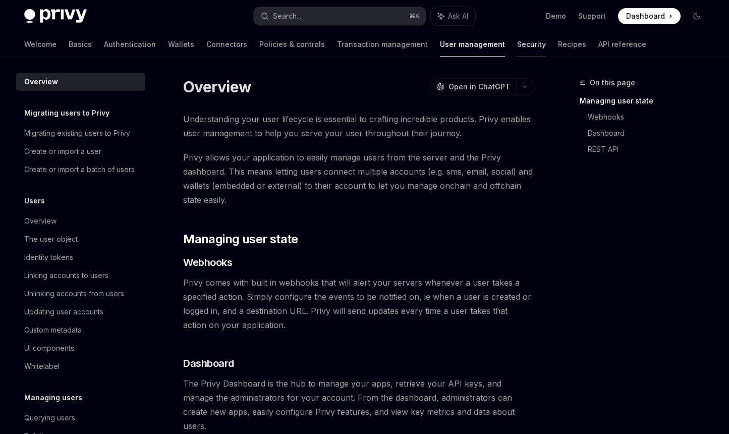
click at [517, 44] on link "Security" at bounding box center [531, 44] width 29 height 24
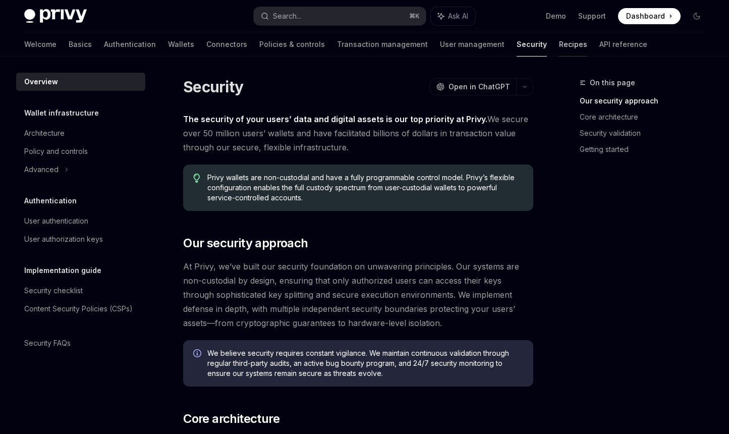
click at [559, 47] on link "Recipes" at bounding box center [573, 44] width 28 height 24
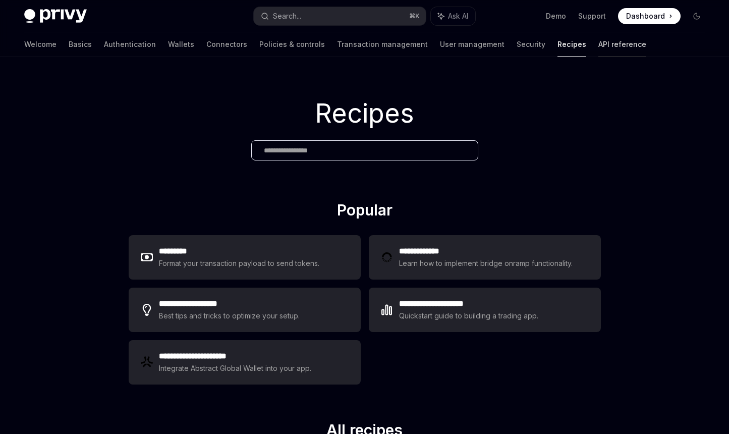
click at [598, 49] on link "API reference" at bounding box center [622, 44] width 48 height 24
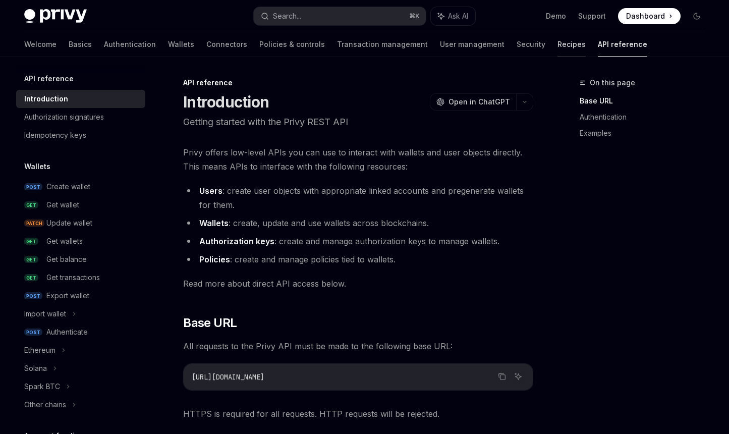
click at [557, 44] on link "Recipes" at bounding box center [571, 44] width 28 height 24
type textarea "*"
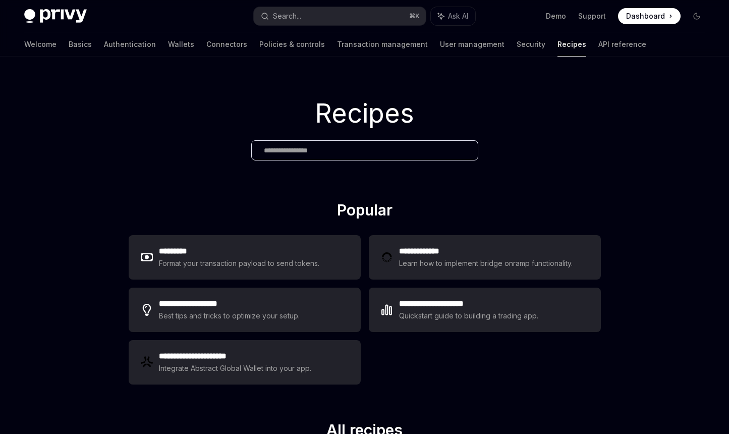
click at [89, 138] on div "Recipes" at bounding box center [364, 128] width 729 height 144
click at [91, 186] on div "Recipes" at bounding box center [364, 128] width 729 height 144
click at [297, 160] on div at bounding box center [364, 150] width 227 height 20
click at [300, 153] on input "text" at bounding box center [365, 150] width 202 height 11
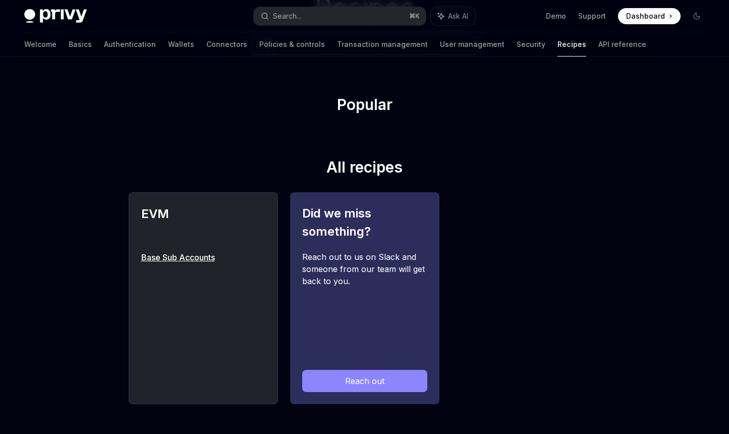
scroll to position [108, 0]
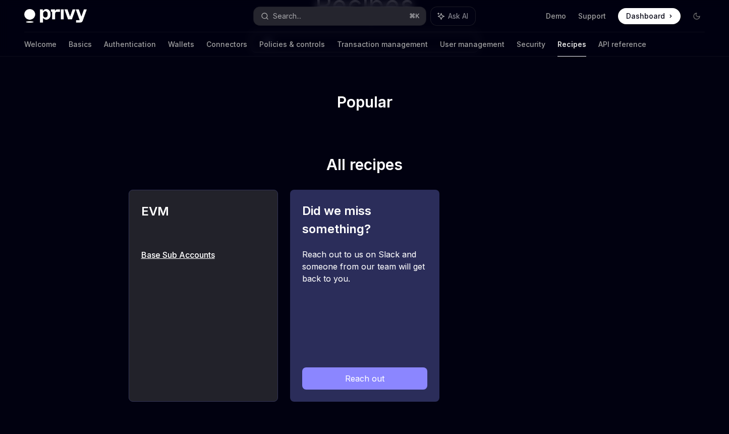
type input "***"
click at [173, 255] on link "Base Sub Accounts" at bounding box center [203, 255] width 124 height 12
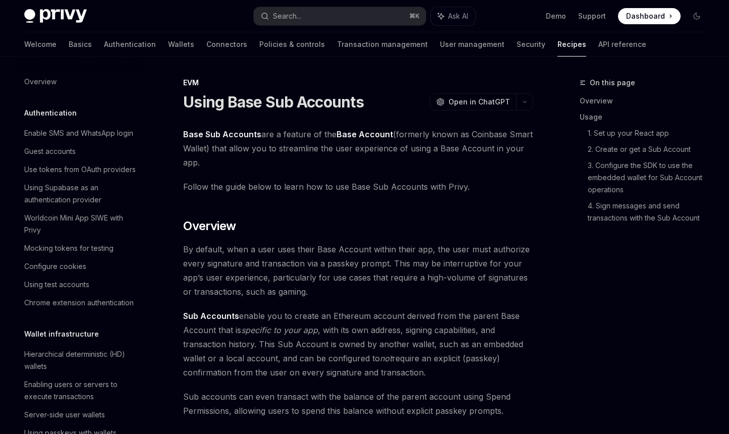
scroll to position [1380, 0]
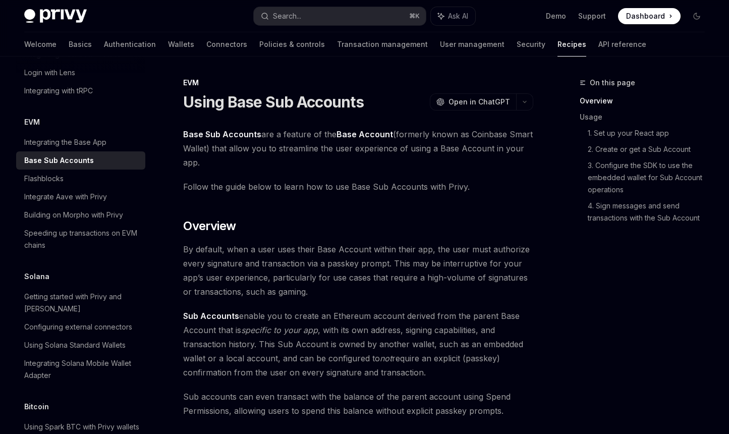
click at [303, 169] on span "Base Sub Accounts are a feature of the Base Account (formerly known as Coinbase…" at bounding box center [358, 148] width 350 height 42
drag, startPoint x: 301, startPoint y: 169, endPoint x: 266, endPoint y: 129, distance: 53.2
click at [266, 129] on span "Base Sub Accounts are a feature of the Base Account (formerly known as Coinbase…" at bounding box center [358, 148] width 350 height 42
click at [317, 166] on span "Base Sub Accounts are a feature of the Base Account (formerly known as Coinbase…" at bounding box center [358, 148] width 350 height 42
drag, startPoint x: 348, startPoint y: 163, endPoint x: 298, endPoint y: 133, distance: 59.2
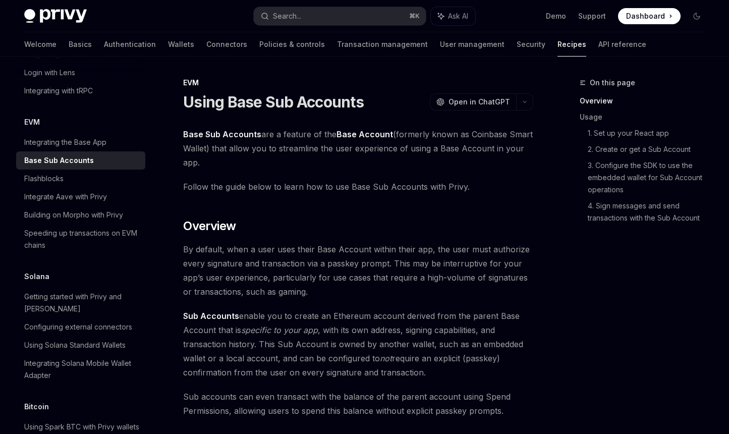
click at [298, 133] on span "Base Sub Accounts are a feature of the Base Account (formerly known as Coinbase…" at bounding box center [358, 148] width 350 height 42
click at [321, 165] on span "Base Sub Accounts are a feature of the Base Account (formerly known as Coinbase…" at bounding box center [358, 148] width 350 height 42
drag, startPoint x: 316, startPoint y: 165, endPoint x: 290, endPoint y: 136, distance: 38.6
click at [290, 136] on span "Base Sub Accounts are a feature of the Base Account (formerly known as Coinbase…" at bounding box center [358, 148] width 350 height 42
click at [333, 161] on span "Base Sub Accounts are a feature of the Base Account (formerly known as Coinbase…" at bounding box center [358, 148] width 350 height 42
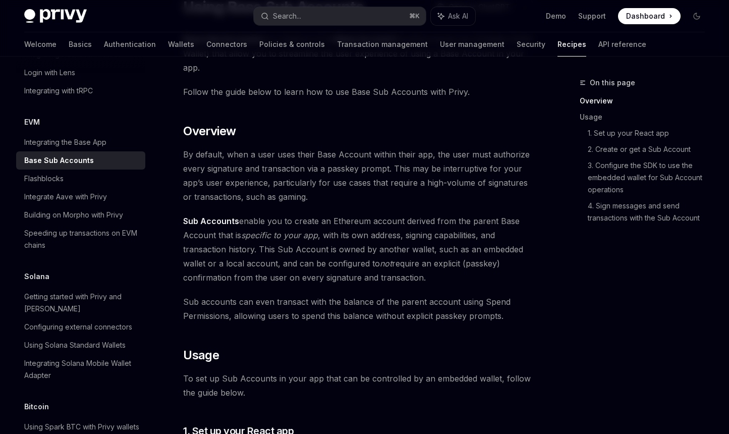
scroll to position [96, 0]
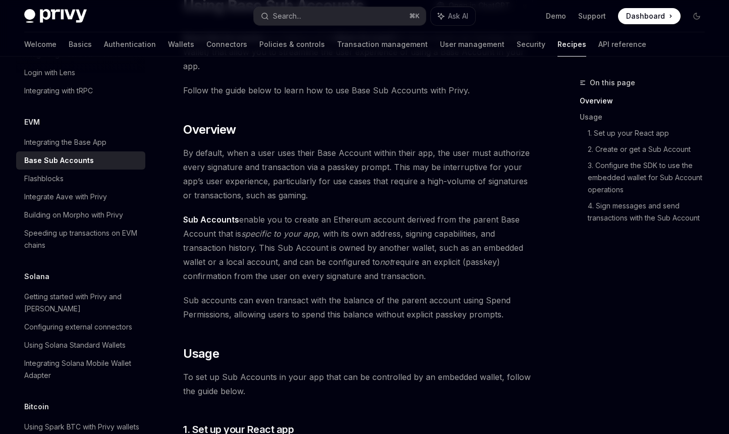
click at [342, 191] on span "By default, when a user uses their Base Account within their app, the user must…" at bounding box center [358, 174] width 350 height 56
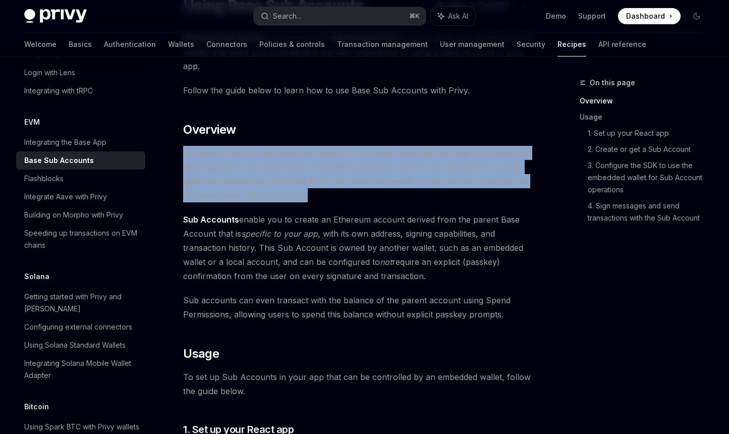
drag, startPoint x: 345, startPoint y: 194, endPoint x: 283, endPoint y: 145, distance: 78.7
click at [283, 146] on span "By default, when a user uses their Base Account within their app, the user must…" at bounding box center [358, 174] width 350 height 56
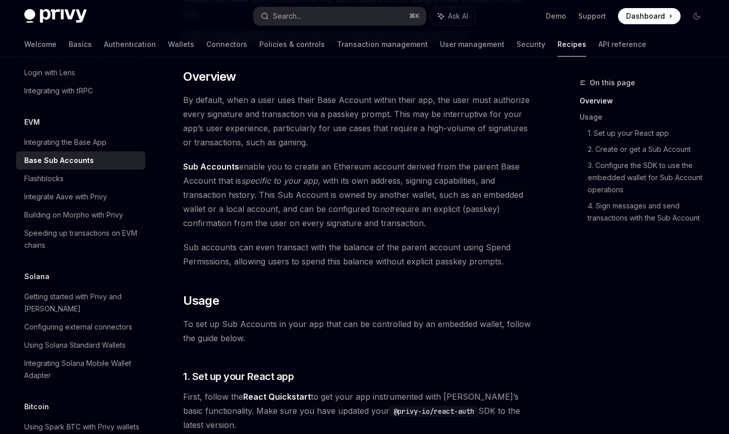
scroll to position [166, 0]
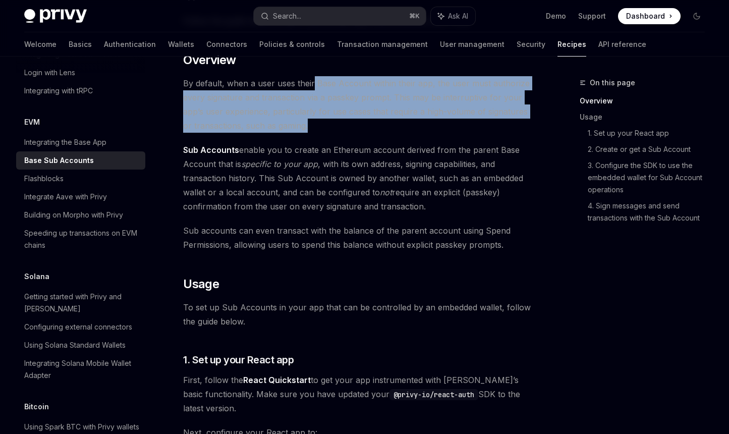
drag, startPoint x: 381, startPoint y: 122, endPoint x: 313, endPoint y: 86, distance: 76.5
click at [313, 86] on span "By default, when a user uses their Base Account within their app, the user must…" at bounding box center [358, 104] width 350 height 56
click at [402, 126] on span "By default, when a user uses their Base Account within their app, the user must…" at bounding box center [358, 104] width 350 height 56
drag, startPoint x: 450, startPoint y: 213, endPoint x: 360, endPoint y: 161, distance: 104.1
click at [360, 161] on span "Sub Accounts enable you to create an Ethereum account derived from the parent B…" at bounding box center [358, 178] width 350 height 71
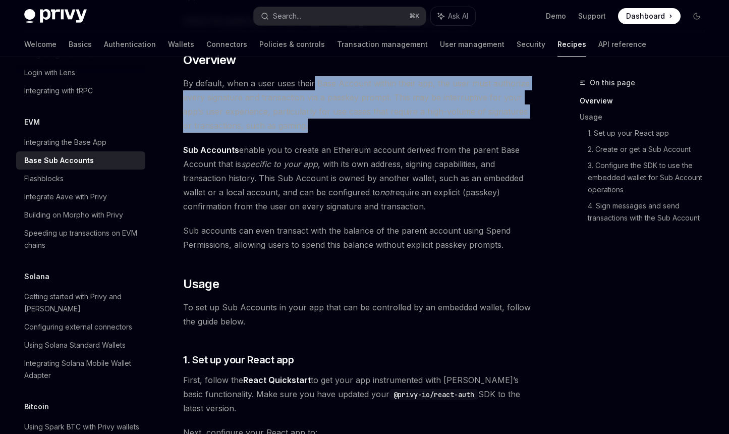
click at [442, 209] on span "Sub Accounts enable you to create an Ethereum account derived from the parent B…" at bounding box center [358, 178] width 350 height 71
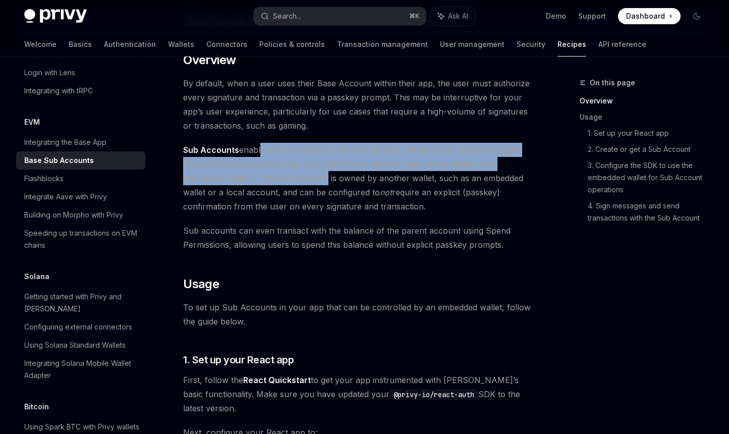
drag, startPoint x: 258, startPoint y: 149, endPoint x: 326, endPoint y: 180, distance: 74.7
click at [326, 180] on span "Sub Accounts enable you to create an Ethereum account derived from the parent B…" at bounding box center [358, 178] width 350 height 71
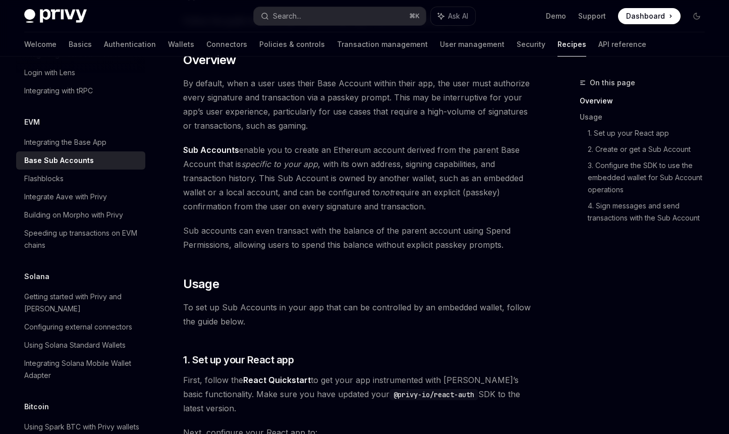
click at [390, 203] on span "Sub Accounts enable you to create an Ethereum account derived from the parent B…" at bounding box center [358, 178] width 350 height 71
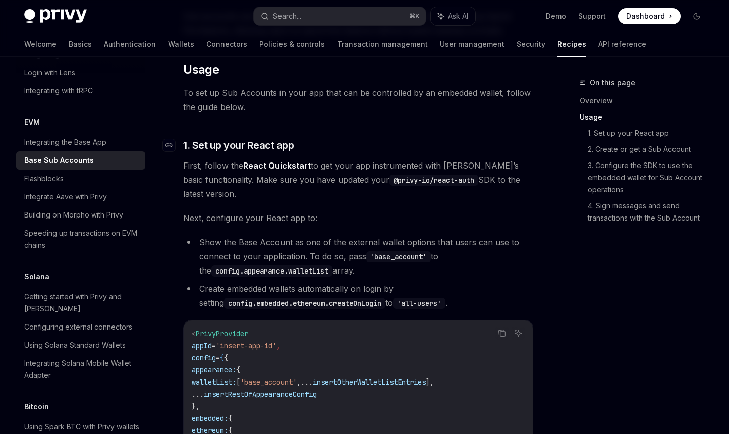
scroll to position [392, 0]
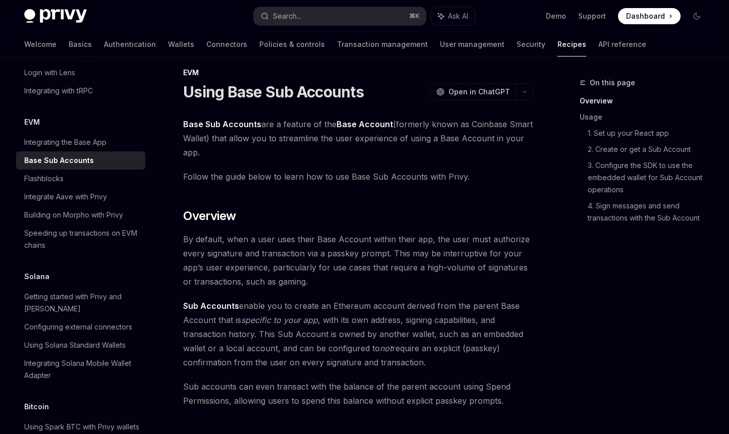
scroll to position [0, 0]
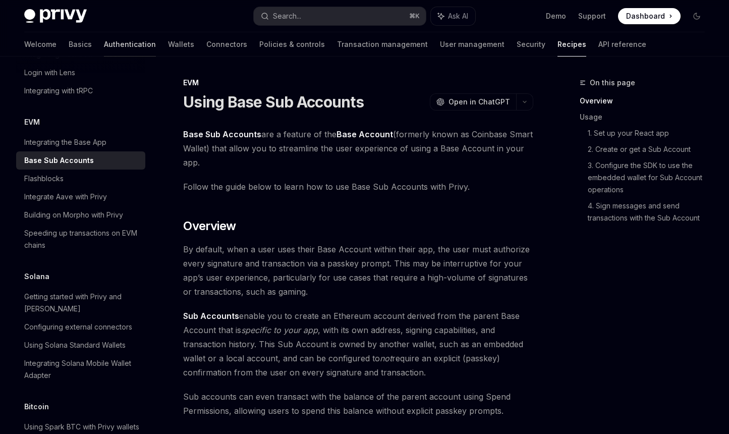
click at [104, 46] on link "Authentication" at bounding box center [130, 44] width 52 height 24
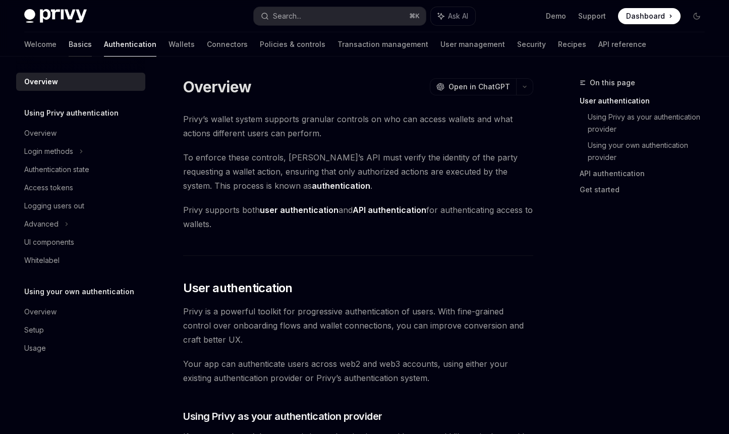
click at [69, 49] on link "Basics" at bounding box center [80, 44] width 23 height 24
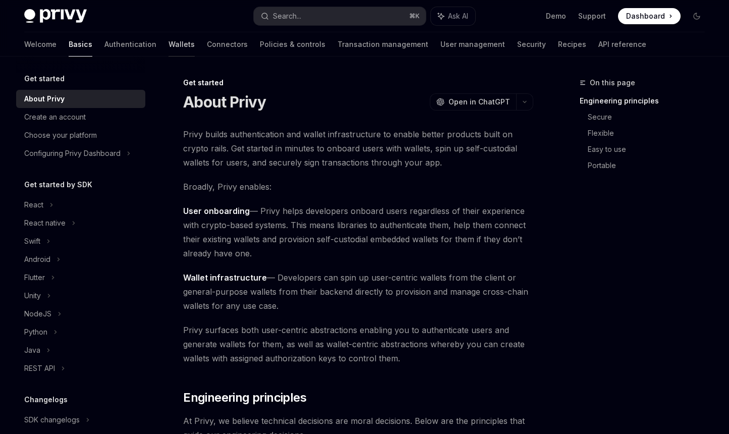
click at [168, 40] on link "Wallets" at bounding box center [181, 44] width 26 height 24
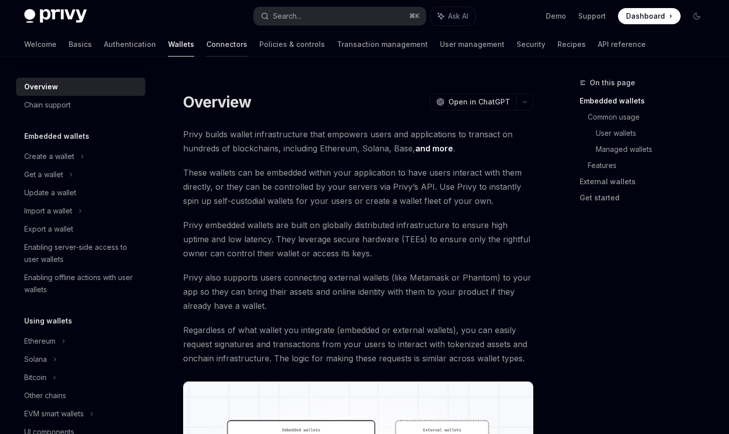
click at [206, 42] on link "Connectors" at bounding box center [226, 44] width 41 height 24
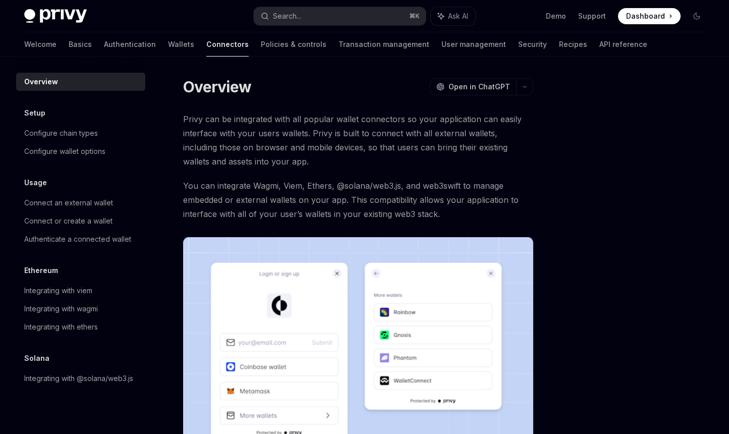
click at [146, 47] on div "Welcome Basics Authentication Wallets Connectors Policies & controls Transactio…" at bounding box center [335, 44] width 623 height 24
click at [168, 46] on link "Wallets" at bounding box center [181, 44] width 26 height 24
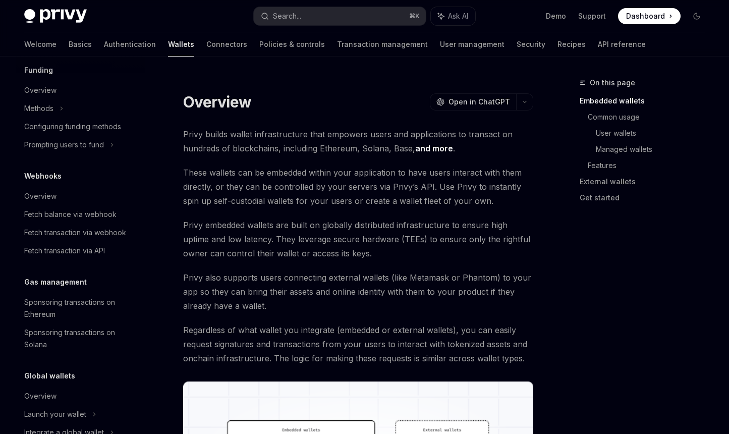
scroll to position [439, 0]
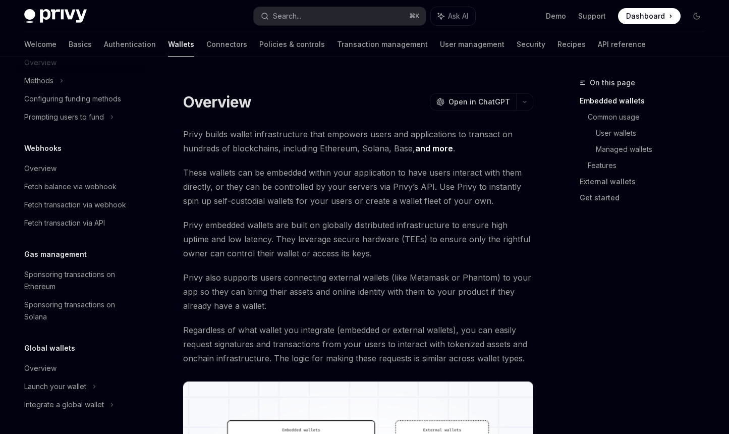
click at [303, 172] on span "These wallets can be embedded within your application to have users interact wi…" at bounding box center [358, 186] width 350 height 42
click at [557, 46] on link "Recipes" at bounding box center [571, 44] width 28 height 24
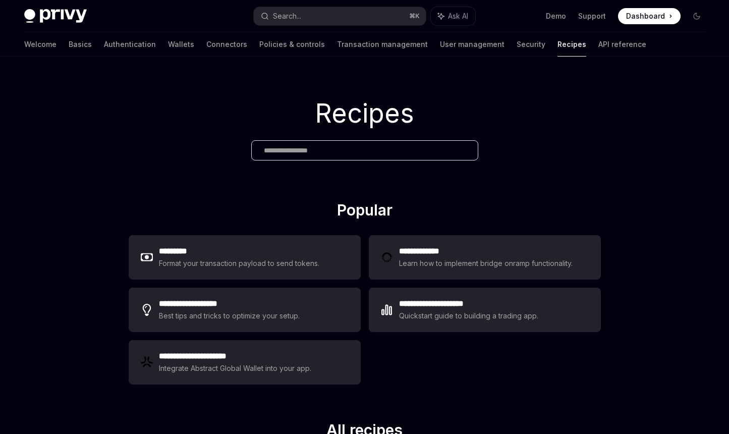
type textarea "*"
click at [348, 149] on input "text" at bounding box center [365, 150] width 202 height 11
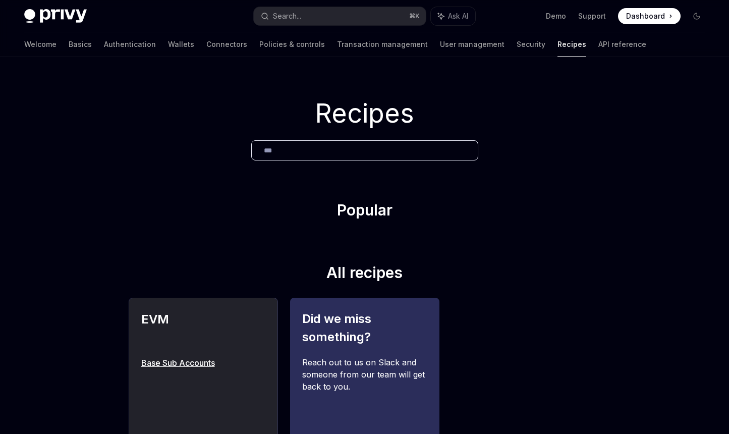
type input "***"
click at [182, 338] on h2 "EVM" at bounding box center [203, 328] width 124 height 36
click at [180, 363] on link "Base Sub Accounts" at bounding box center [203, 363] width 124 height 12
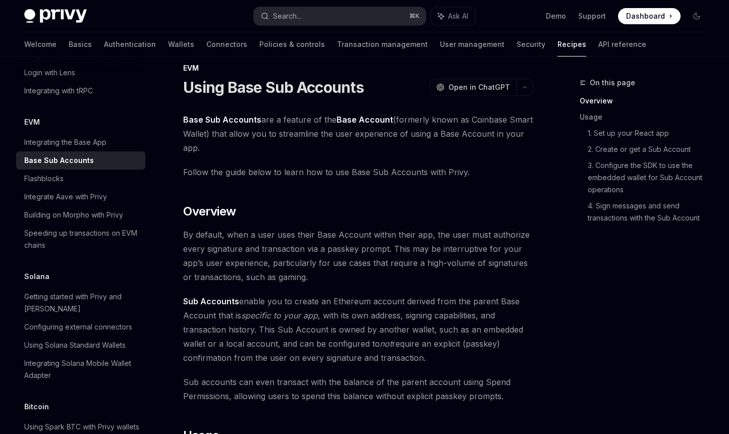
scroll to position [18, 0]
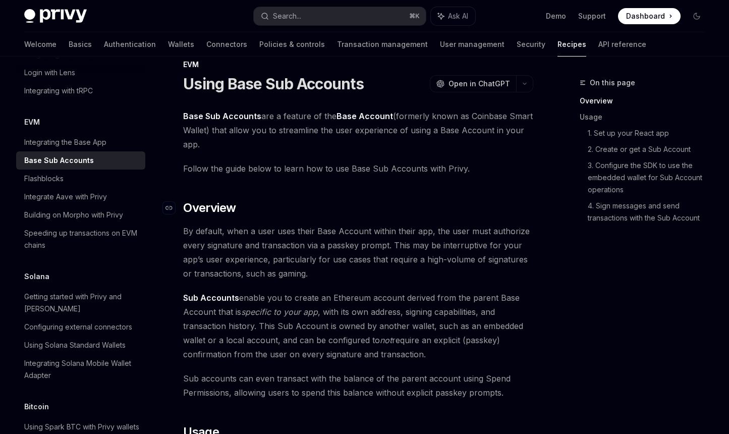
click at [289, 208] on h2 "​ Overview" at bounding box center [358, 208] width 350 height 16
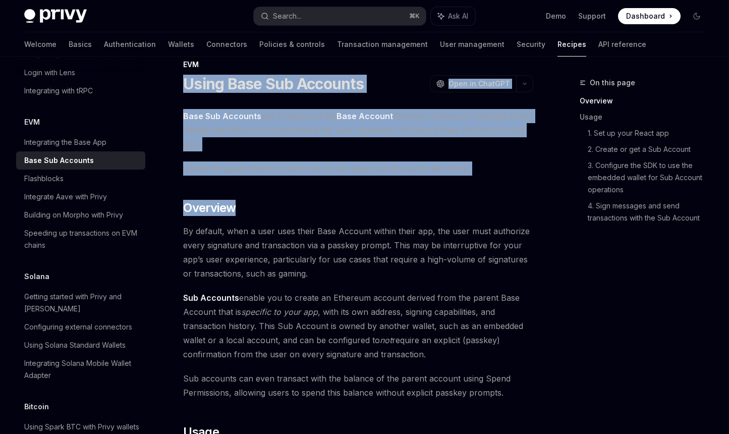
drag, startPoint x: 312, startPoint y: 210, endPoint x: 173, endPoint y: 76, distance: 192.9
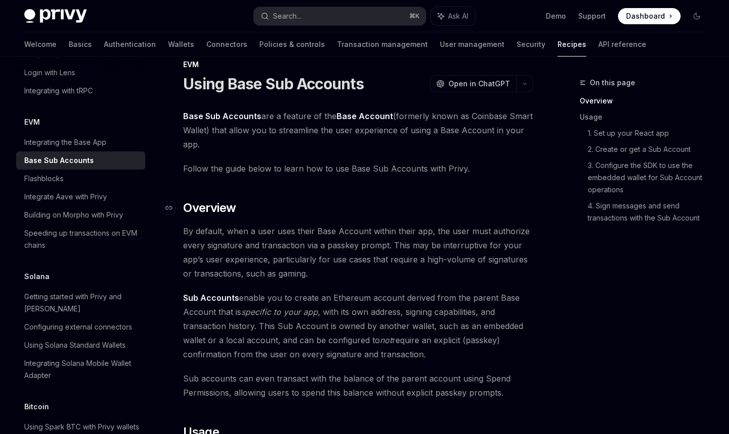
click at [269, 212] on h2 "​ Overview" at bounding box center [358, 208] width 350 height 16
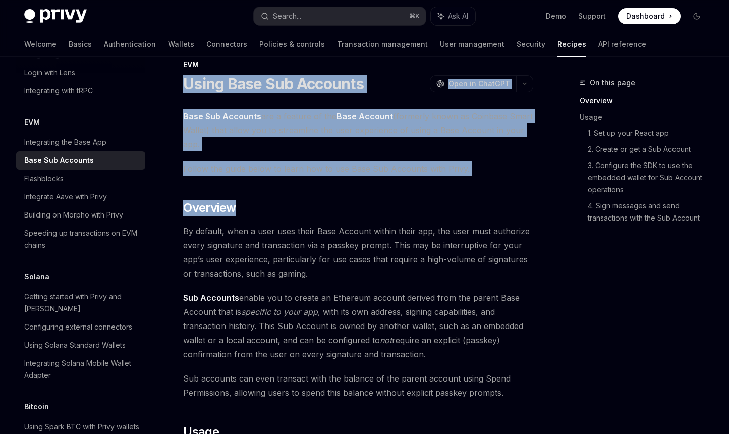
drag, startPoint x: 277, startPoint y: 214, endPoint x: 181, endPoint y: 85, distance: 161.1
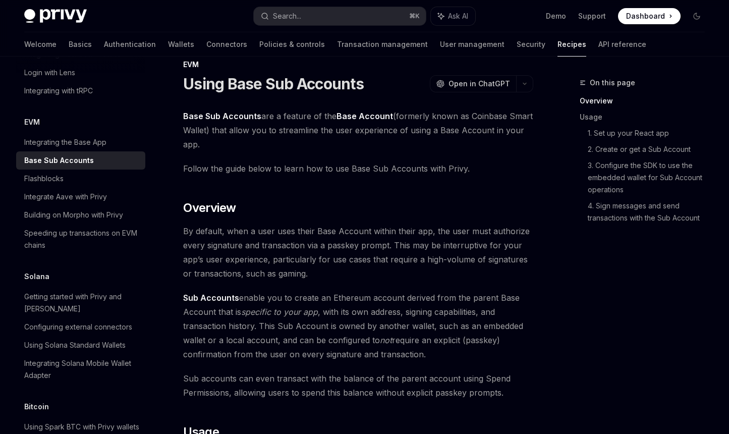
click at [354, 202] on h2 "​ Overview" at bounding box center [358, 208] width 350 height 16
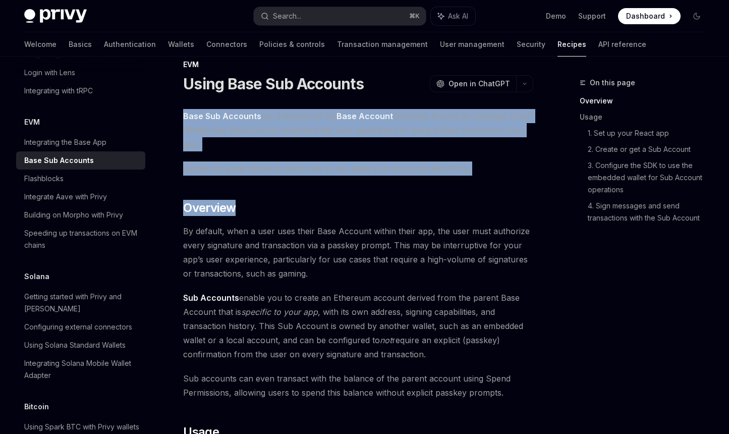
drag, startPoint x: 292, startPoint y: 205, endPoint x: 184, endPoint y: 114, distance: 141.4
click at [261, 144] on span "Base Sub Accounts are a feature of the Base Account (formerly known as Coinbase…" at bounding box center [358, 130] width 350 height 42
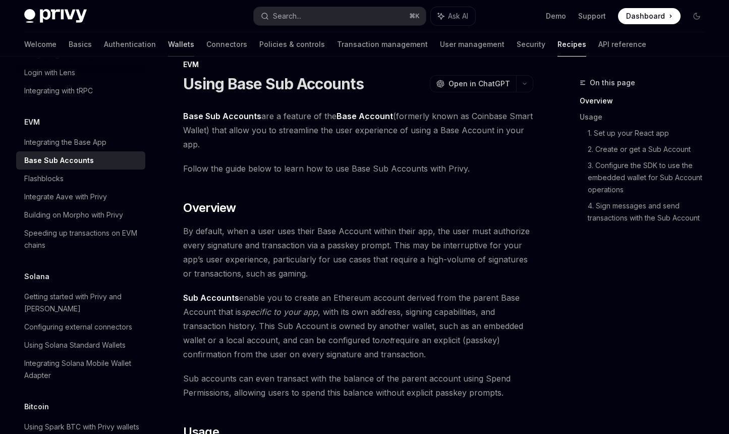
click at [168, 43] on link "Wallets" at bounding box center [181, 44] width 26 height 24
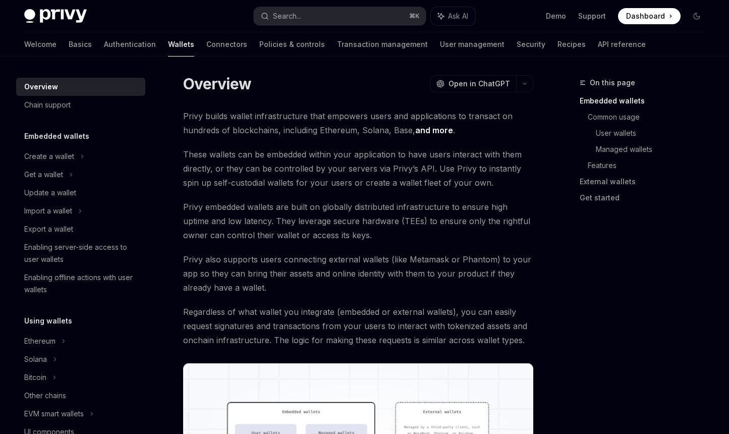
click at [293, 90] on div "Overview OpenAI Open in ChatGPT" at bounding box center [358, 84] width 350 height 18
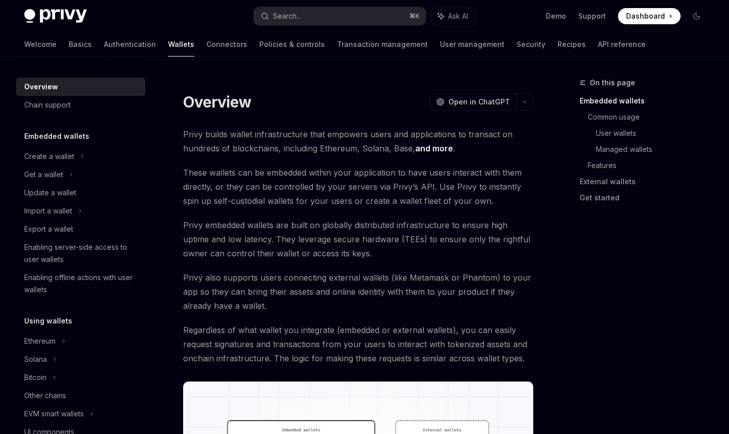
drag, startPoint x: 293, startPoint y: 104, endPoint x: 182, endPoint y: 92, distance: 112.1
click at [278, 100] on div "Overview OpenAI Open in ChatGPT" at bounding box center [358, 102] width 350 height 18
click at [278, 102] on div "Overview OpenAI Open in ChatGPT" at bounding box center [358, 102] width 350 height 18
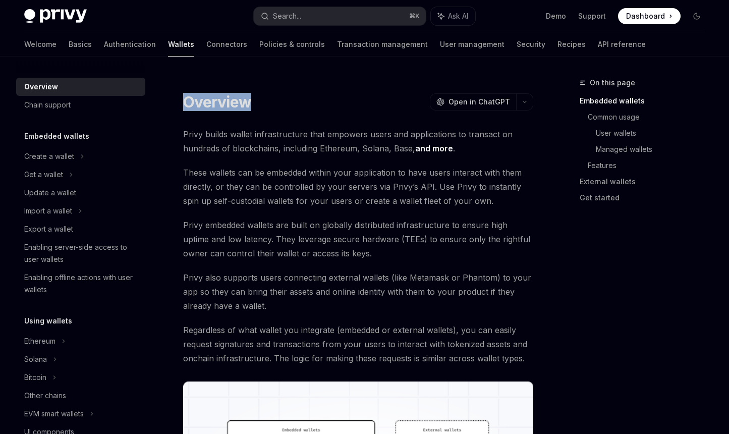
drag, startPoint x: 296, startPoint y: 101, endPoint x: 186, endPoint y: 102, distance: 109.4
click at [186, 102] on div "Overview OpenAI Open in ChatGPT" at bounding box center [358, 102] width 350 height 18
click at [241, 107] on h1 "Overview" at bounding box center [217, 102] width 68 height 18
click at [275, 102] on div "Overview OpenAI Open in ChatGPT" at bounding box center [358, 102] width 350 height 18
click at [557, 43] on link "Recipes" at bounding box center [571, 44] width 28 height 24
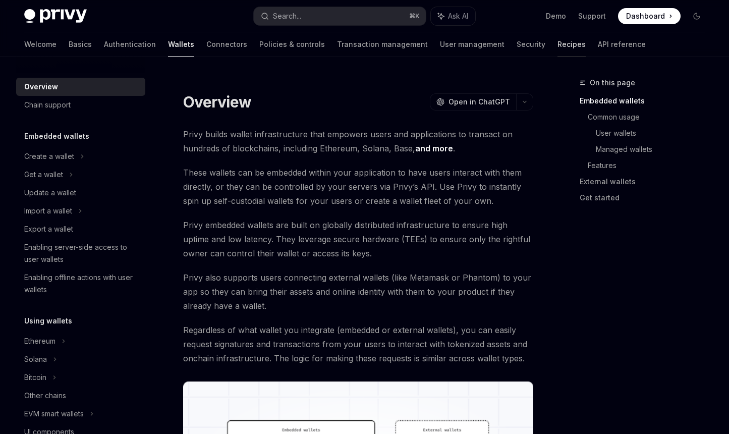
type textarea "*"
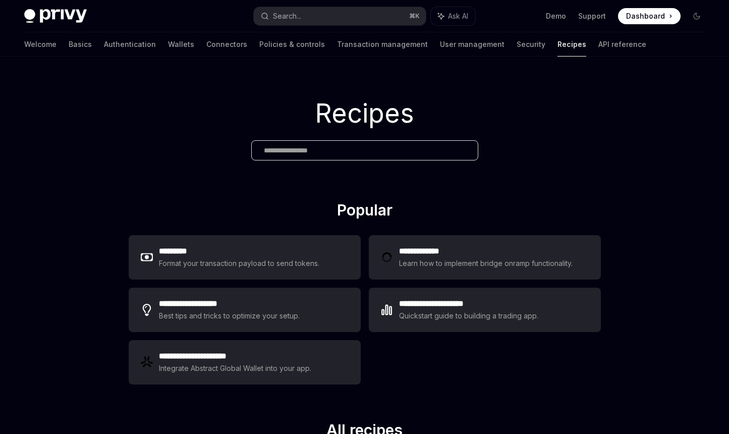
click at [324, 150] on input "text" at bounding box center [365, 150] width 202 height 11
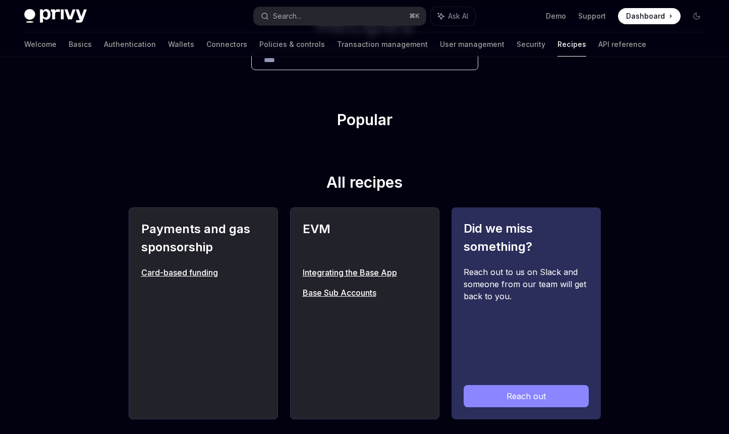
scroll to position [91, 0]
type input "****"
click at [348, 293] on link "Base Sub Accounts" at bounding box center [365, 292] width 124 height 12
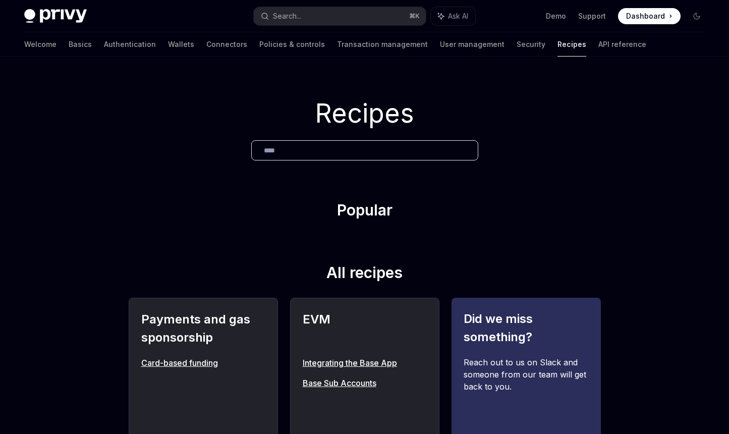
scroll to position [1380, 0]
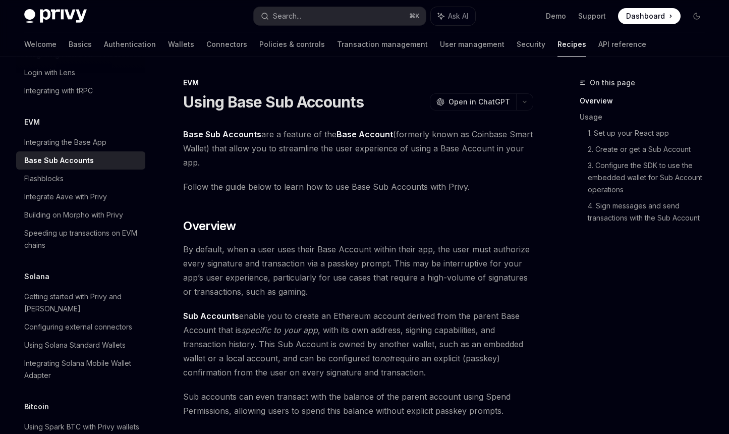
click at [400, 185] on span "Follow the guide below to learn how to use Base Sub Accounts with Privy." at bounding box center [358, 187] width 350 height 14
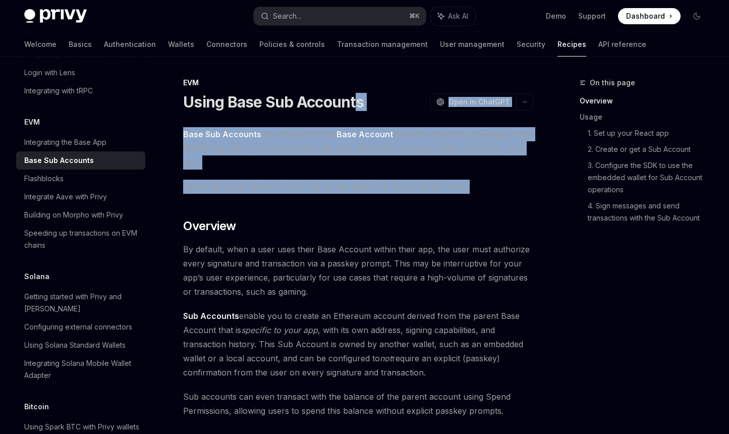
drag, startPoint x: 489, startPoint y: 188, endPoint x: 354, endPoint y: 103, distance: 159.1
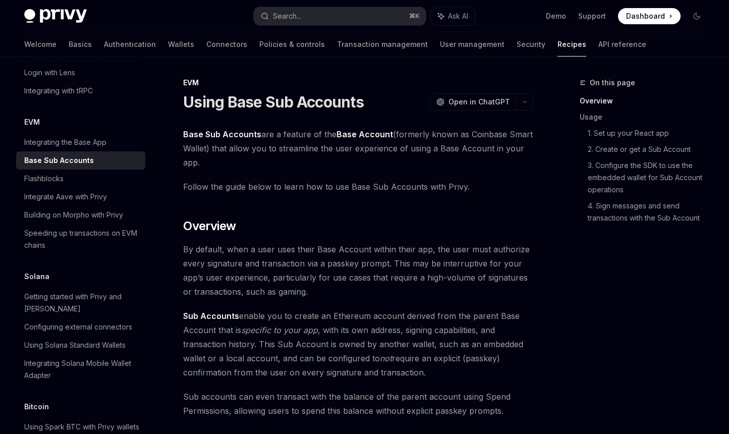
click at [426, 164] on span "Base Sub Accounts are a feature of the Base Account (formerly known as Coinbase…" at bounding box center [358, 148] width 350 height 42
click at [330, 218] on h2 "​ Overview" at bounding box center [358, 226] width 350 height 16
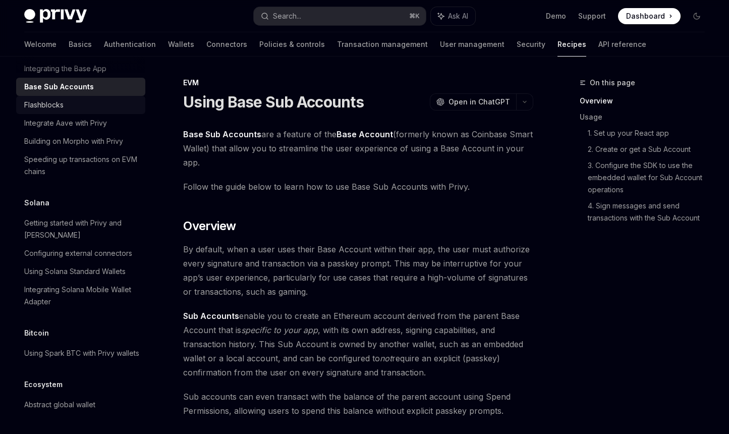
scroll to position [1456, 0]
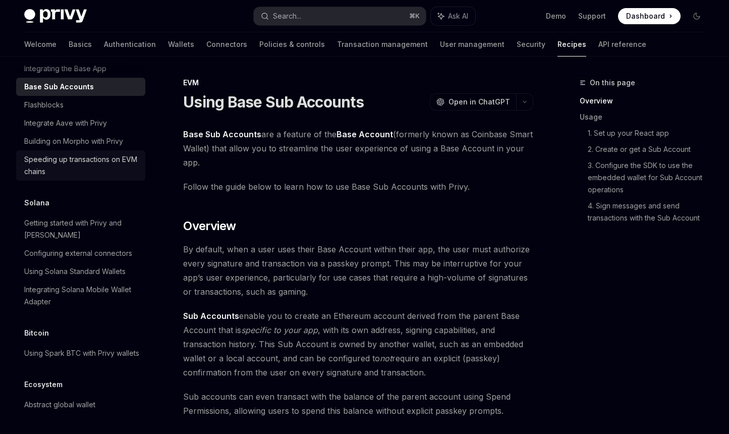
click at [70, 178] on div "Speeding up transactions on EVM chains" at bounding box center [81, 165] width 115 height 24
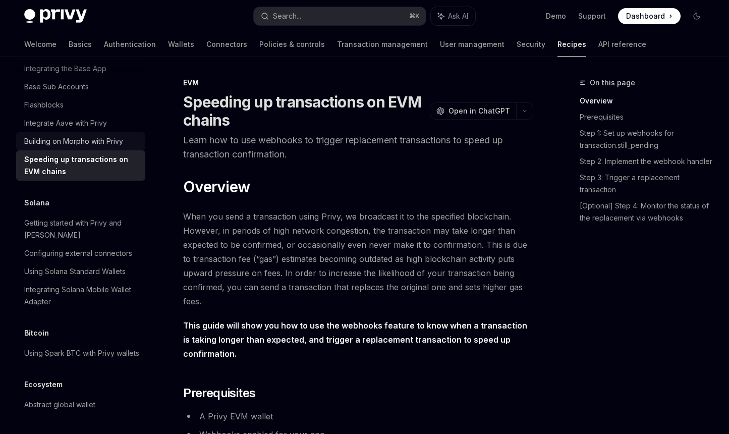
click at [66, 150] on link "Building on Morpho with Privy" at bounding box center [80, 141] width 129 height 18
type textarea "*"
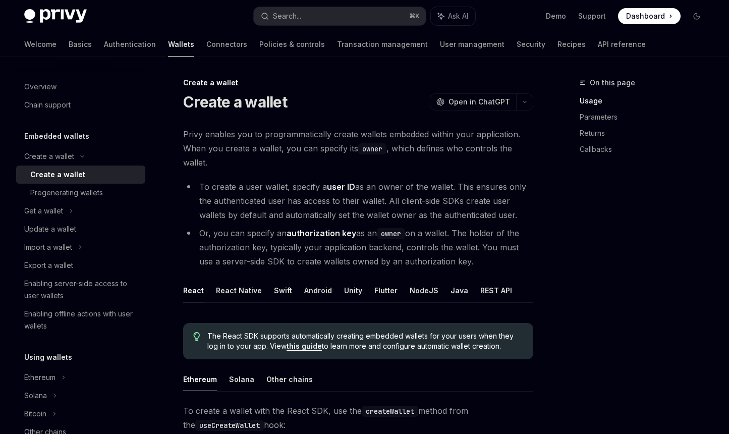
click at [301, 168] on span "Privy enables you to programmatically create wallets embedded within your appli…" at bounding box center [358, 148] width 350 height 42
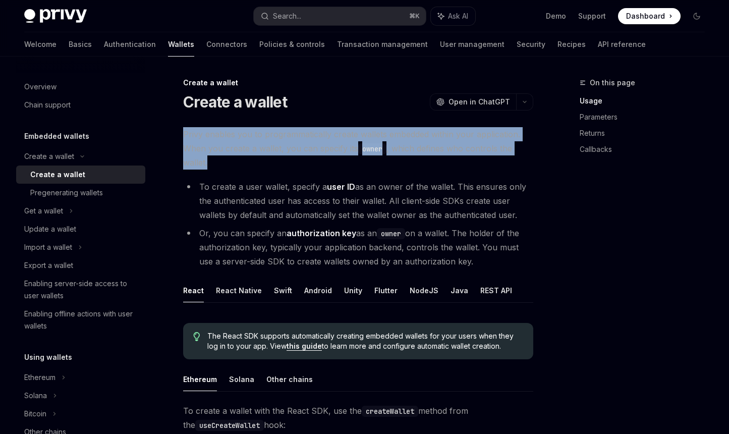
drag, startPoint x: 308, startPoint y: 161, endPoint x: 242, endPoint y: 120, distance: 78.1
click at [378, 153] on code "owner" at bounding box center [372, 148] width 28 height 11
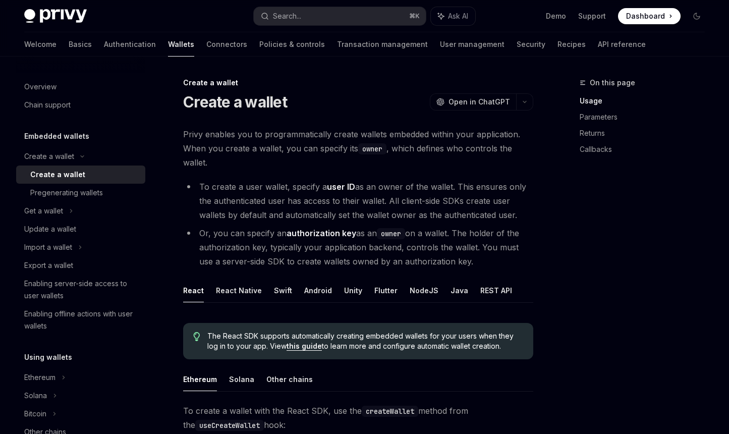
click at [415, 136] on span "Privy enables you to programmatically create wallets embedded within your appli…" at bounding box center [358, 148] width 350 height 42
click at [485, 136] on span "Privy enables you to programmatically create wallets embedded within your appli…" at bounding box center [358, 148] width 350 height 42
click at [257, 163] on span "Privy enables you to programmatically create wallets embedded within your appli…" at bounding box center [358, 148] width 350 height 42
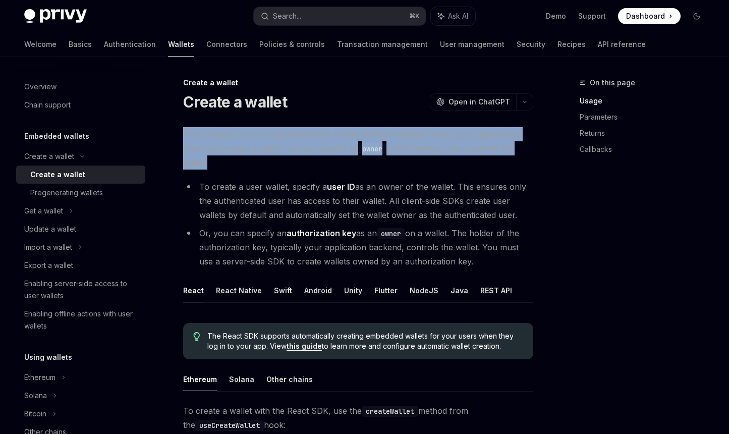
drag, startPoint x: 283, startPoint y: 158, endPoint x: 205, endPoint y: 127, distance: 84.4
click at [265, 166] on span "Privy enables you to programmatically create wallets embedded within your appli…" at bounding box center [358, 148] width 350 height 42
drag, startPoint x: 320, startPoint y: 168, endPoint x: 262, endPoint y: 137, distance: 65.6
click at [262, 137] on span "Privy enables you to programmatically create wallets embedded within your appli…" at bounding box center [358, 148] width 350 height 42
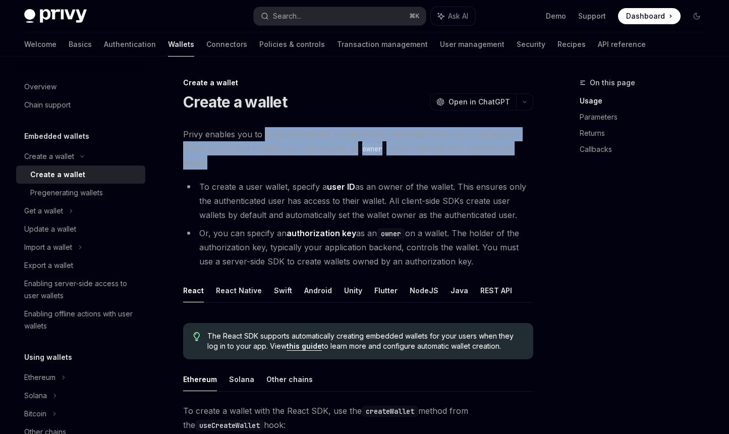
click at [309, 168] on span "Privy enables you to programmatically create wallets embedded within your appli…" at bounding box center [358, 148] width 350 height 42
drag, startPoint x: 317, startPoint y: 159, endPoint x: 273, endPoint y: 131, distance: 52.3
click at [273, 131] on span "Privy enables you to programmatically create wallets embedded within your appli…" at bounding box center [358, 148] width 350 height 42
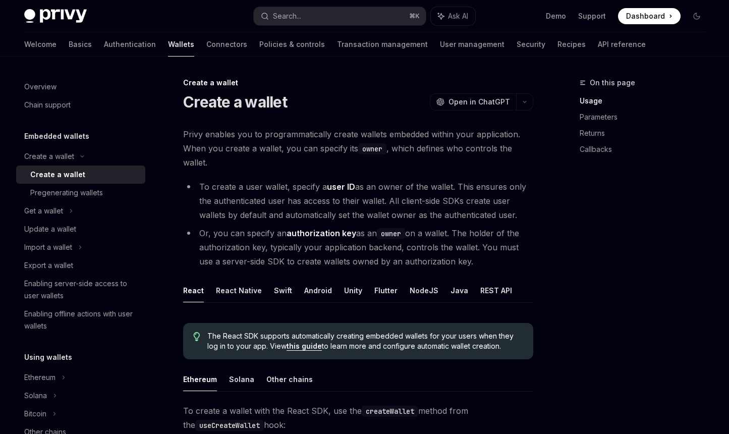
click at [328, 163] on span "Privy enables you to programmatically create wallets embedded within your appli…" at bounding box center [358, 148] width 350 height 42
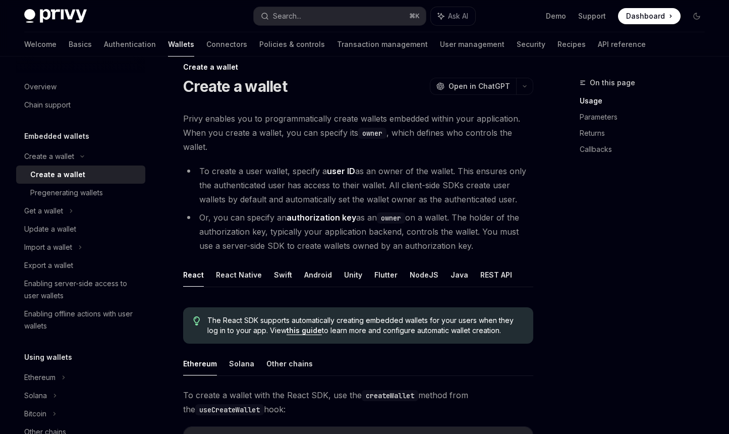
scroll to position [18, 0]
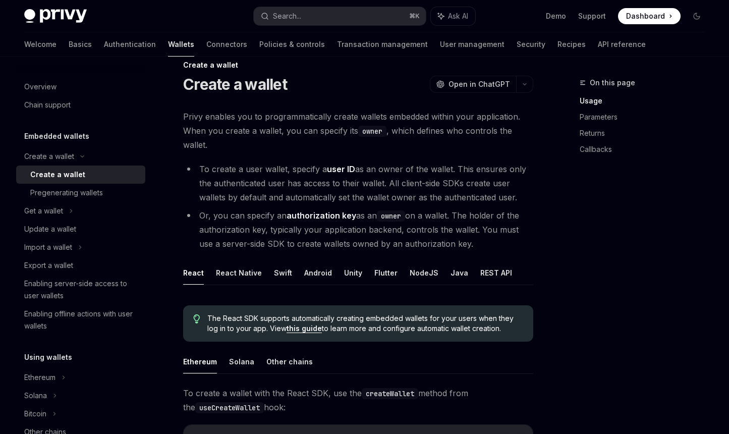
drag, startPoint x: 210, startPoint y: 171, endPoint x: 428, endPoint y: 225, distance: 224.6
click at [421, 222] on ul "To create a user wallet, specify a user ID as an owner of the wallet. This ensu…" at bounding box center [358, 206] width 350 height 89
drag, startPoint x: 481, startPoint y: 239, endPoint x: 276, endPoint y: 160, distance: 219.0
click at [229, 148] on span "Privy enables you to programmatically create wallets embedded within your appli…" at bounding box center [358, 130] width 350 height 42
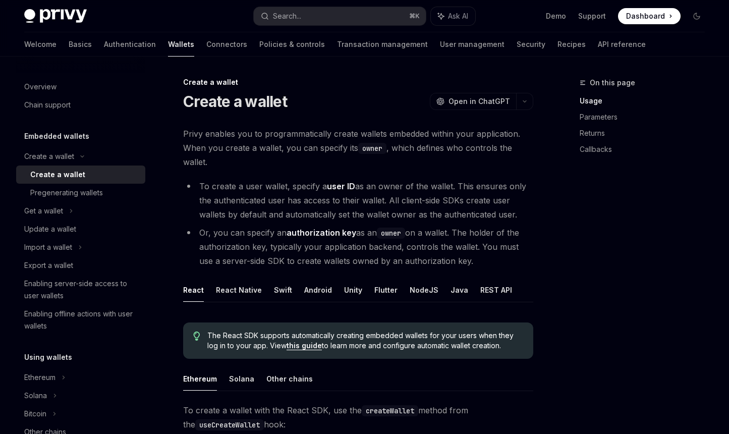
scroll to position [0, 0]
click at [370, 163] on span "Privy enables you to programmatically create wallets embedded within your appli…" at bounding box center [358, 148] width 350 height 42
click at [63, 188] on div "Pregenerating wallets" at bounding box center [66, 193] width 73 height 12
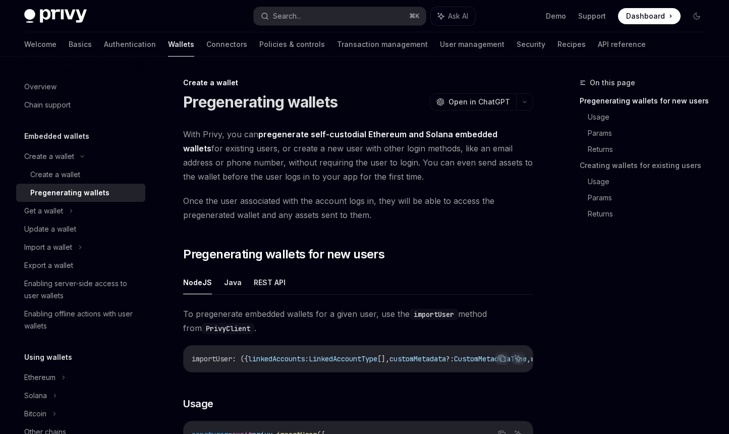
click at [417, 176] on span "With Privy, you can pregenerate self-custodial Ethereum and Solana embedded wal…" at bounding box center [358, 155] width 350 height 56
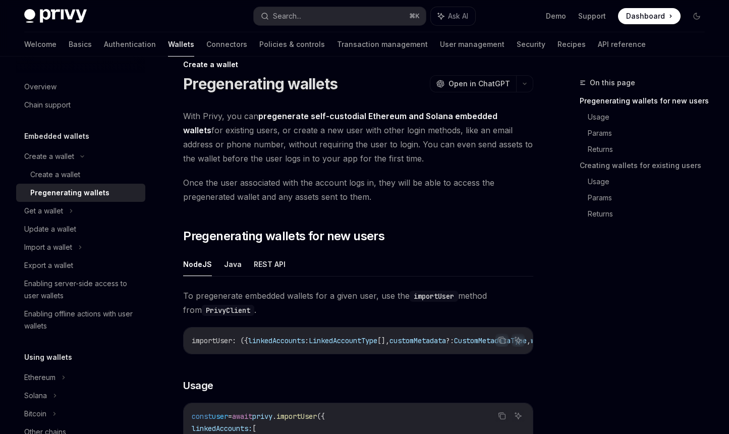
scroll to position [19, 0]
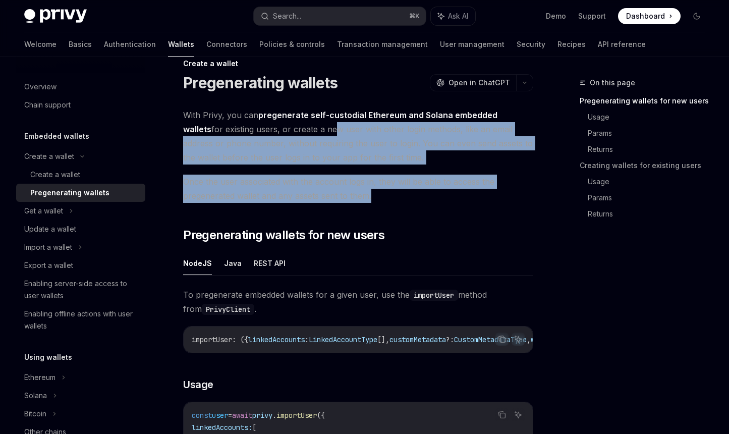
drag, startPoint x: 435, startPoint y: 198, endPoint x: 300, endPoint y: 134, distance: 149.3
click at [401, 160] on span "With Privy, you can pregenerate self-custodial Ethereum and Solana embedded wal…" at bounding box center [358, 136] width 350 height 56
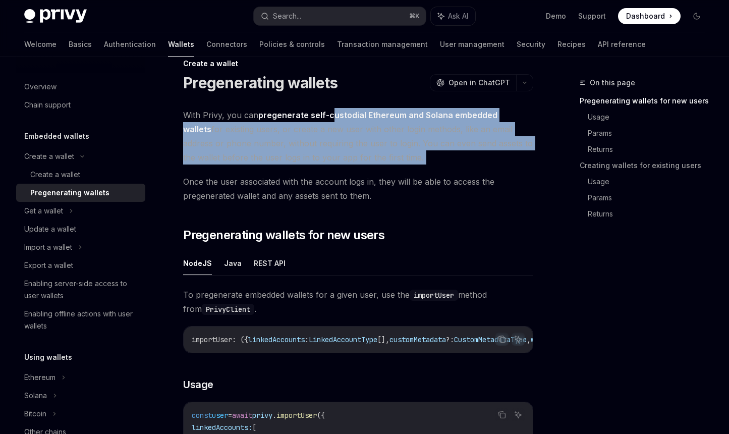
drag, startPoint x: 428, startPoint y: 165, endPoint x: 332, endPoint y: 118, distance: 106.9
click at [422, 158] on span "With Privy, you can pregenerate self-custodial Ethereum and Solana embedded wal…" at bounding box center [358, 136] width 350 height 56
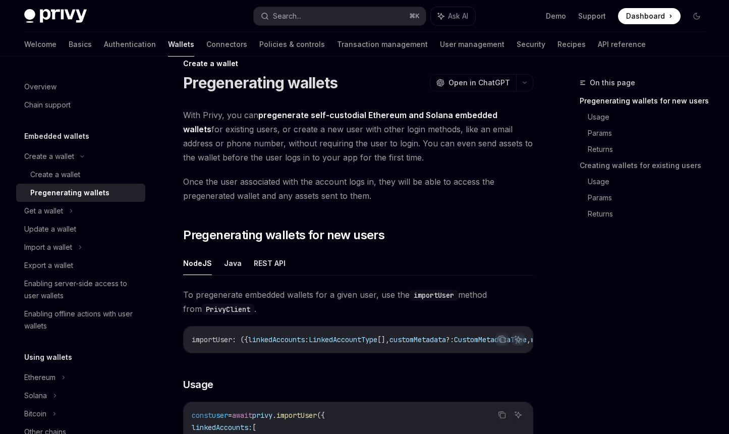
drag, startPoint x: 414, startPoint y: 160, endPoint x: 343, endPoint y: 131, distance: 75.8
click at [343, 131] on span "With Privy, you can pregenerate self-custodial Ethereum and Solana embedded wal…" at bounding box center [358, 136] width 350 height 56
click at [404, 159] on span "With Privy, you can pregenerate self-custodial Ethereum and Solana embedded wal…" at bounding box center [358, 136] width 350 height 56
click at [40, 171] on div "Create a wallet" at bounding box center [55, 174] width 50 height 12
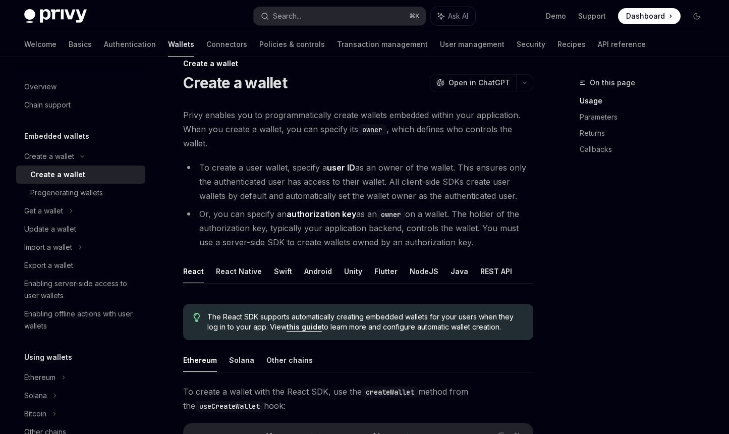
click at [364, 138] on span "Privy enables you to programmatically create wallets embedded within your appli…" at bounding box center [358, 129] width 350 height 42
click at [364, 149] on span "Privy enables you to programmatically create wallets embedded within your appli…" at bounding box center [358, 129] width 350 height 42
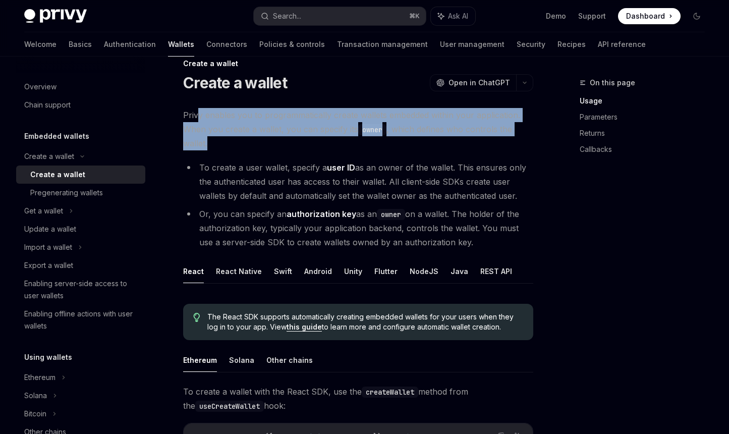
drag, startPoint x: 322, startPoint y: 145, endPoint x: 196, endPoint y: 120, distance: 128.5
click at [196, 120] on span "Privy enables you to programmatically create wallets embedded within your appli…" at bounding box center [358, 129] width 350 height 42
click at [280, 148] on span "Privy enables you to programmatically create wallets embedded within your appli…" at bounding box center [358, 129] width 350 height 42
drag, startPoint x: 295, startPoint y: 146, endPoint x: 211, endPoint y: 120, distance: 88.2
click at [211, 120] on span "Privy enables you to programmatically create wallets embedded within your appli…" at bounding box center [358, 129] width 350 height 42
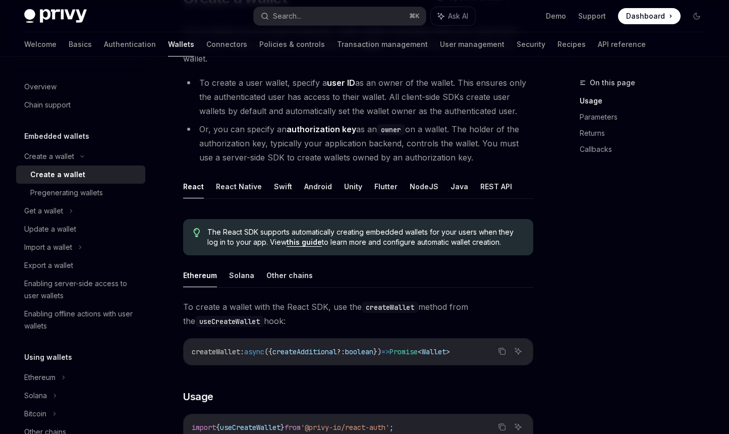
scroll to position [107, 0]
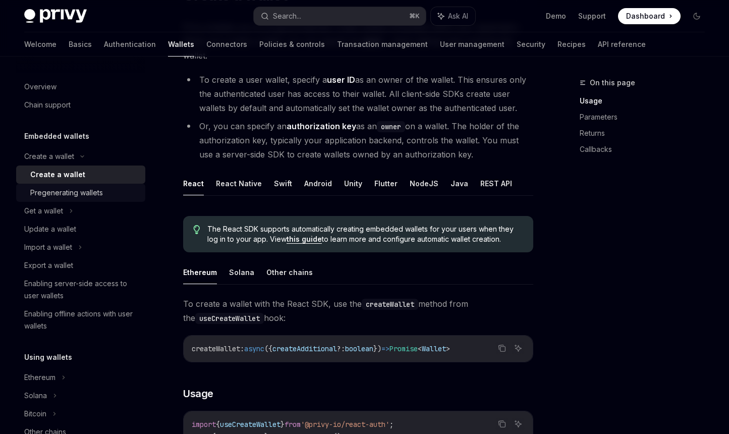
click at [79, 192] on div "Pregenerating wallets" at bounding box center [66, 193] width 73 height 12
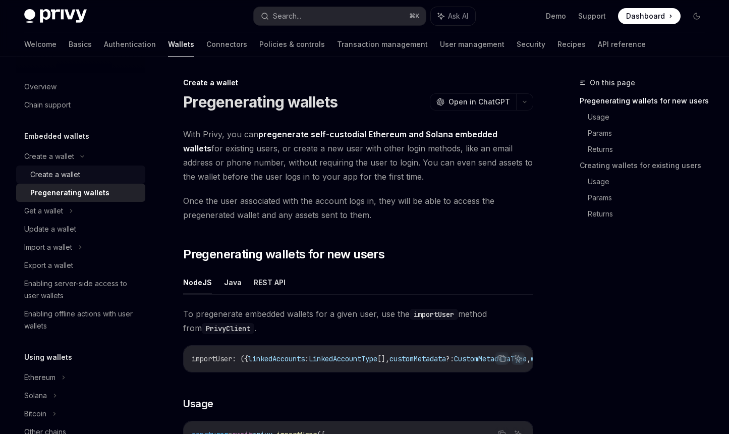
click at [62, 177] on div "Create a wallet" at bounding box center [55, 174] width 50 height 12
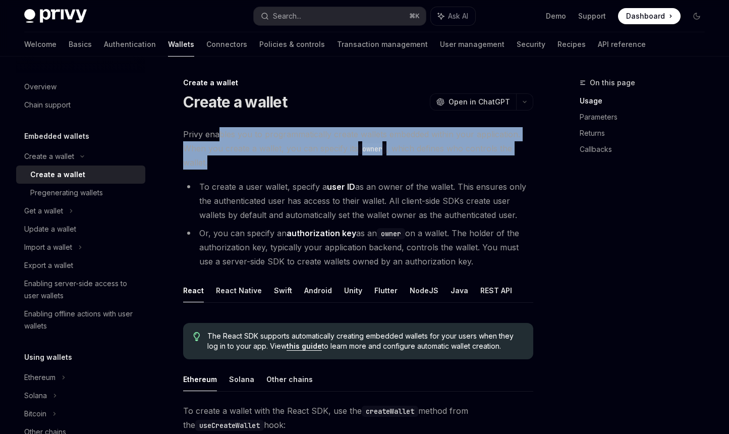
drag, startPoint x: 297, startPoint y: 162, endPoint x: 219, endPoint y: 133, distance: 83.2
click at [219, 133] on span "Privy enables you to programmatically create wallets embedded within your appli…" at bounding box center [358, 148] width 350 height 42
click at [316, 164] on span "Privy enables you to programmatically create wallets embedded within your appli…" at bounding box center [358, 148] width 350 height 42
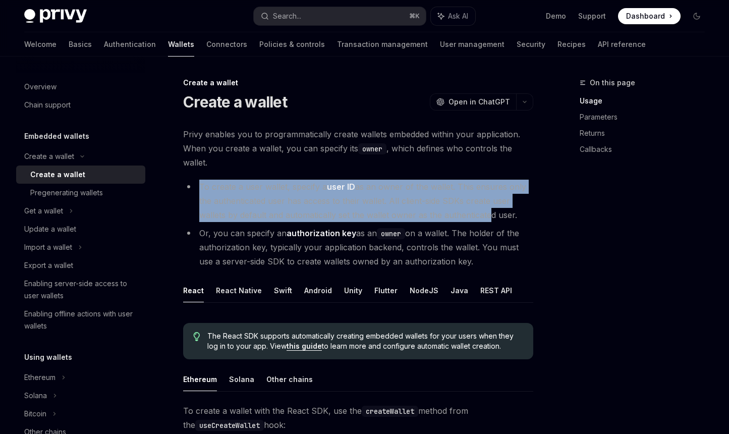
drag, startPoint x: 486, startPoint y: 217, endPoint x: 371, endPoint y: 179, distance: 121.0
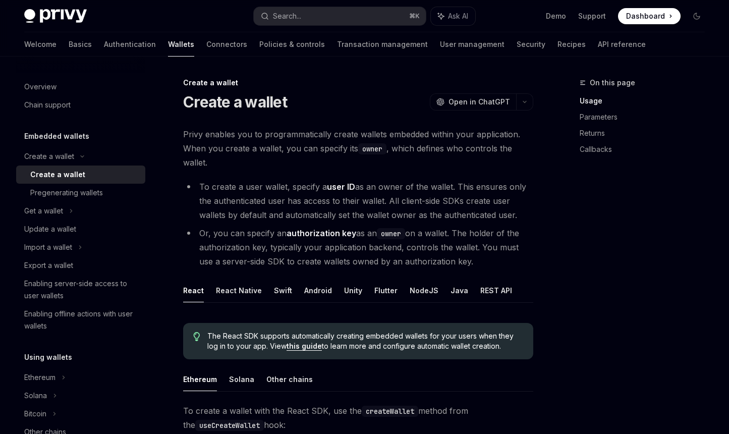
click at [440, 166] on span "Privy enables you to programmatically create wallets embedded within your appli…" at bounding box center [358, 148] width 350 height 42
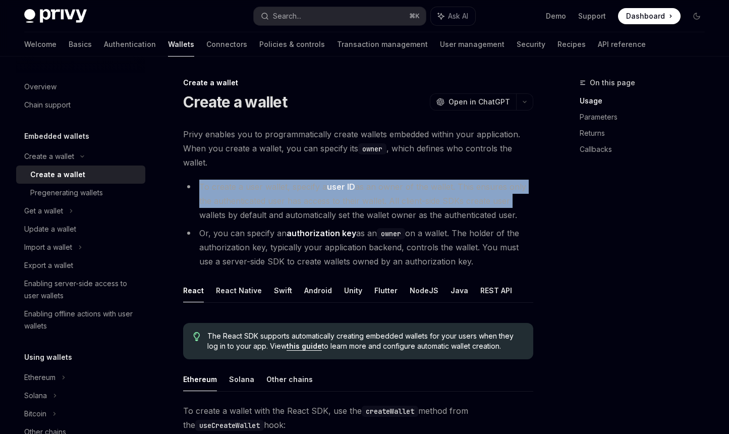
drag, startPoint x: 519, startPoint y: 204, endPoint x: 437, endPoint y: 177, distance: 86.8
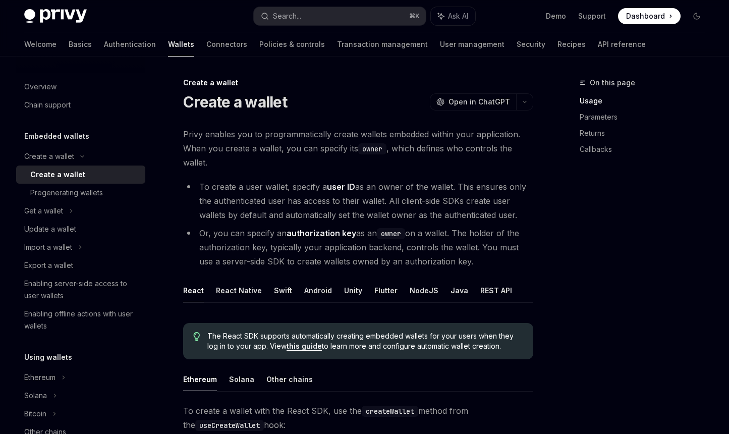
click at [270, 162] on span "Privy enables you to programmatically create wallets embedded within your appli…" at bounding box center [358, 148] width 350 height 42
click at [250, 163] on span "Privy enables you to programmatically create wallets embedded within your appli…" at bounding box center [358, 148] width 350 height 42
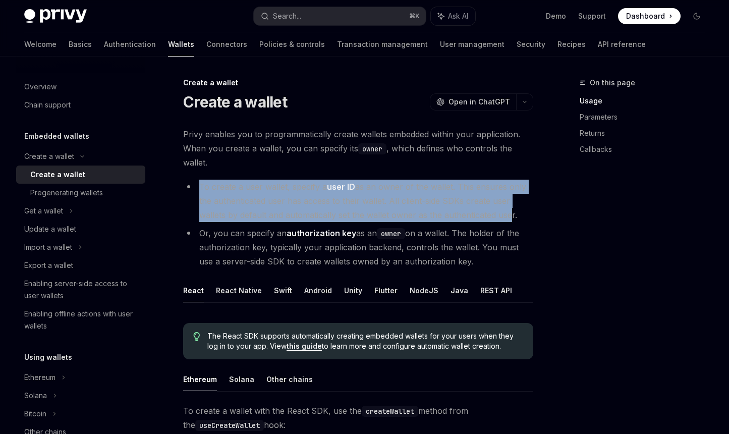
drag, startPoint x: 237, startPoint y: 163, endPoint x: 506, endPoint y: 220, distance: 275.2
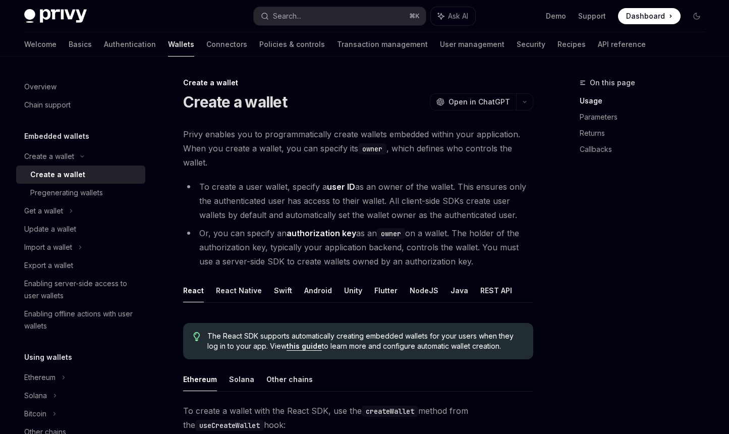
click at [512, 217] on li "To create a user wallet, specify a user ID as an owner of the wallet. This ensu…" at bounding box center [358, 201] width 350 height 42
drag, startPoint x: 420, startPoint y: 197, endPoint x: 255, endPoint y: 170, distance: 166.6
click at [241, 159] on span "Privy enables you to programmatically create wallets embedded within your appli…" at bounding box center [358, 148] width 350 height 42
click at [269, 163] on span "Privy enables you to programmatically create wallets embedded within your appli…" at bounding box center [358, 148] width 350 height 42
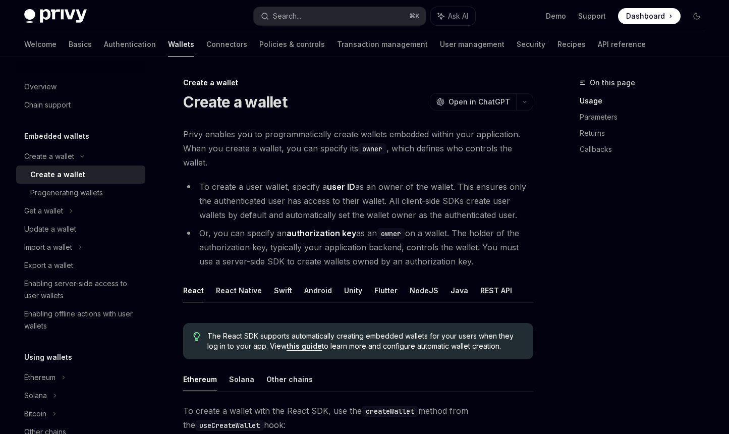
click at [86, 186] on link "Pregenerating wallets" at bounding box center [80, 193] width 129 height 18
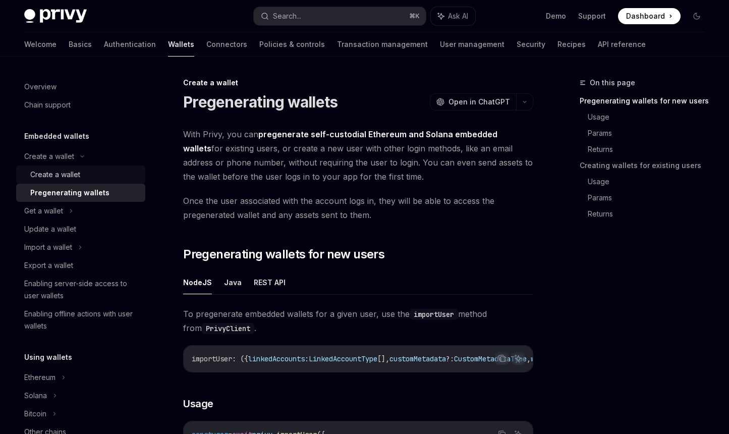
click at [68, 173] on div "Create a wallet" at bounding box center [55, 174] width 50 height 12
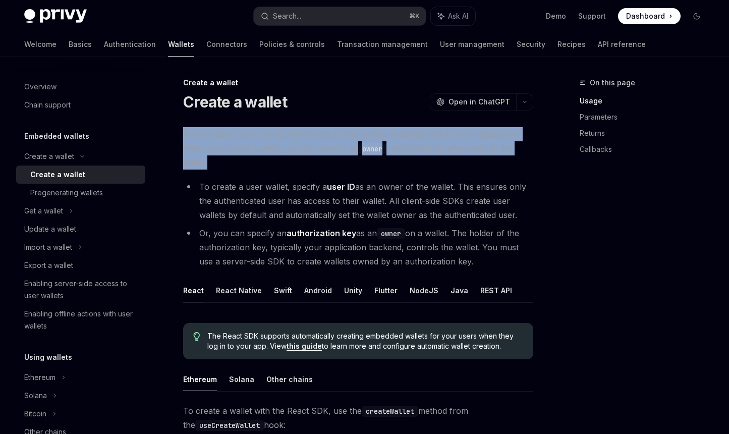
drag, startPoint x: 267, startPoint y: 162, endPoint x: 184, endPoint y: 135, distance: 87.6
click at [184, 135] on span "Privy enables you to programmatically create wallets embedded within your appli…" at bounding box center [358, 148] width 350 height 42
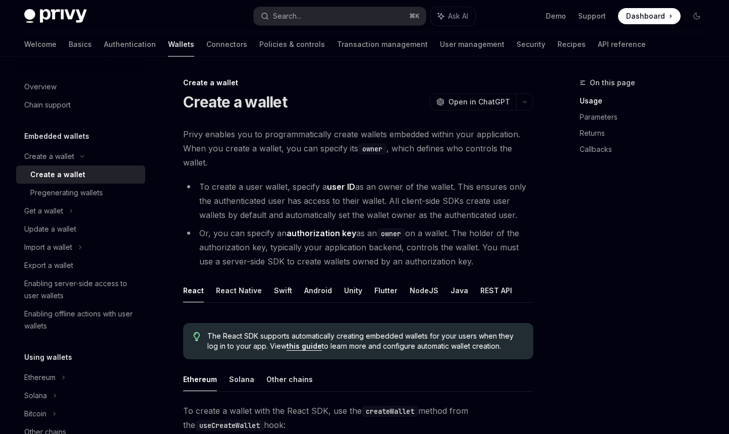
click at [251, 160] on span "Privy enables you to programmatically create wallets embedded within your appli…" at bounding box center [358, 148] width 350 height 42
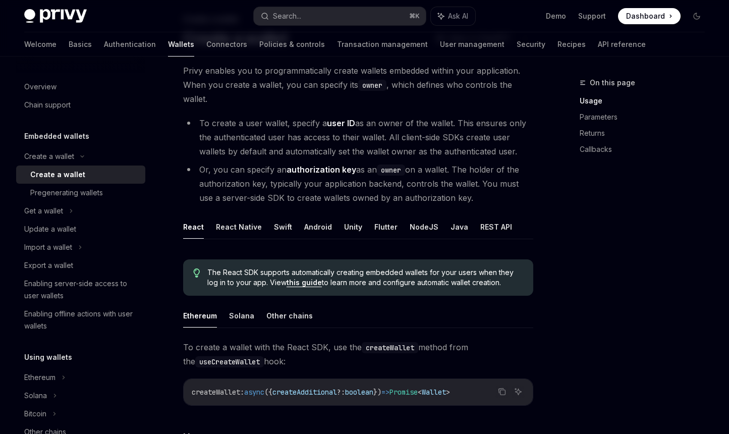
scroll to position [67, 0]
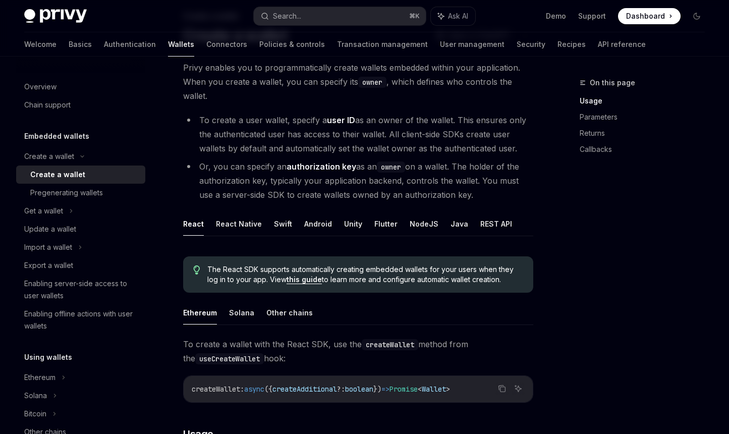
click at [264, 193] on li "Or, you can specify an authorization key as an owner on a wallet. The holder of…" at bounding box center [358, 180] width 350 height 42
drag, startPoint x: 231, startPoint y: 161, endPoint x: 489, endPoint y: 194, distance: 259.7
click at [489, 194] on li "Or, you can specify an authorization key as an owner on a wallet. The holder of…" at bounding box center [358, 180] width 350 height 42
click at [474, 197] on li "Or, you can specify an authorization key as an owner on a wallet. The holder of…" at bounding box center [358, 180] width 350 height 42
drag, startPoint x: 482, startPoint y: 198, endPoint x: 315, endPoint y: 115, distance: 186.5
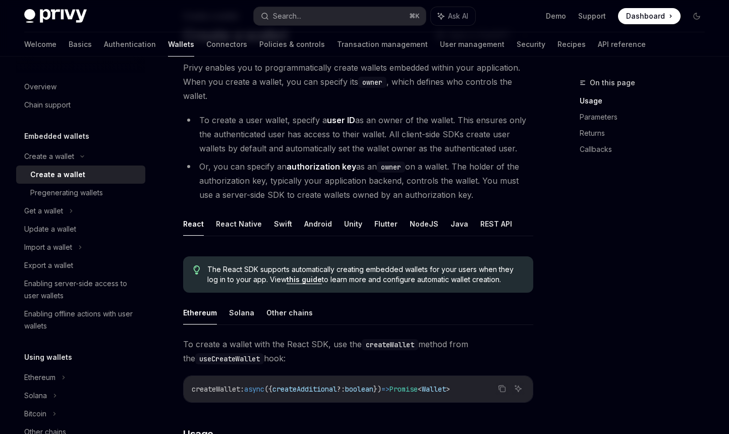
click at [315, 115] on ul "To create a user wallet, specify a user ID as an owner of the wallet. This ensu…" at bounding box center [358, 157] width 350 height 89
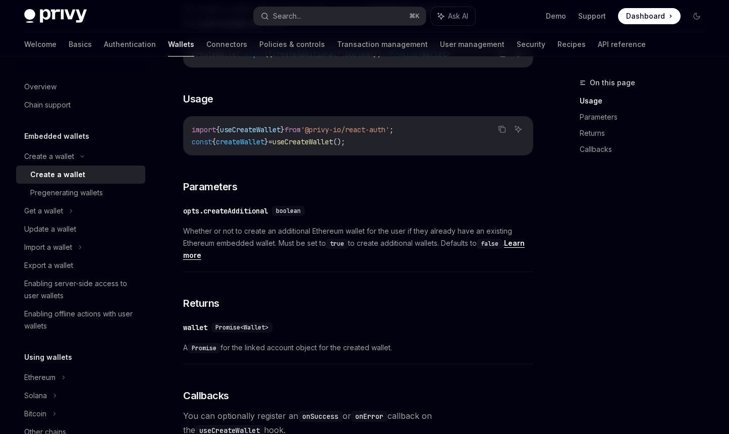
scroll to position [463, 0]
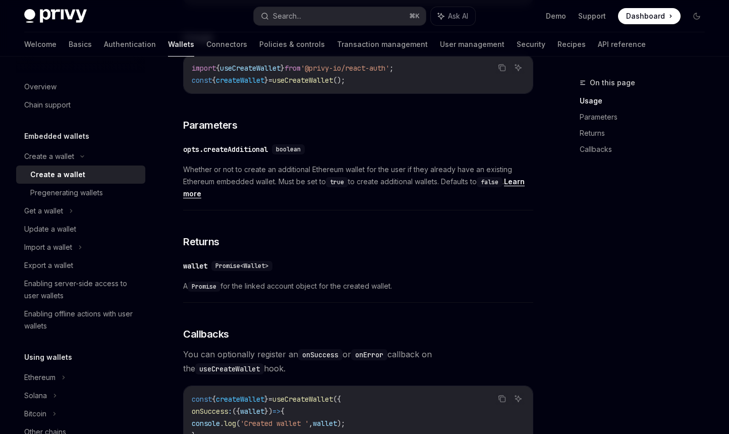
click at [297, 202] on div "​ opts.createAdditional boolean Whether or not to create an additional Ethereum…" at bounding box center [358, 174] width 350 height 72
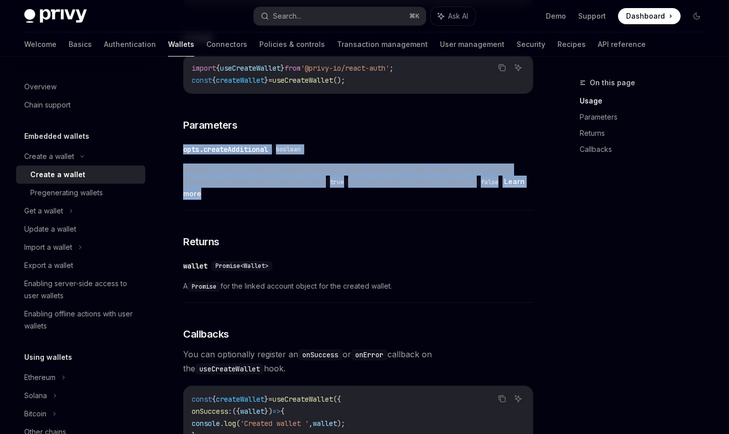
drag, startPoint x: 321, startPoint y: 196, endPoint x: 246, endPoint y: 139, distance: 94.3
click at [246, 139] on div "​ opts.createAdditional boolean Whether or not to create an additional Ethereum…" at bounding box center [358, 174] width 350 height 72
click at [315, 201] on div "​ opts.createAdditional boolean Whether or not to create an additional Ethereum…" at bounding box center [358, 174] width 350 height 72
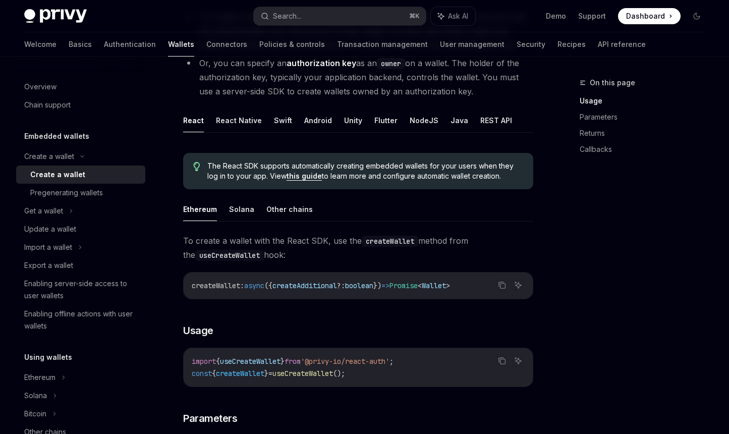
scroll to position [0, 0]
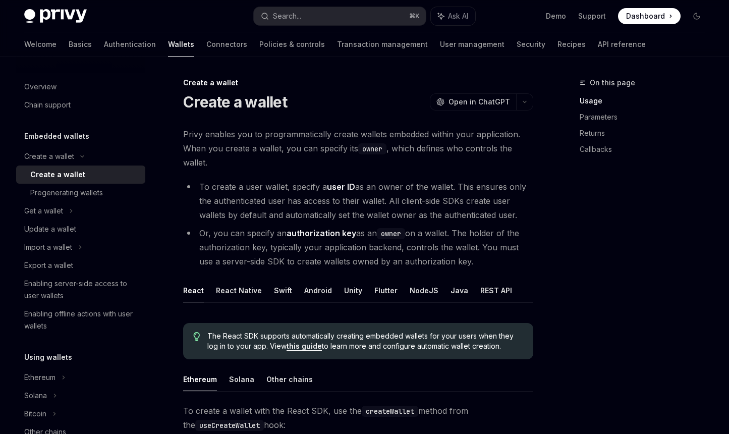
click at [346, 140] on span "Privy enables you to programmatically create wallets embedded within your appli…" at bounding box center [358, 148] width 350 height 42
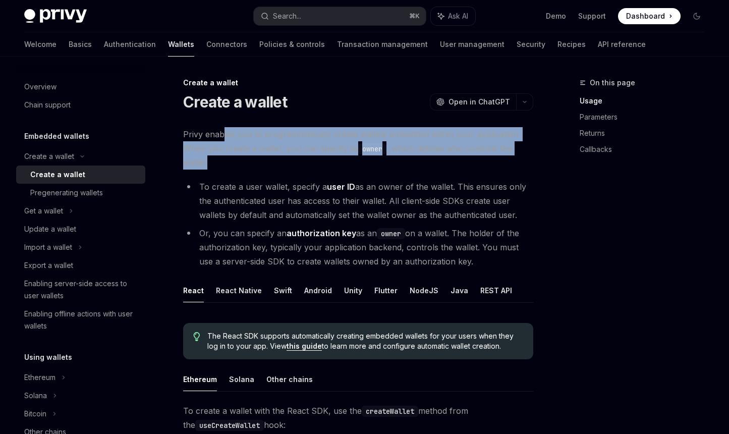
drag, startPoint x: 225, startPoint y: 134, endPoint x: 251, endPoint y: 158, distance: 35.3
click at [251, 158] on span "Privy enables you to programmatically create wallets embedded within your appli…" at bounding box center [358, 148] width 350 height 42
click at [230, 167] on span "Privy enables you to programmatically create wallets embedded within your appli…" at bounding box center [358, 148] width 350 height 42
drag, startPoint x: 238, startPoint y: 165, endPoint x: 186, endPoint y: 135, distance: 60.1
click at [186, 135] on span "Privy enables you to programmatically create wallets embedded within your appli…" at bounding box center [358, 148] width 350 height 42
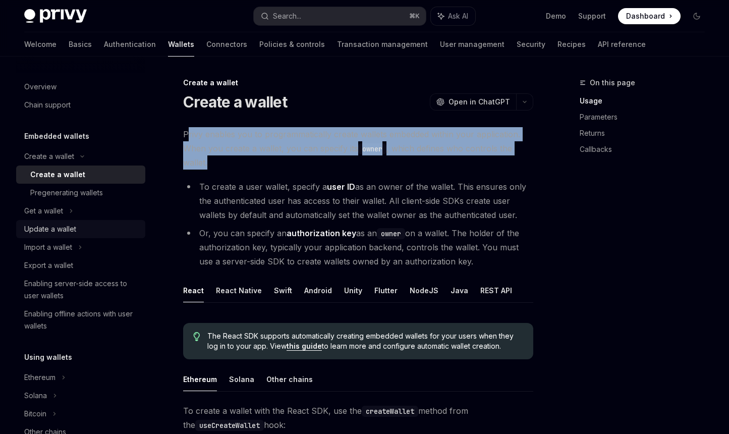
click at [56, 230] on div "Update a wallet" at bounding box center [50, 229] width 52 height 12
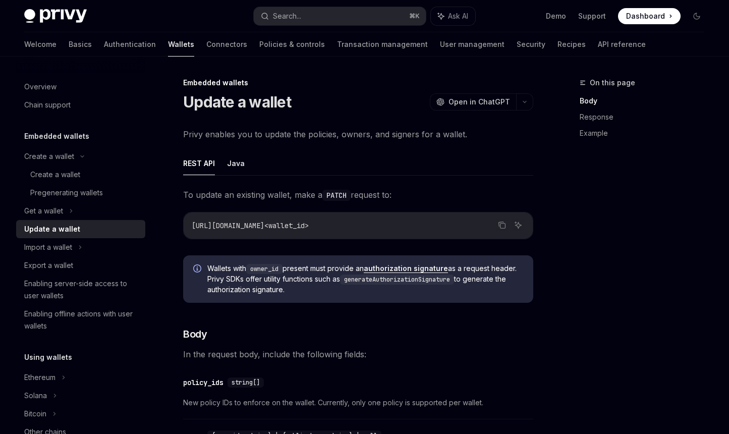
click at [351, 152] on ul "REST API Java" at bounding box center [358, 163] width 350 height 24
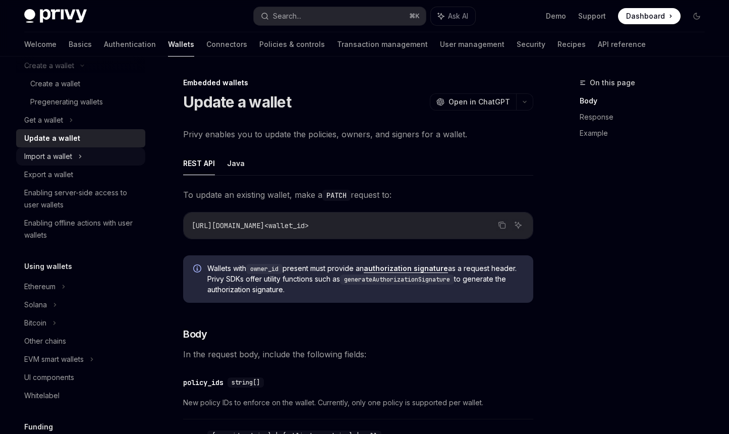
scroll to position [130, 0]
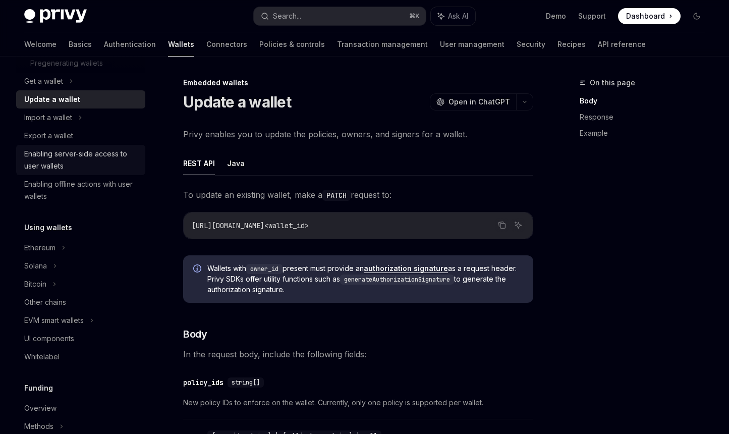
click at [81, 155] on div "Enabling server-side access to user wallets" at bounding box center [81, 160] width 115 height 24
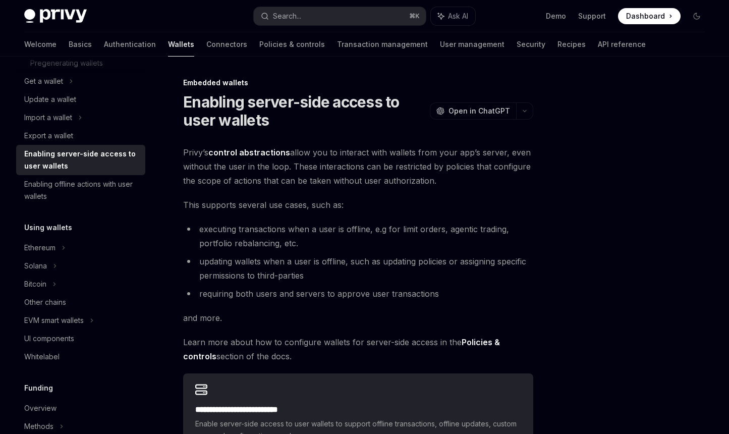
click at [388, 194] on div "**********" at bounding box center [358, 298] width 350 height 307
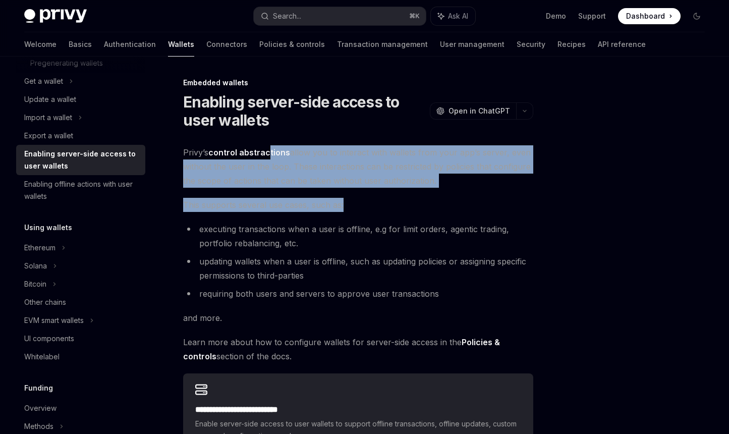
drag, startPoint x: 435, startPoint y: 210, endPoint x: 267, endPoint y: 150, distance: 177.9
click at [267, 150] on div "**********" at bounding box center [358, 298] width 350 height 307
click at [389, 198] on span "This supports several use cases, such as:" at bounding box center [358, 205] width 350 height 14
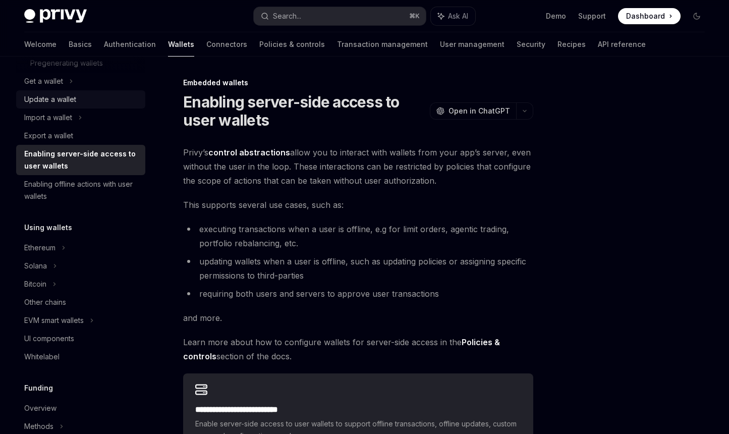
click at [64, 99] on div "Update a wallet" at bounding box center [50, 99] width 52 height 12
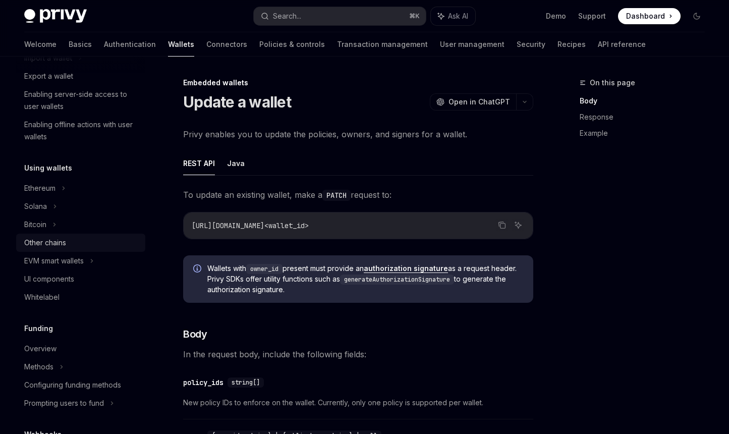
scroll to position [190, 0]
click at [66, 258] on div "EVM smart wallets" at bounding box center [54, 260] width 60 height 12
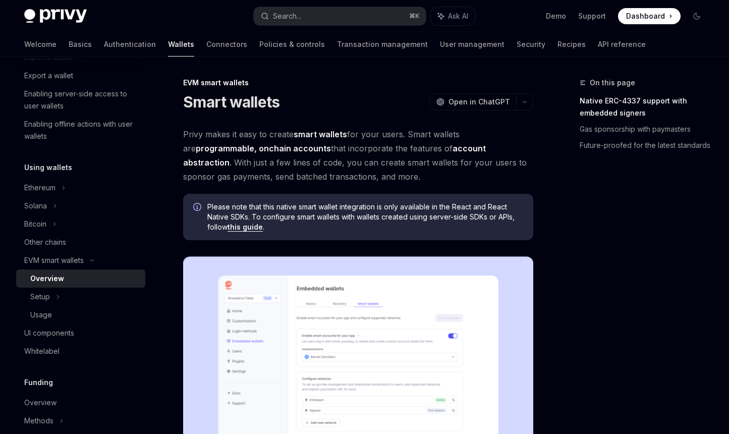
click at [394, 178] on span "Privy makes it easy to create smart wallets for your users. Smart wallets are p…" at bounding box center [358, 155] width 350 height 56
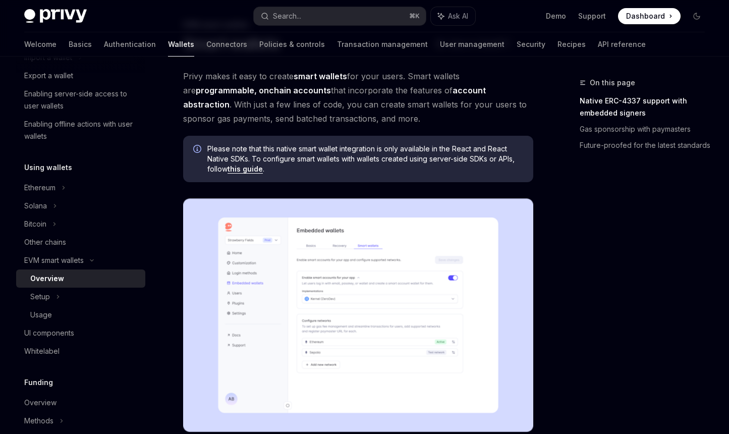
scroll to position [173, 0]
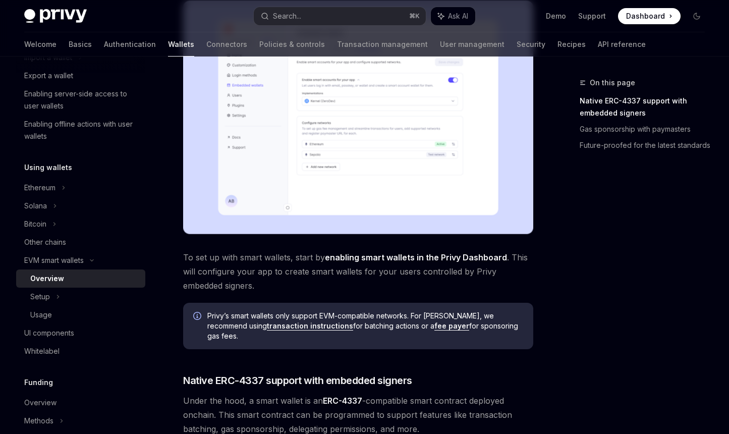
click at [285, 288] on span "To set up with smart wallets, start by enabling smart wallets in the Privy Dash…" at bounding box center [358, 271] width 350 height 42
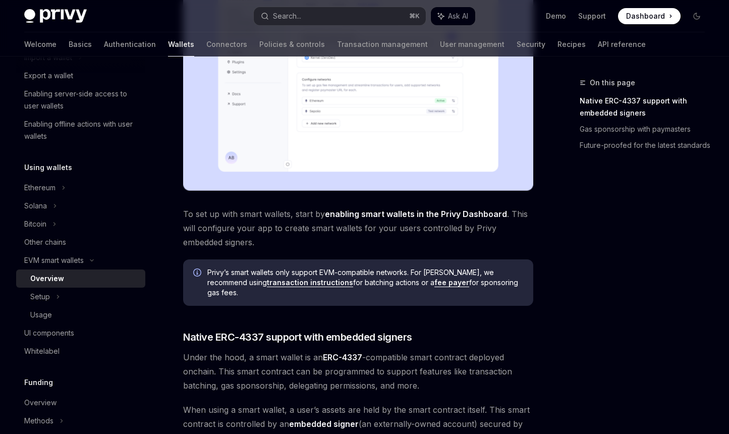
scroll to position [340, 0]
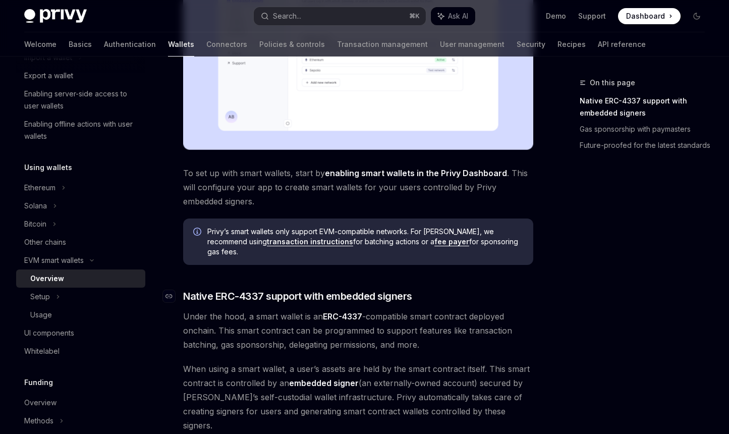
click at [484, 289] on h3 "​ Native ERC-4337 support with embedded signers" at bounding box center [358, 296] width 350 height 14
click at [501, 289] on h3 "​ Native ERC-4337 support with embedded signers" at bounding box center [358, 296] width 350 height 14
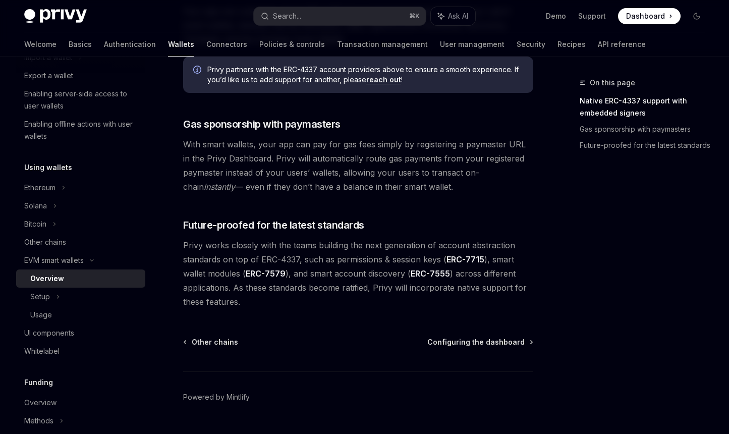
scroll to position [779, 0]
click at [72, 244] on div "Other chains" at bounding box center [81, 242] width 115 height 12
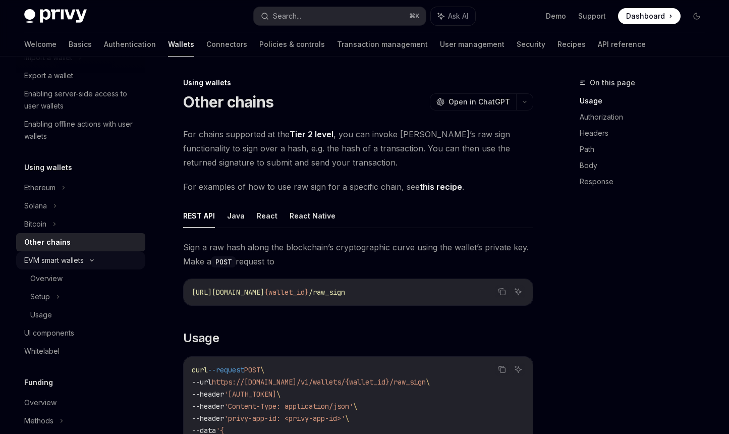
click at [97, 257] on div "EVM smart wallets" at bounding box center [80, 260] width 129 height 18
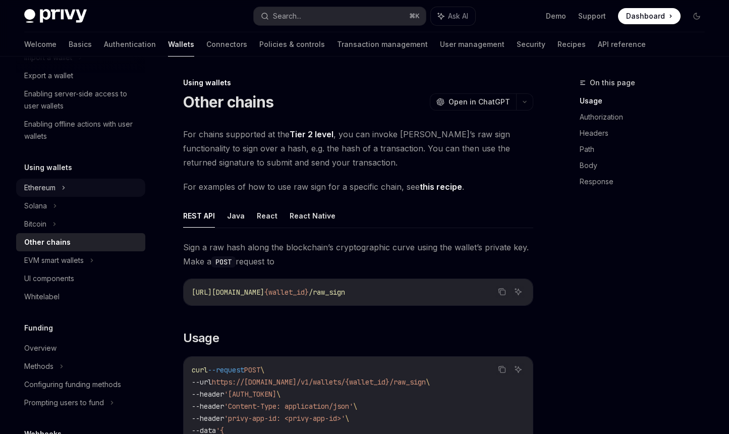
click at [67, 192] on div "Ethereum" at bounding box center [80, 188] width 129 height 18
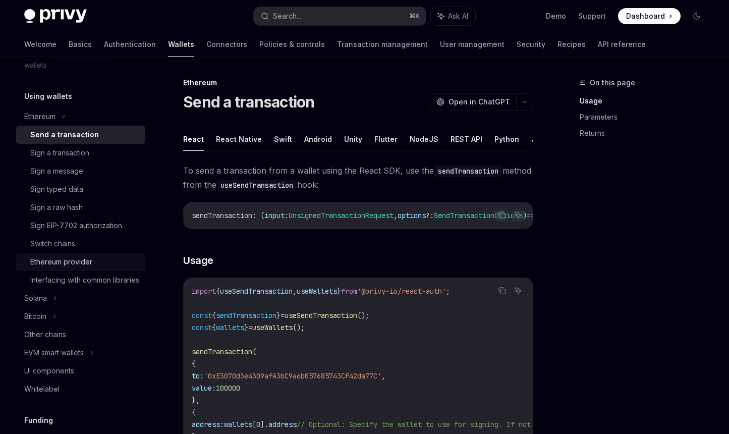
scroll to position [263, 0]
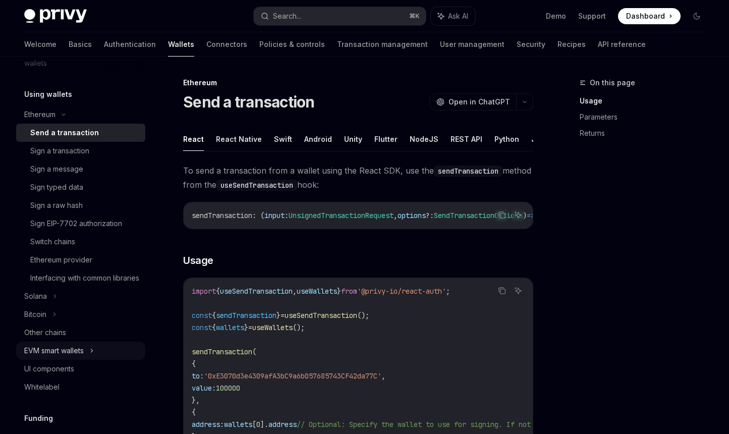
click at [92, 357] on icon at bounding box center [92, 350] width 4 height 12
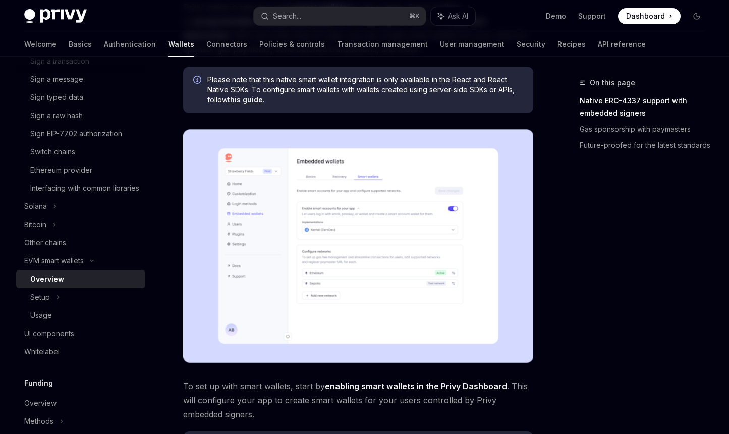
scroll to position [184, 0]
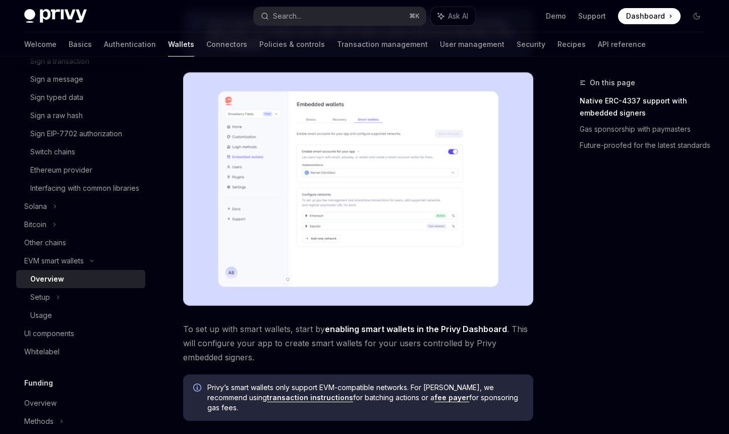
click at [287, 337] on span "To set up with smart wallets, start by enabling smart wallets in the Privy Dash…" at bounding box center [358, 343] width 350 height 42
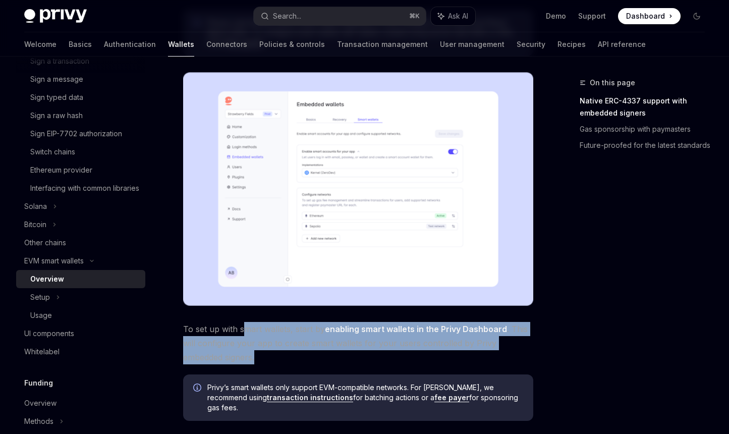
drag, startPoint x: 243, startPoint y: 328, endPoint x: 327, endPoint y: 351, distance: 86.9
click at [327, 351] on span "To set up with smart wallets, start by enabling smart wallets in the Privy Dash…" at bounding box center [358, 343] width 350 height 42
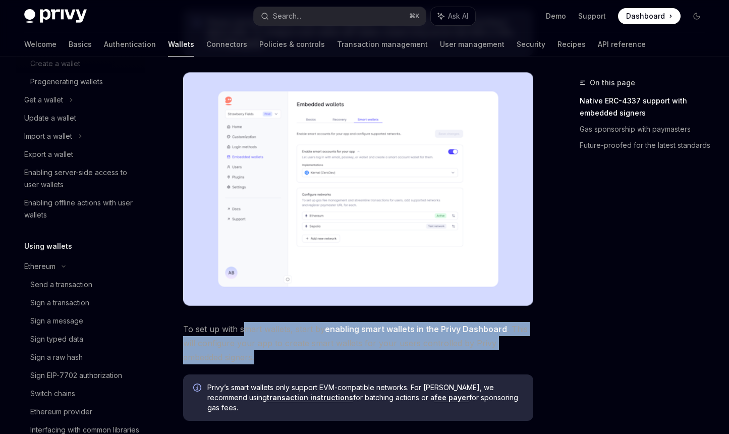
scroll to position [102, 0]
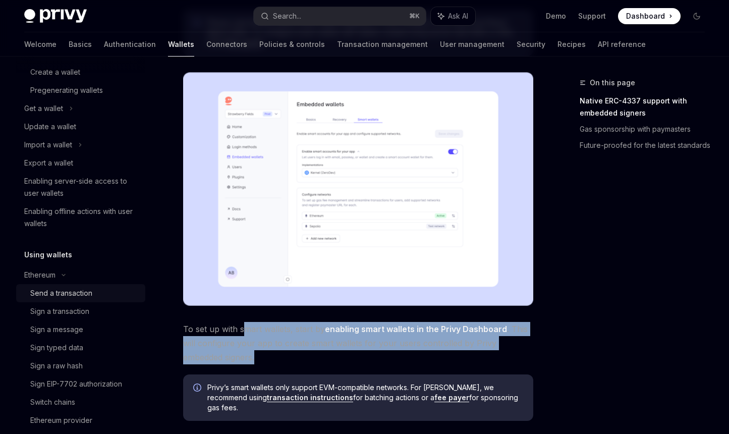
click at [69, 293] on div "Send a transaction" at bounding box center [61, 293] width 62 height 12
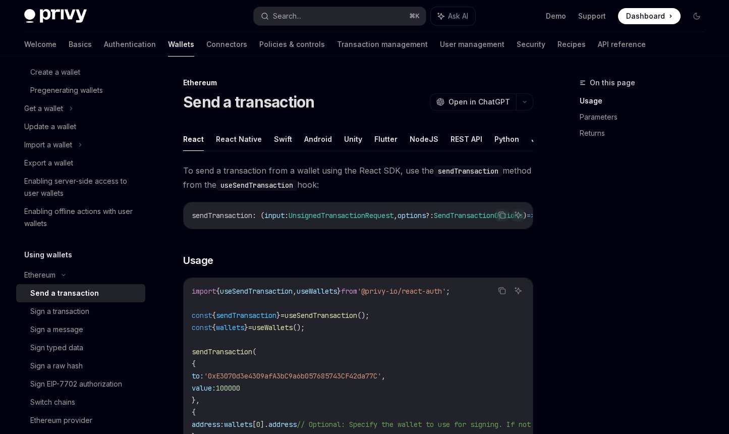
click at [436, 190] on span "To send a transaction from a wallet using the React SDK, use the sendTransactio…" at bounding box center [358, 177] width 350 height 28
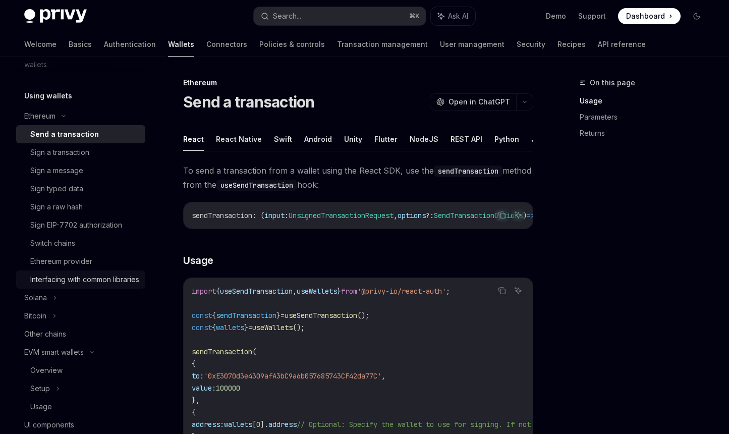
scroll to position [274, 0]
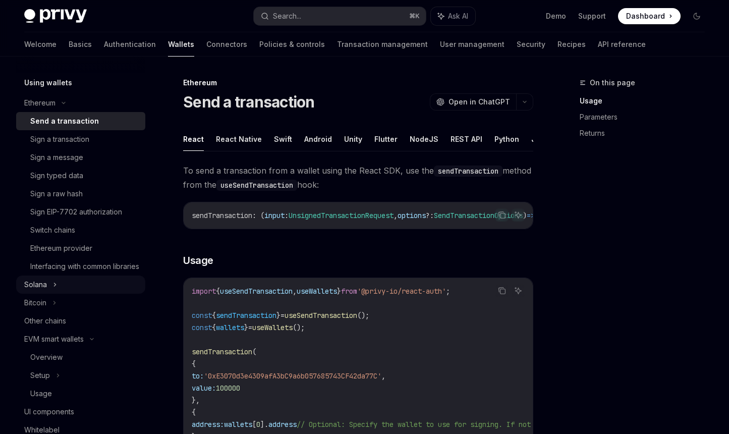
click at [58, 293] on div "Solana" at bounding box center [80, 284] width 129 height 18
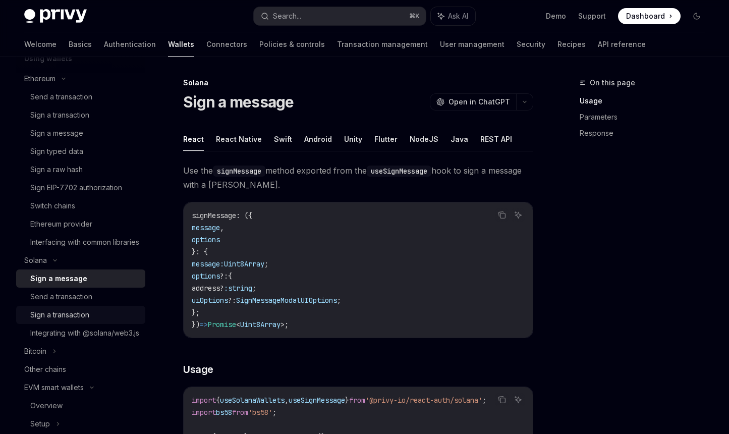
scroll to position [355, 0]
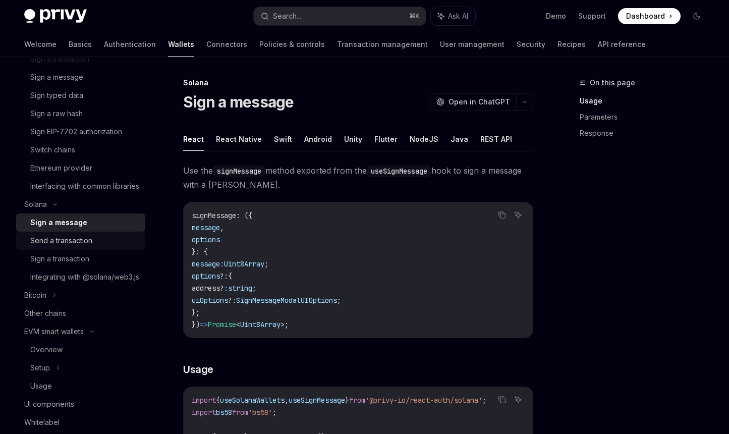
click at [49, 247] on div "Send a transaction" at bounding box center [61, 240] width 62 height 12
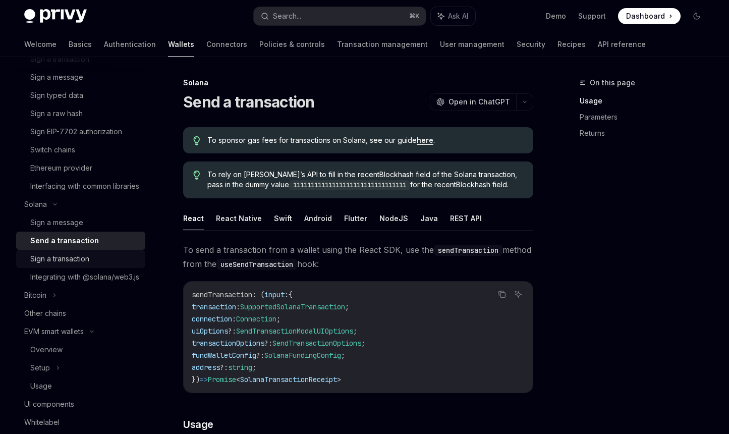
click at [67, 265] on div "Sign a transaction" at bounding box center [59, 259] width 59 height 12
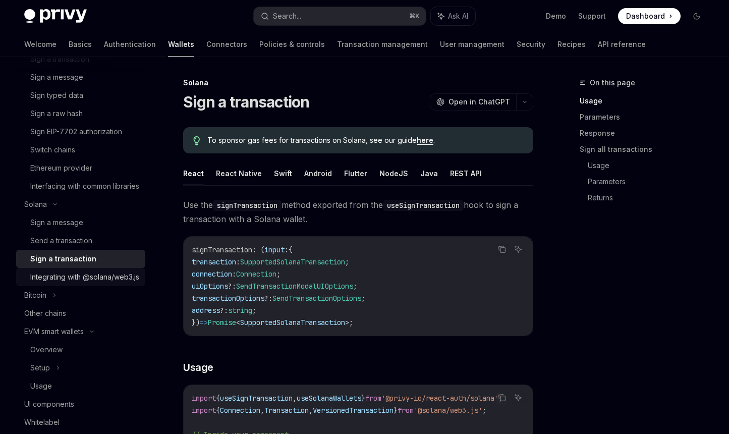
click at [69, 283] on div "Integrating with @solana/web3.js" at bounding box center [84, 277] width 109 height 12
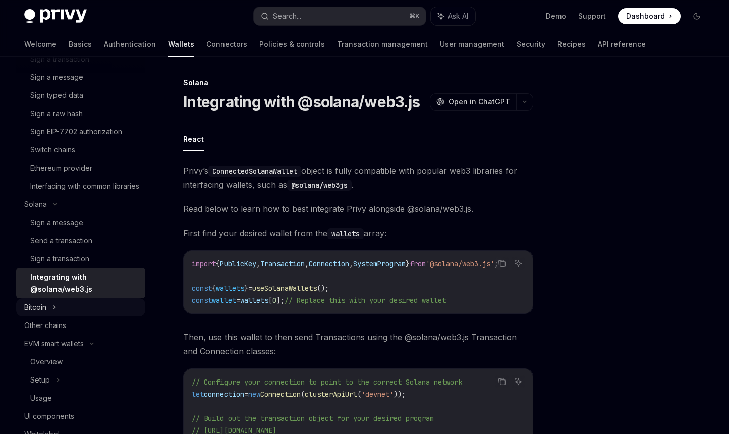
click at [50, 316] on div "Bitcoin" at bounding box center [80, 307] width 129 height 18
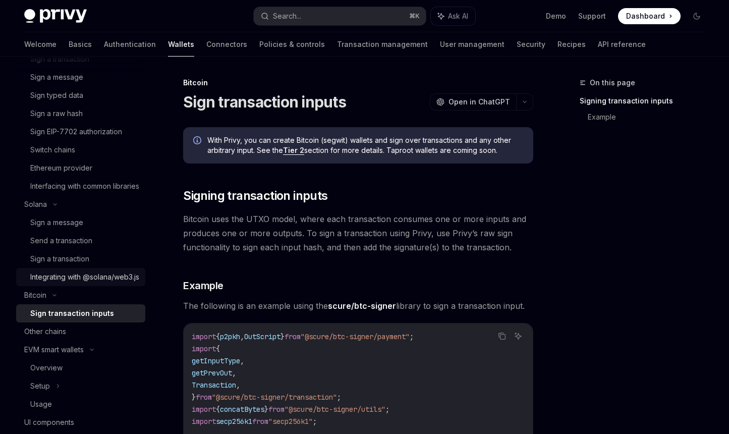
scroll to position [430, 0]
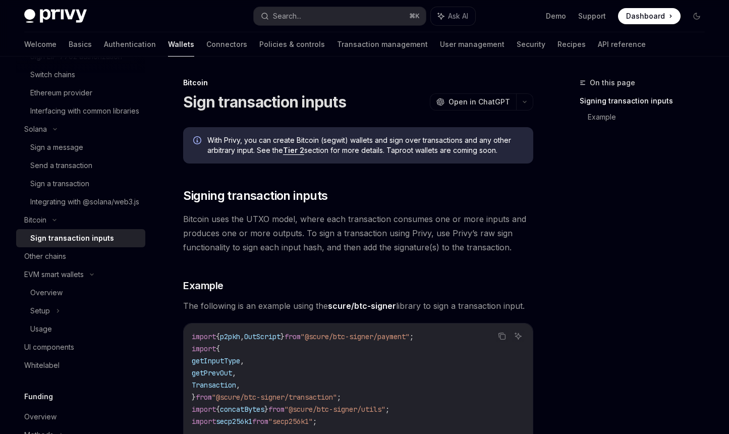
click at [51, 244] on div "Sign transaction inputs" at bounding box center [72, 238] width 84 height 12
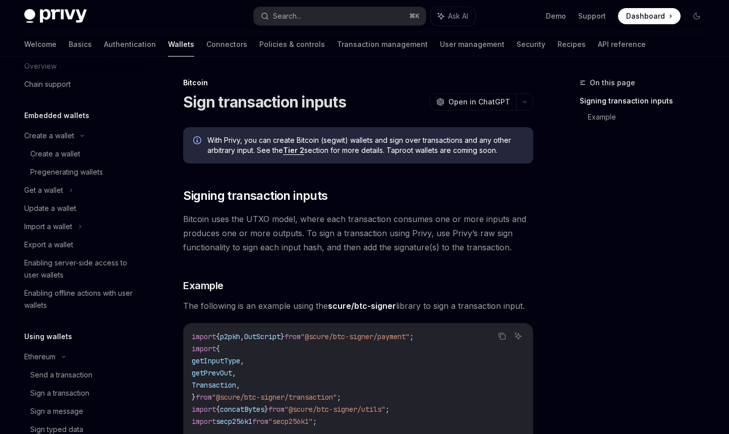
scroll to position [0, 0]
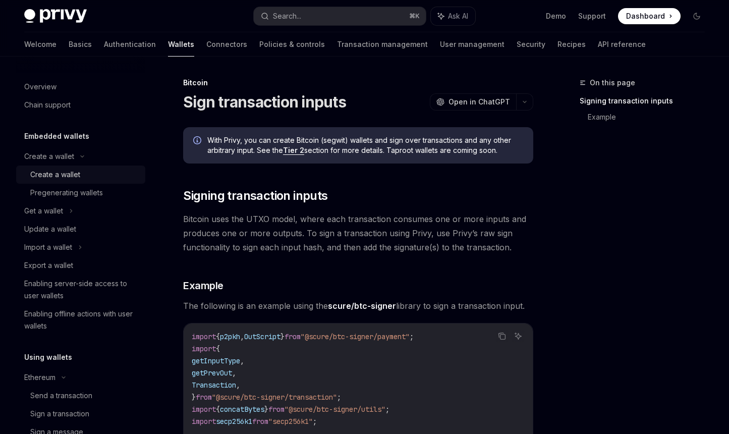
click at [63, 170] on div "Create a wallet" at bounding box center [55, 174] width 50 height 12
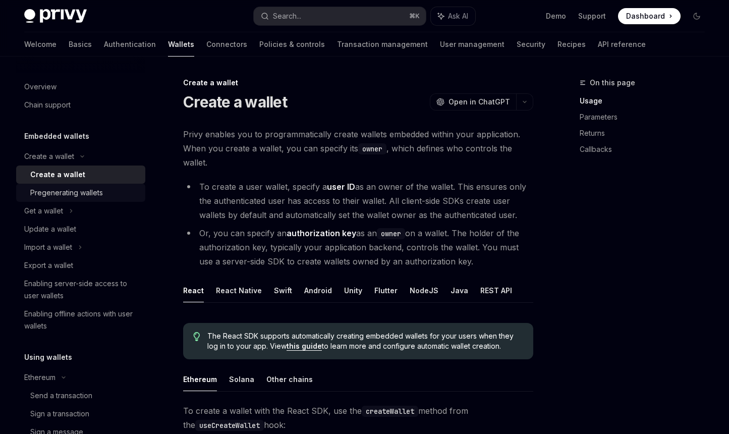
click at [80, 194] on div "Pregenerating wallets" at bounding box center [66, 193] width 73 height 12
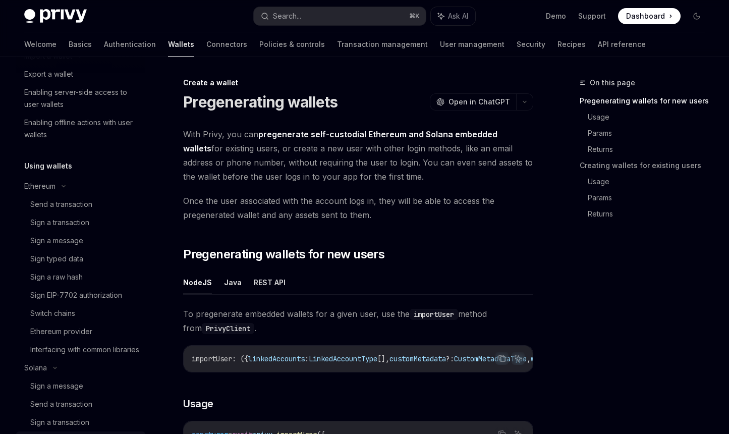
scroll to position [191, 0]
click at [75, 201] on div "Send a transaction" at bounding box center [61, 205] width 62 height 12
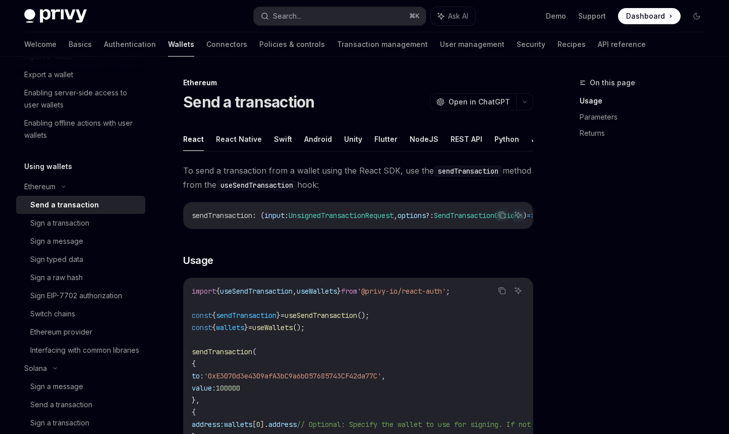
click at [399, 188] on span "To send a transaction from a wallet using the React SDK, use the sendTransactio…" at bounding box center [358, 177] width 350 height 28
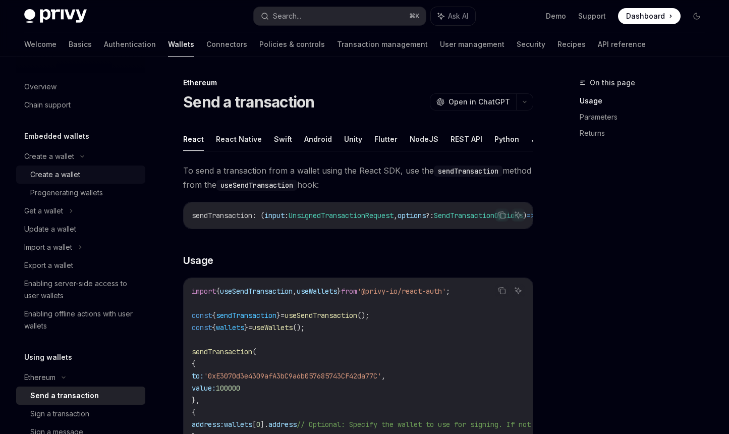
click at [42, 179] on div "Create a wallet" at bounding box center [55, 174] width 50 height 12
type textarea "*"
